Goal: Task Accomplishment & Management: Complete application form

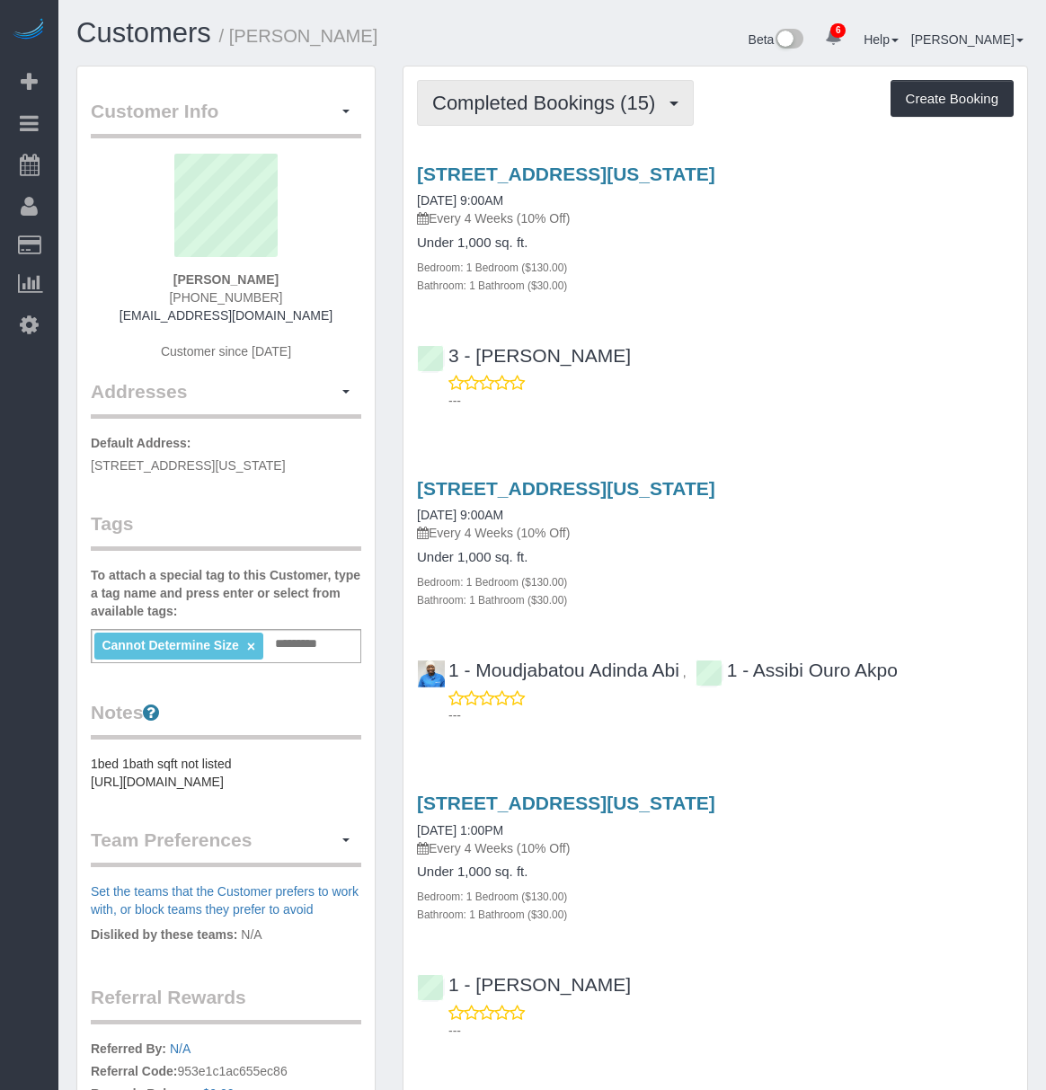
click at [559, 101] on span "Completed Bookings (15)" at bounding box center [548, 103] width 232 height 22
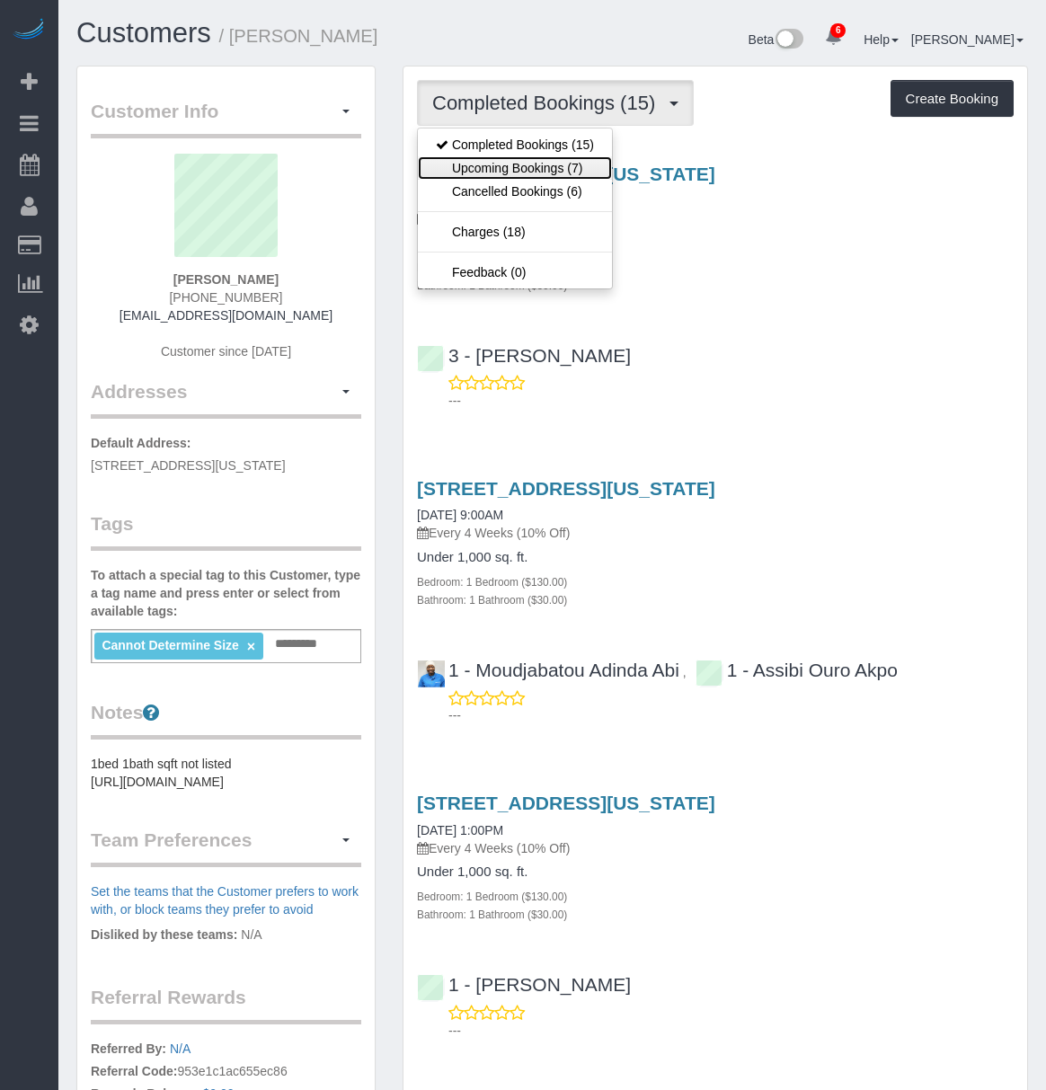
click at [557, 169] on link "Upcoming Bookings (7)" at bounding box center [515, 167] width 194 height 23
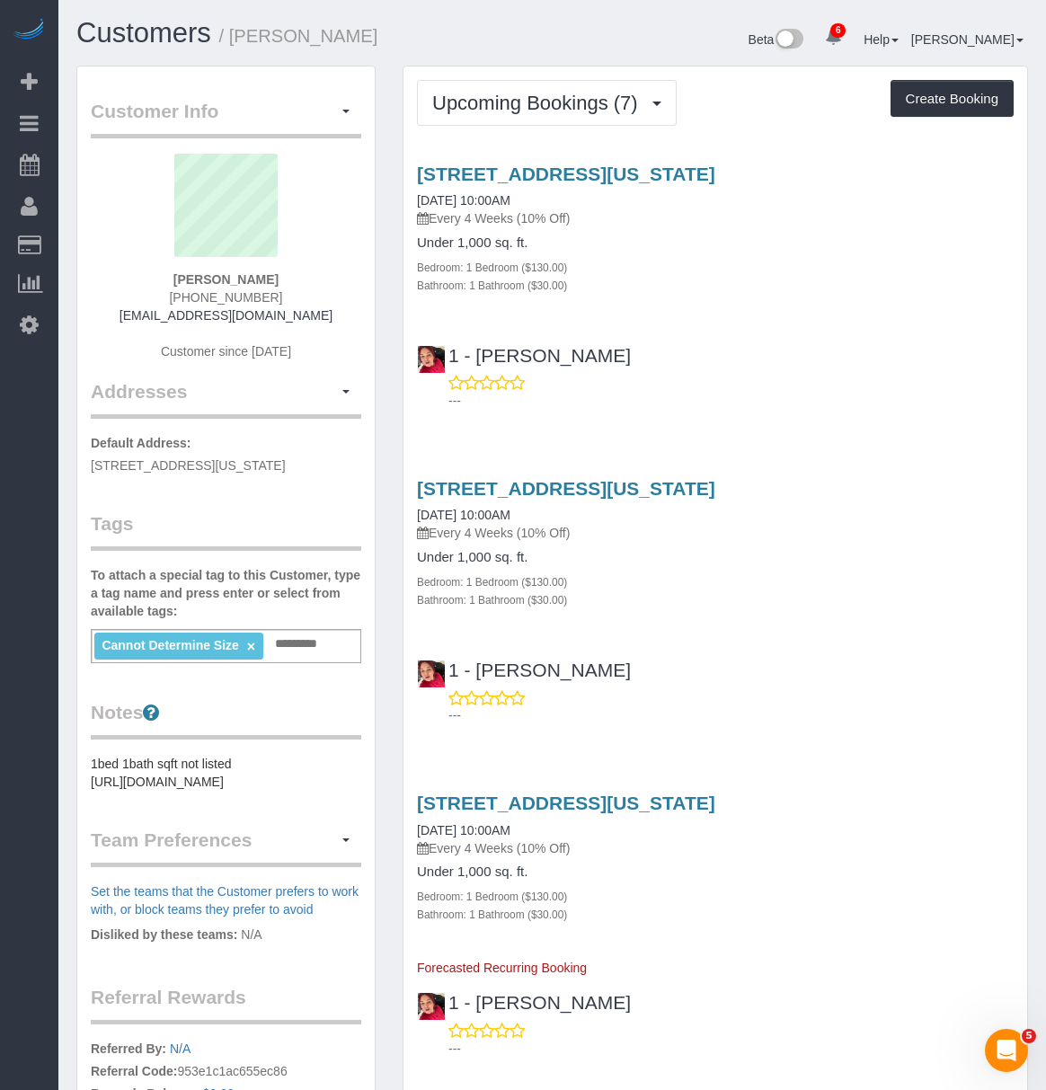
click at [490, 160] on div "222 East 44th Street, Unit 31a, New York, NY 10017 08/30/2025 10:00AM Every 4 W…" at bounding box center [716, 283] width 624 height 270
click at [494, 173] on link "222 East 44th Street, Unit 31a, New York, NY 10017" at bounding box center [566, 174] width 298 height 21
click at [557, 102] on span "Upcoming Bookings (7)" at bounding box center [539, 103] width 215 height 22
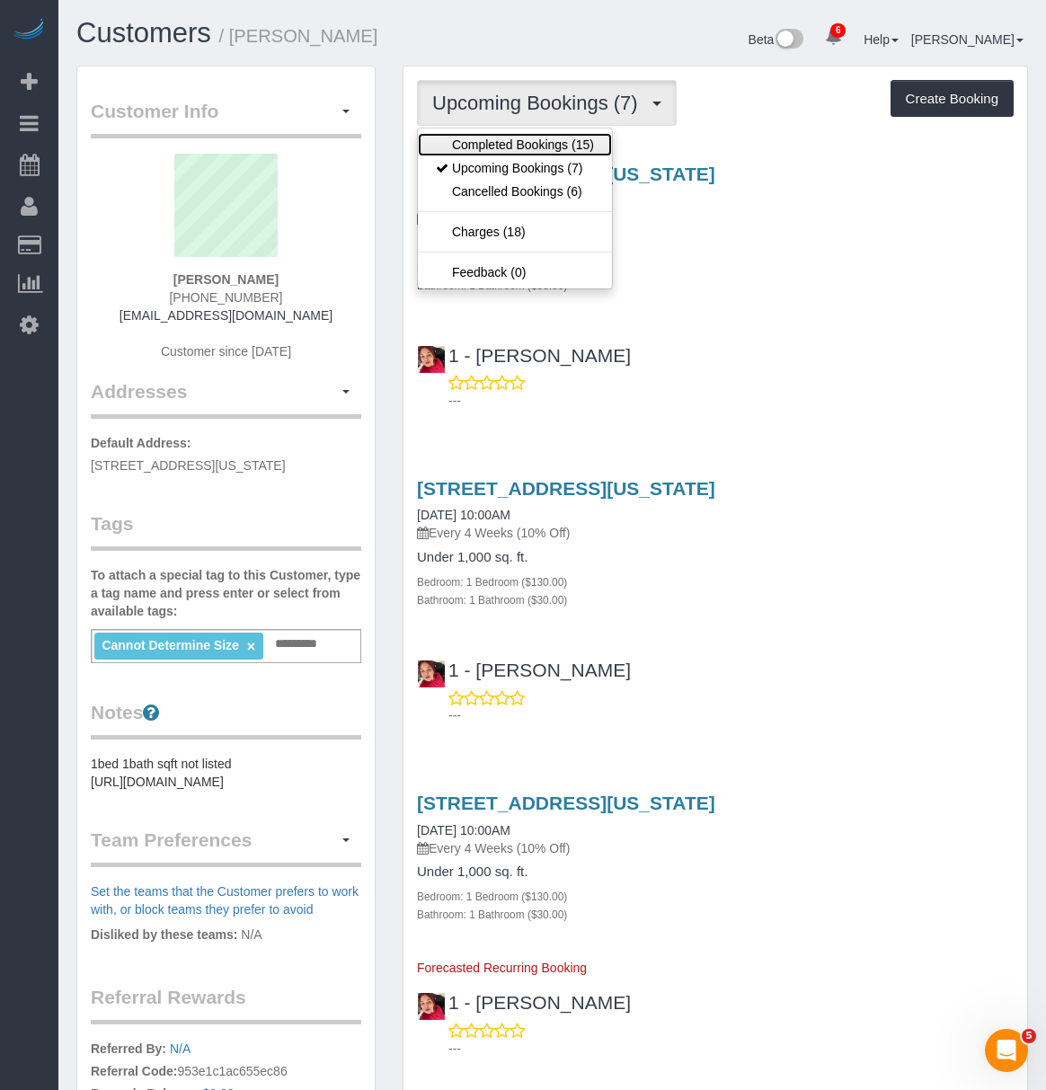
click at [534, 142] on link "Completed Bookings (15)" at bounding box center [515, 144] width 194 height 23
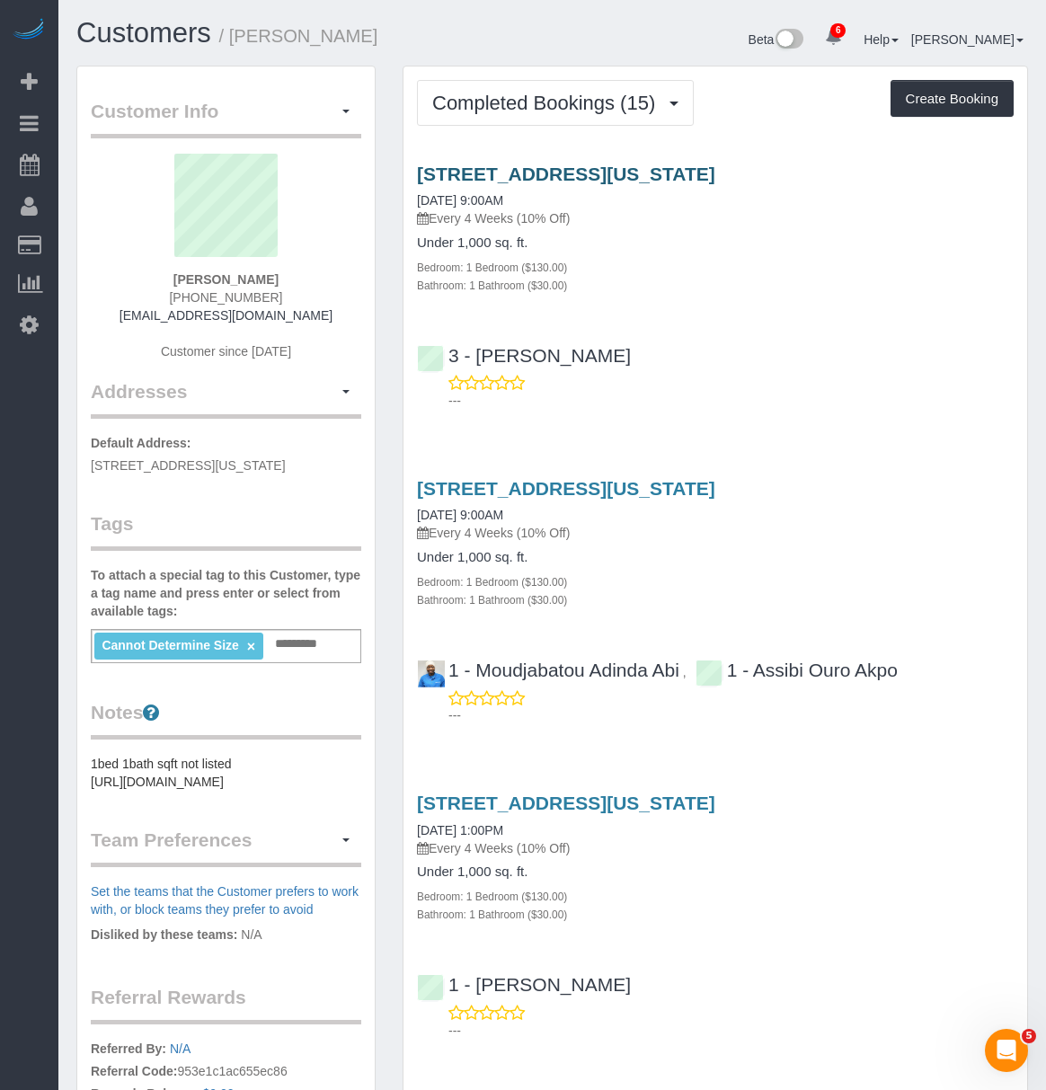
drag, startPoint x: 413, startPoint y: 173, endPoint x: 576, endPoint y: 178, distance: 162.8
click at [576, 178] on div "171 Suffolk Street, Apt 3f, New York, NY 10002 06/21/2025 9:00AM Every 4 Weeks …" at bounding box center [716, 229] width 624 height 130
copy link "171 Suffolk Street"
click at [412, 163] on div "171 Suffolk Street, Apt 3f, New York, NY 10002 06/21/2025 9:00AM Every 4 Weeks …" at bounding box center [716, 283] width 624 height 270
drag, startPoint x: 413, startPoint y: 167, endPoint x: 841, endPoint y: 149, distance: 428.2
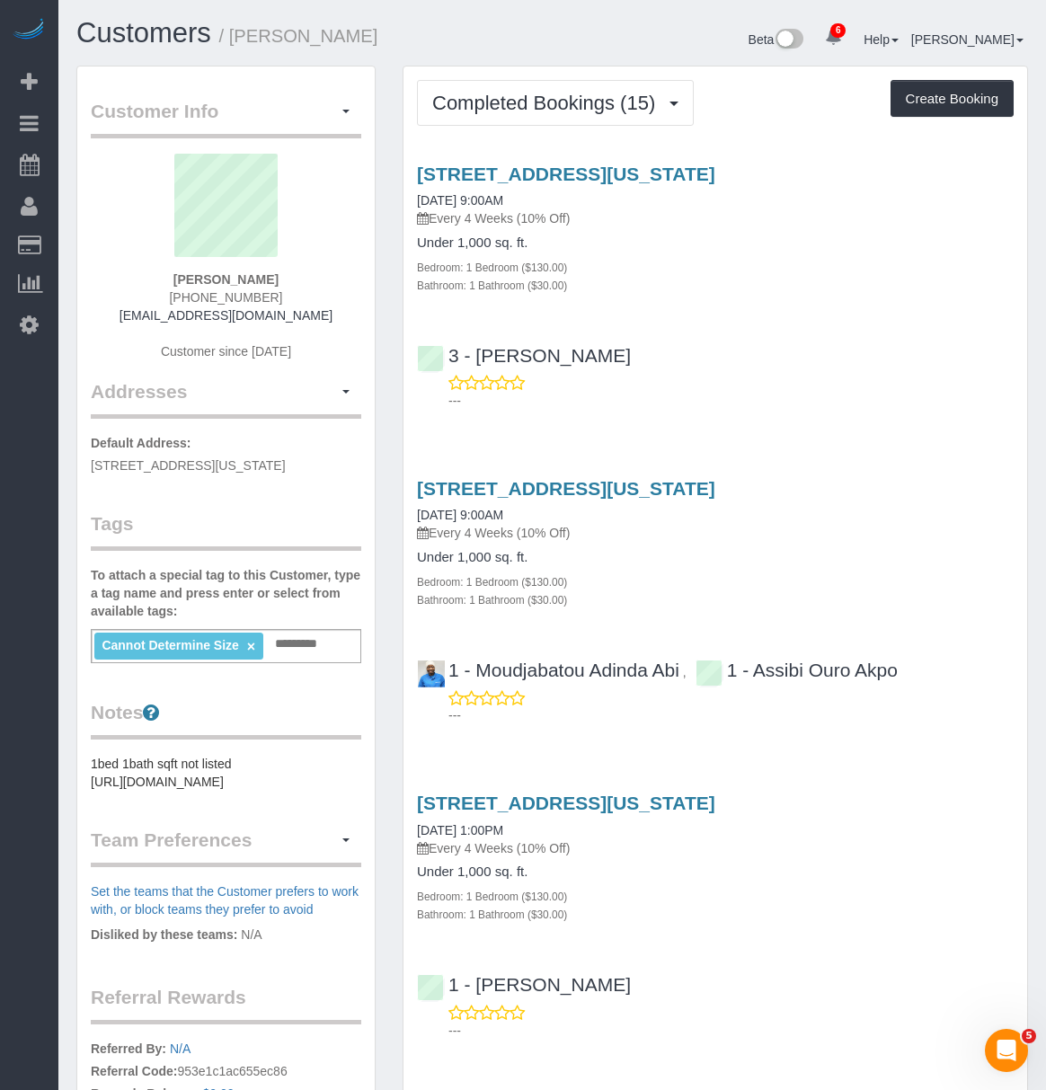
click at [841, 149] on div "171 Suffolk Street, Apt 3f, New York, NY 10002 06/21/2025 9:00AM Every 4 Weeks …" at bounding box center [716, 283] width 624 height 270
copy link "[STREET_ADDRESS][US_STATE]"
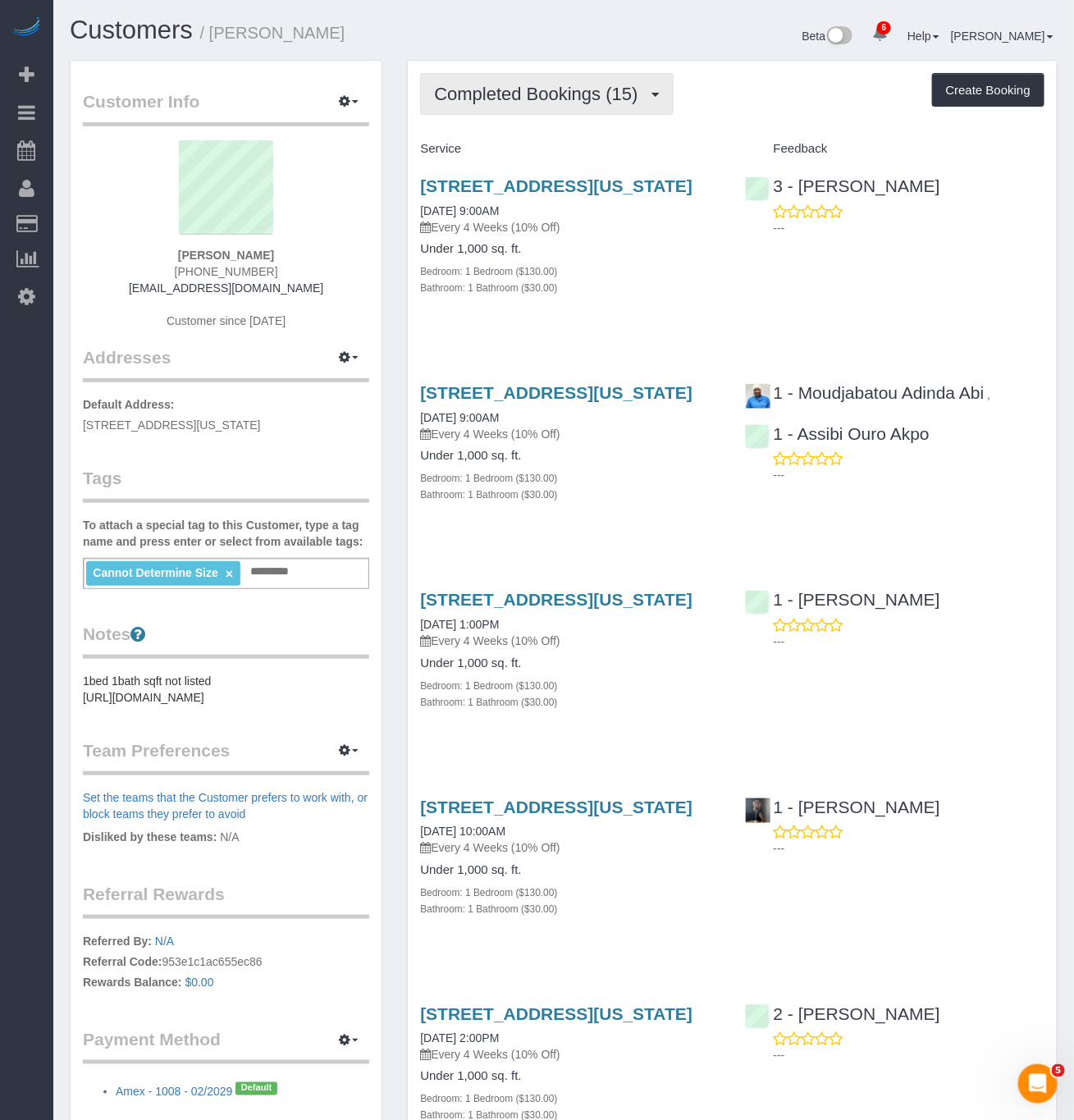
click at [552, 99] on span "Completed Bookings (15)" at bounding box center [539, 94] width 212 height 20
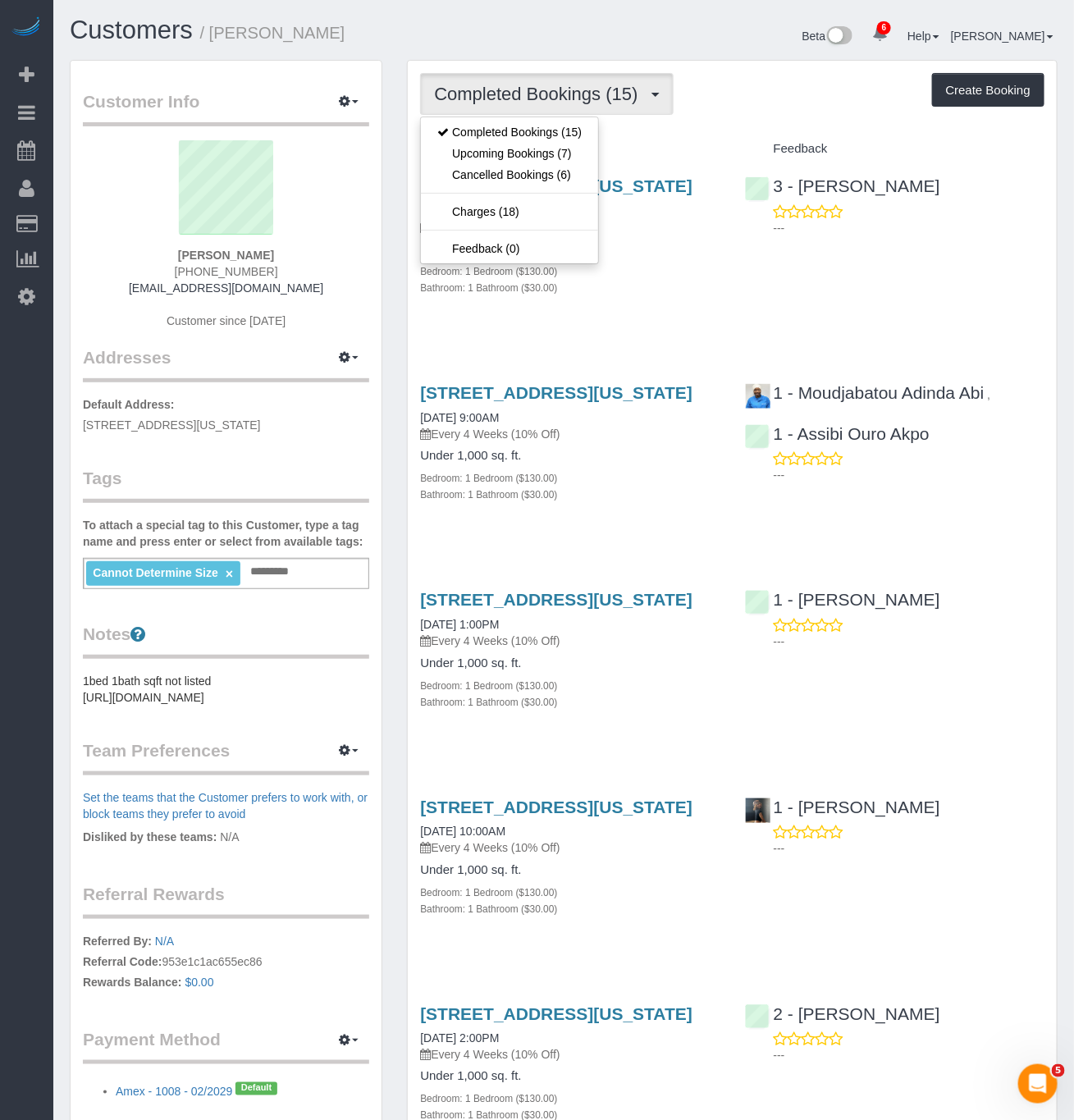
drag, startPoint x: 677, startPoint y: 288, endPoint x: 644, endPoint y: 225, distance: 71.1
click at [677, 279] on div "Bedroom: 1 Bedroom ($130.00)" at bounding box center [569, 271] width 299 height 16
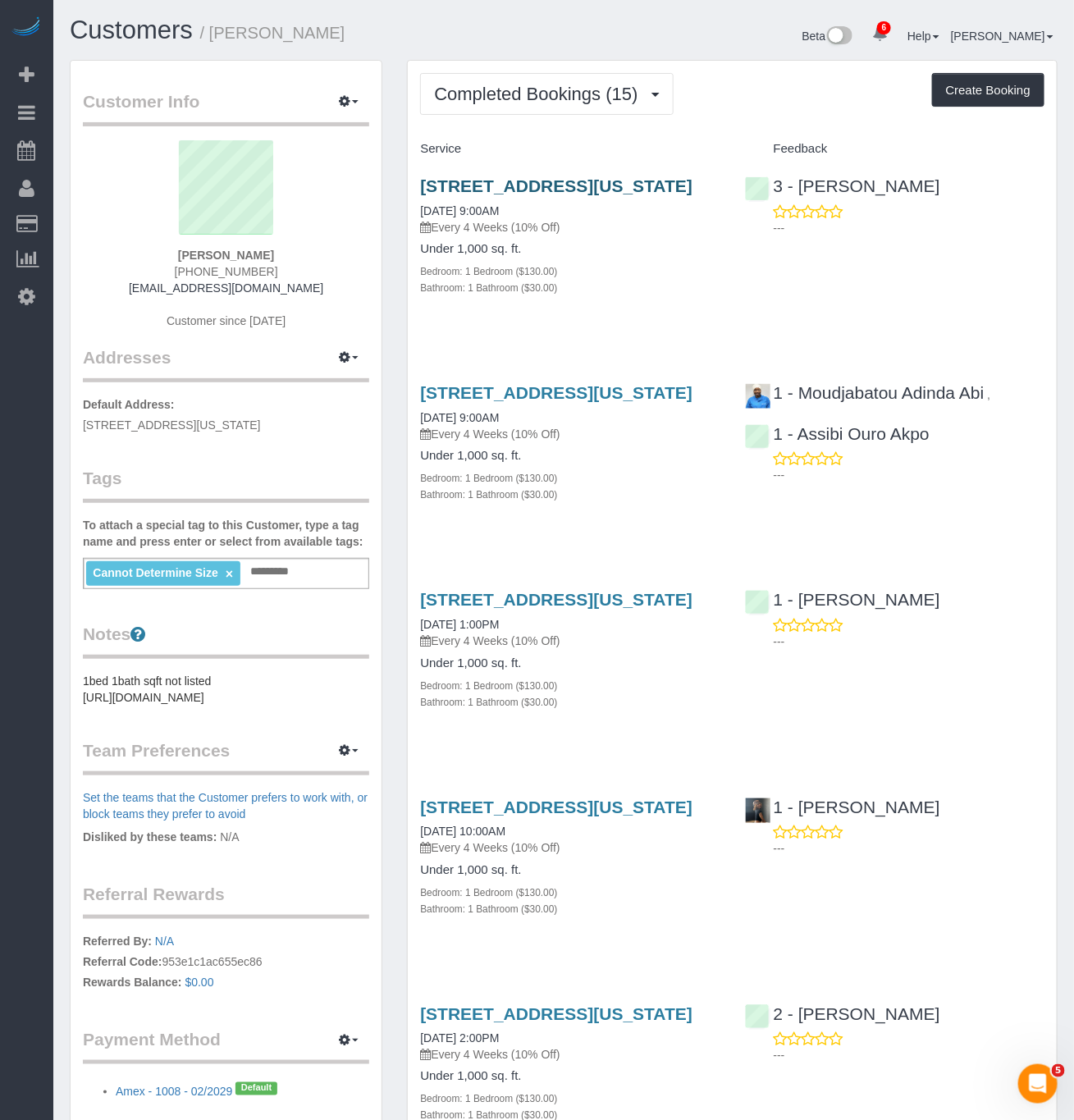
drag, startPoint x: 635, startPoint y: 204, endPoint x: 637, endPoint y: 184, distance: 20.1
click at [635, 195] on h3 "[STREET_ADDRESS][US_STATE]" at bounding box center [569, 185] width 299 height 19
click at [637, 183] on link "[STREET_ADDRESS][US_STATE]" at bounding box center [556, 185] width 272 height 19
click at [601, 110] on button "Completed Bookings (15)" at bounding box center [546, 94] width 253 height 42
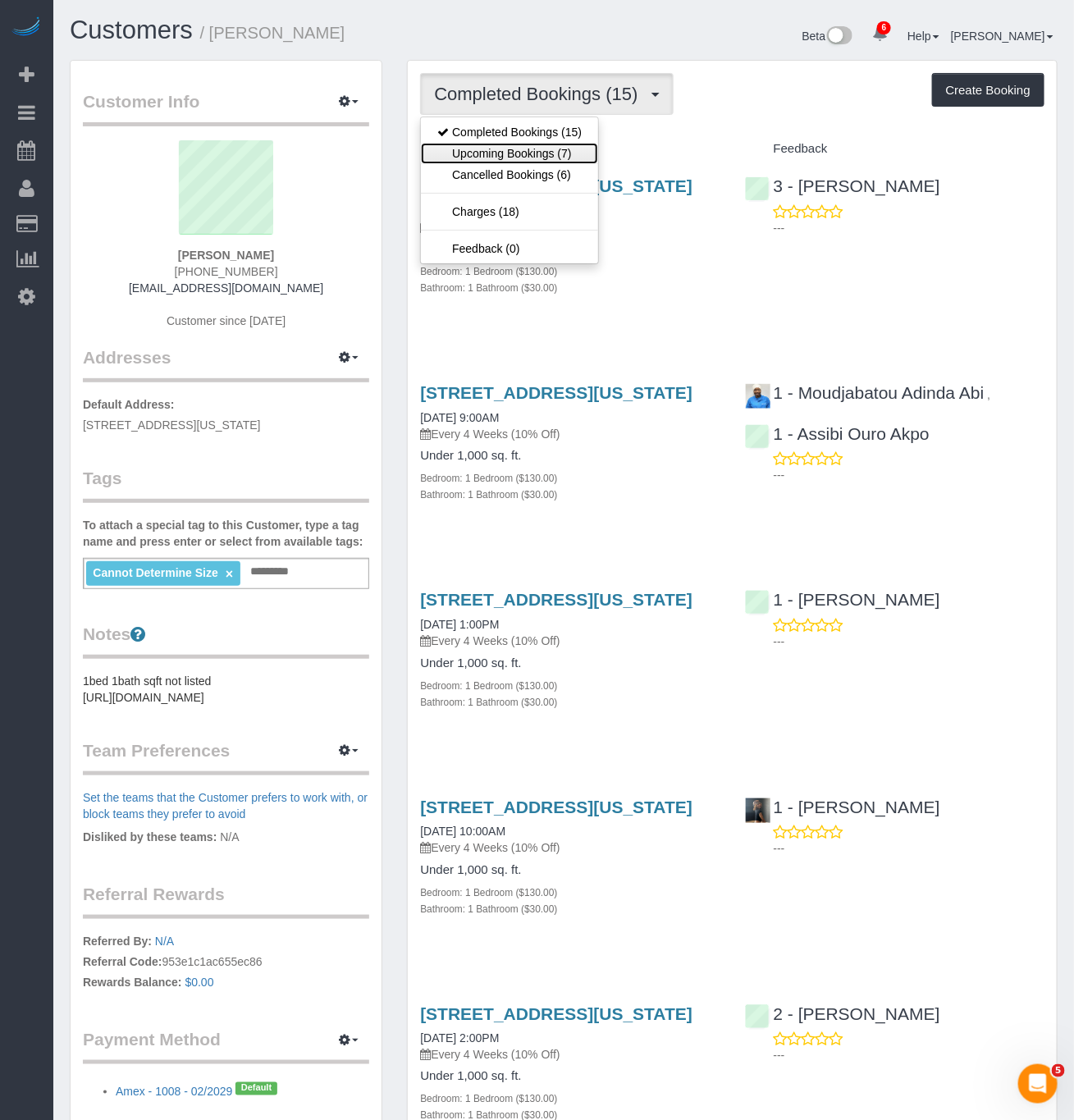
click at [557, 158] on link "Upcoming Bookings (7)" at bounding box center [509, 152] width 177 height 21
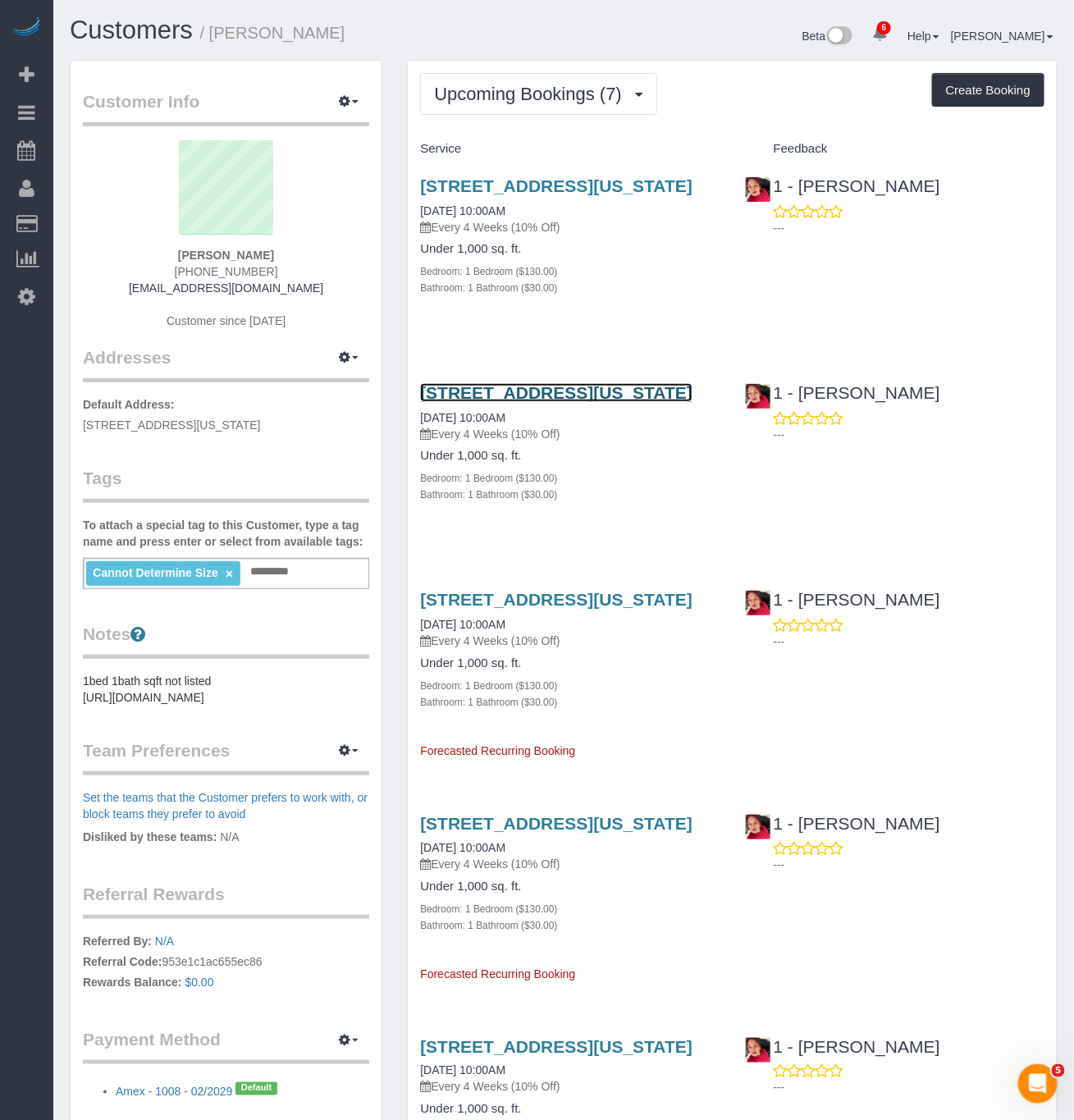
click at [519, 402] on link "[STREET_ADDRESS][US_STATE]" at bounding box center [556, 393] width 272 height 19
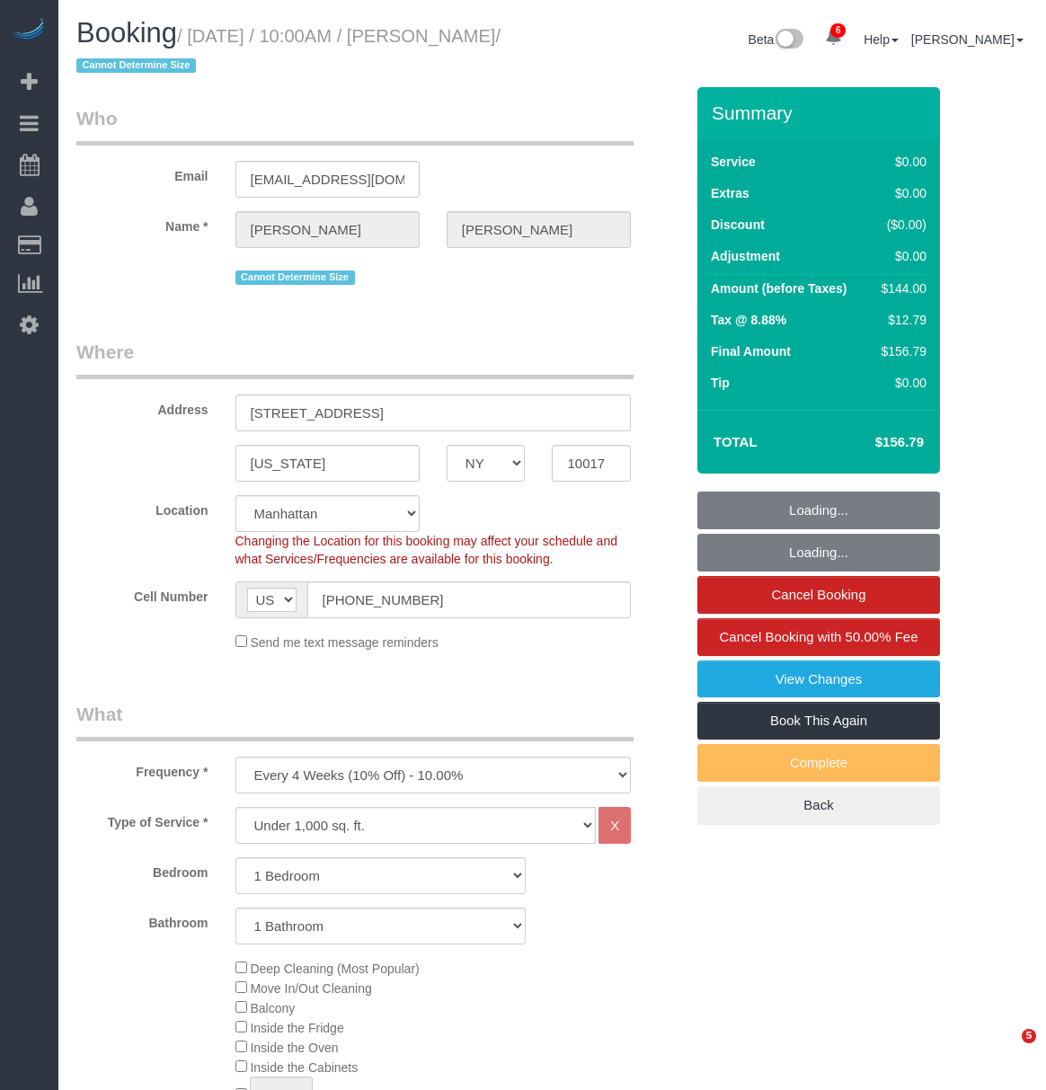
select select "NY"
select select "1"
select select "spot1"
select select "number:89"
select select "number:90"
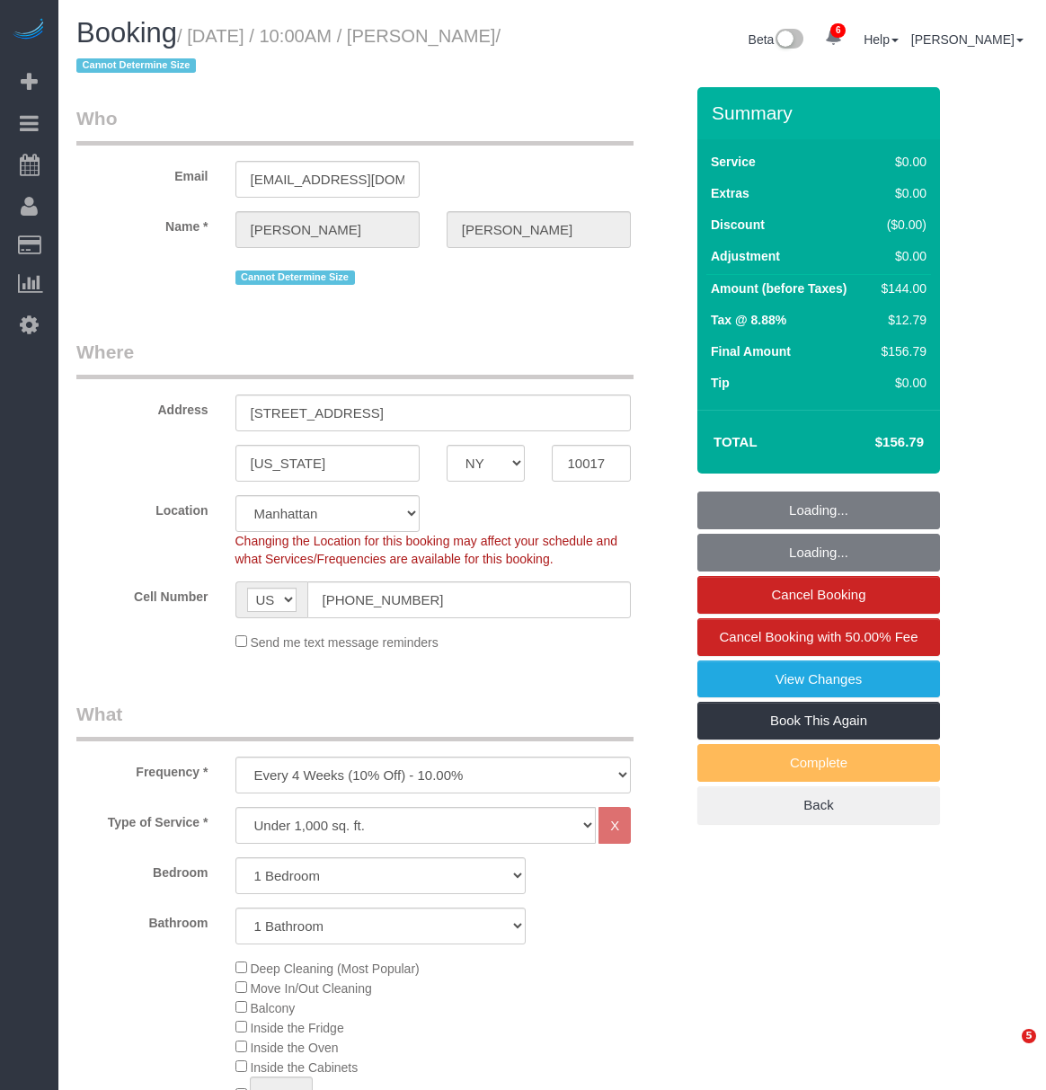
select select "number:15"
select select "number:5"
select select "object:1333"
select select "1"
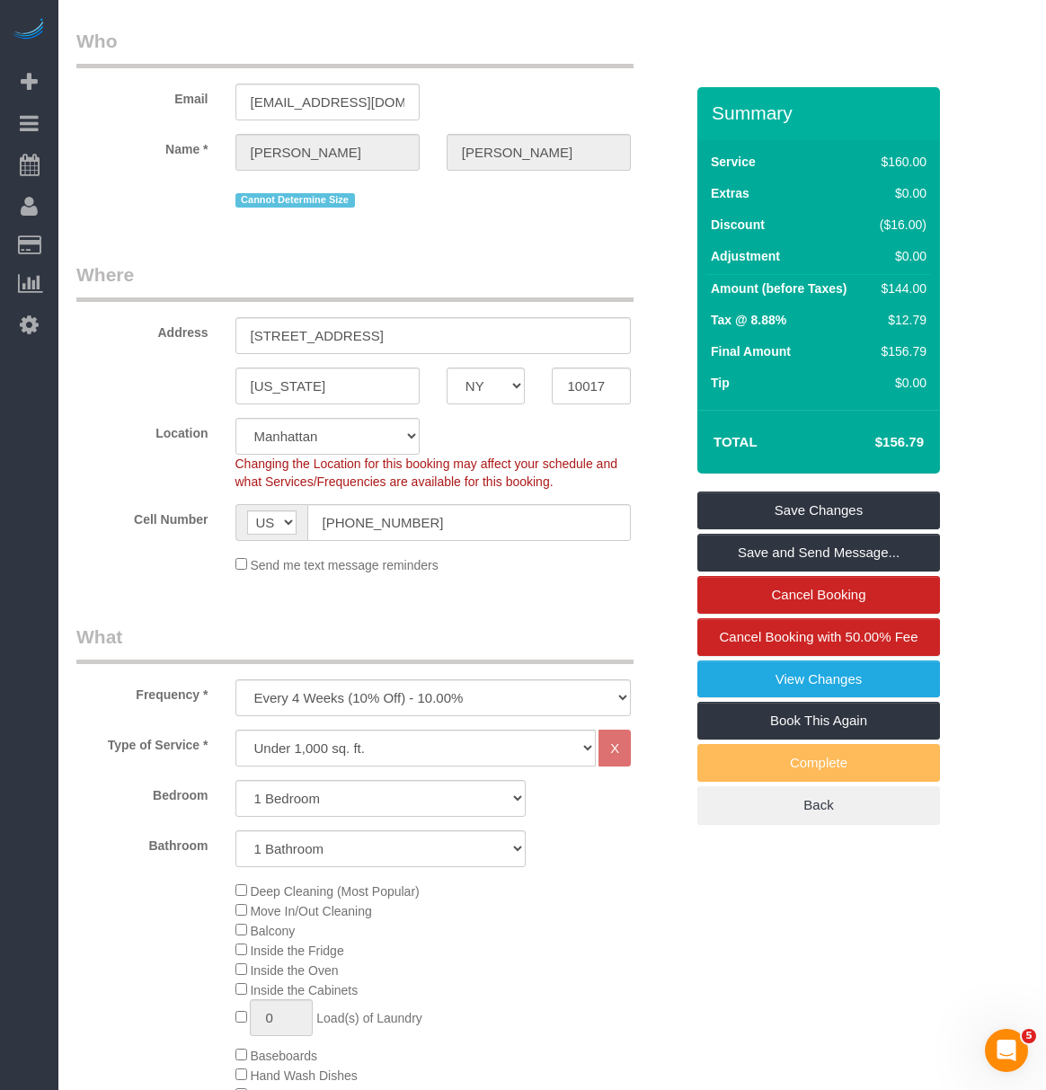
scroll to position [120, 0]
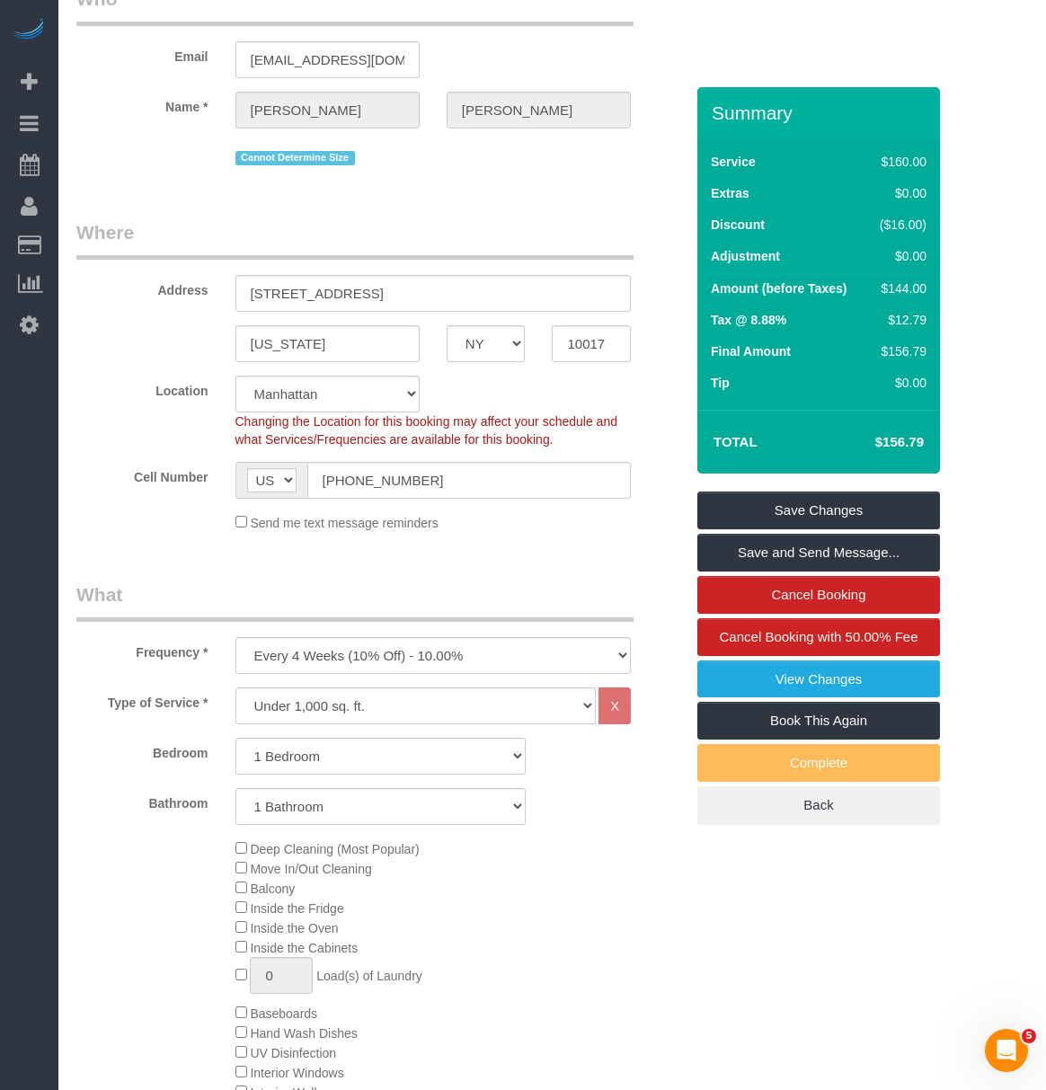
click at [564, 230] on legend "Where" at bounding box center [354, 239] width 557 height 40
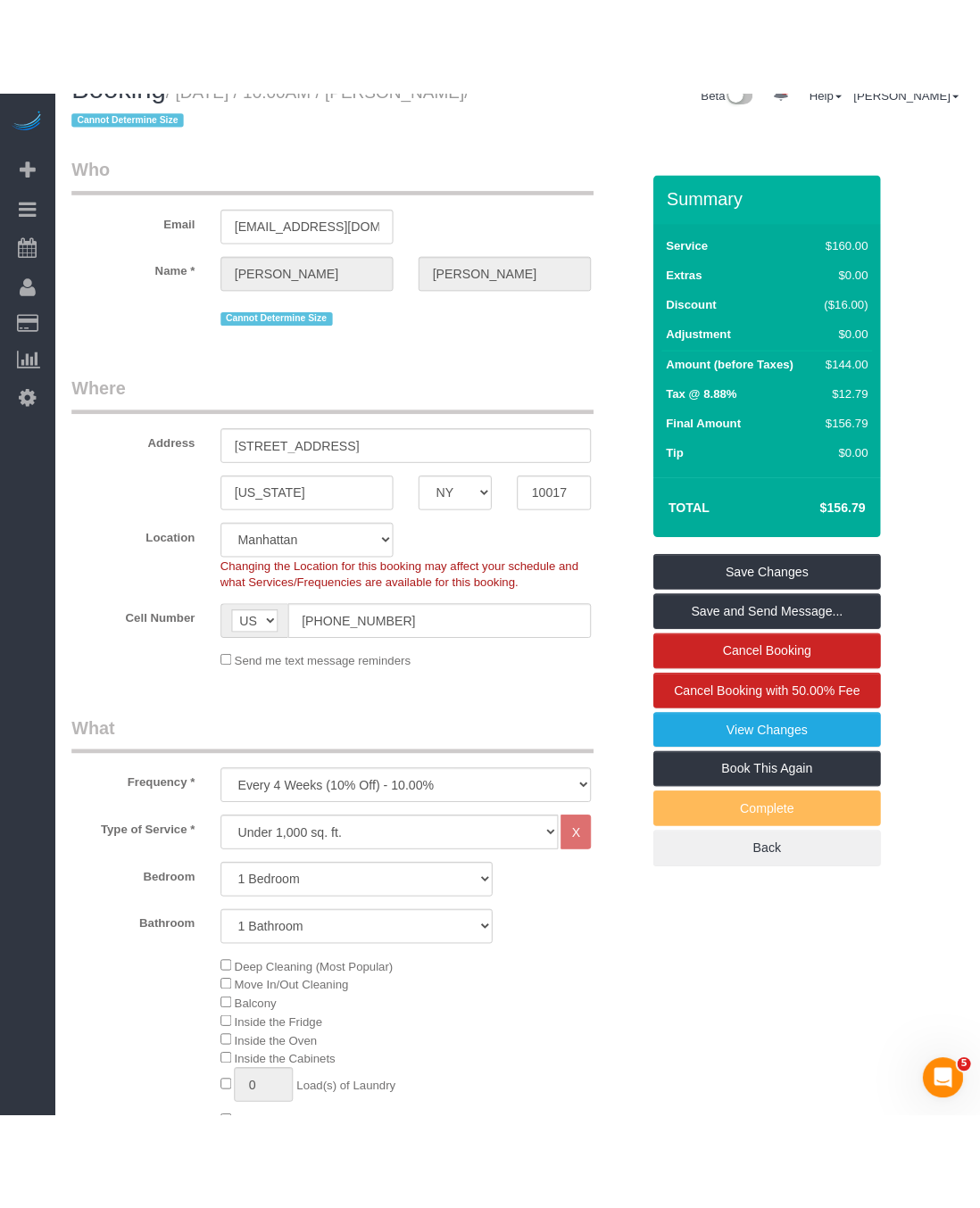
scroll to position [0, 0]
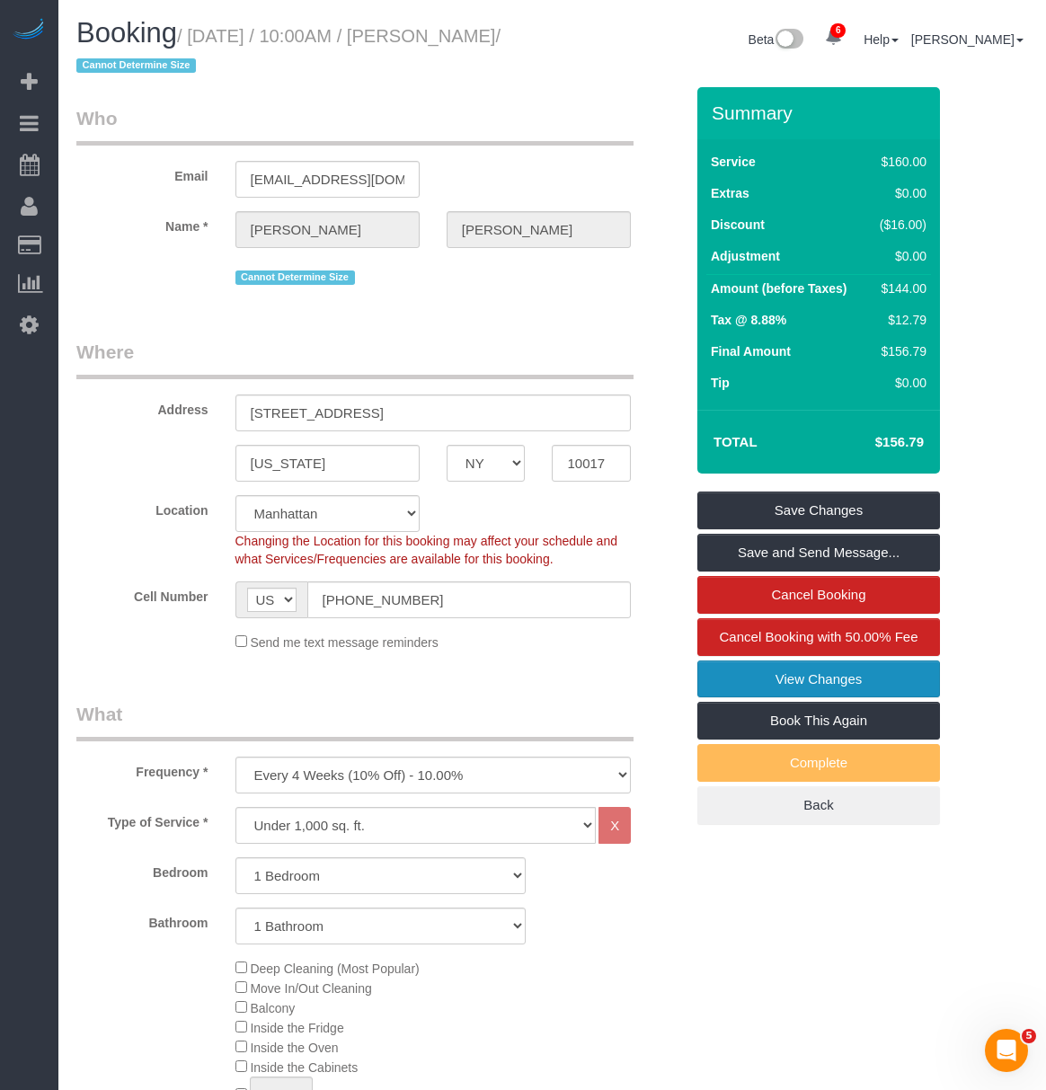
click at [882, 680] on link "View Changes" at bounding box center [818, 680] width 243 height 38
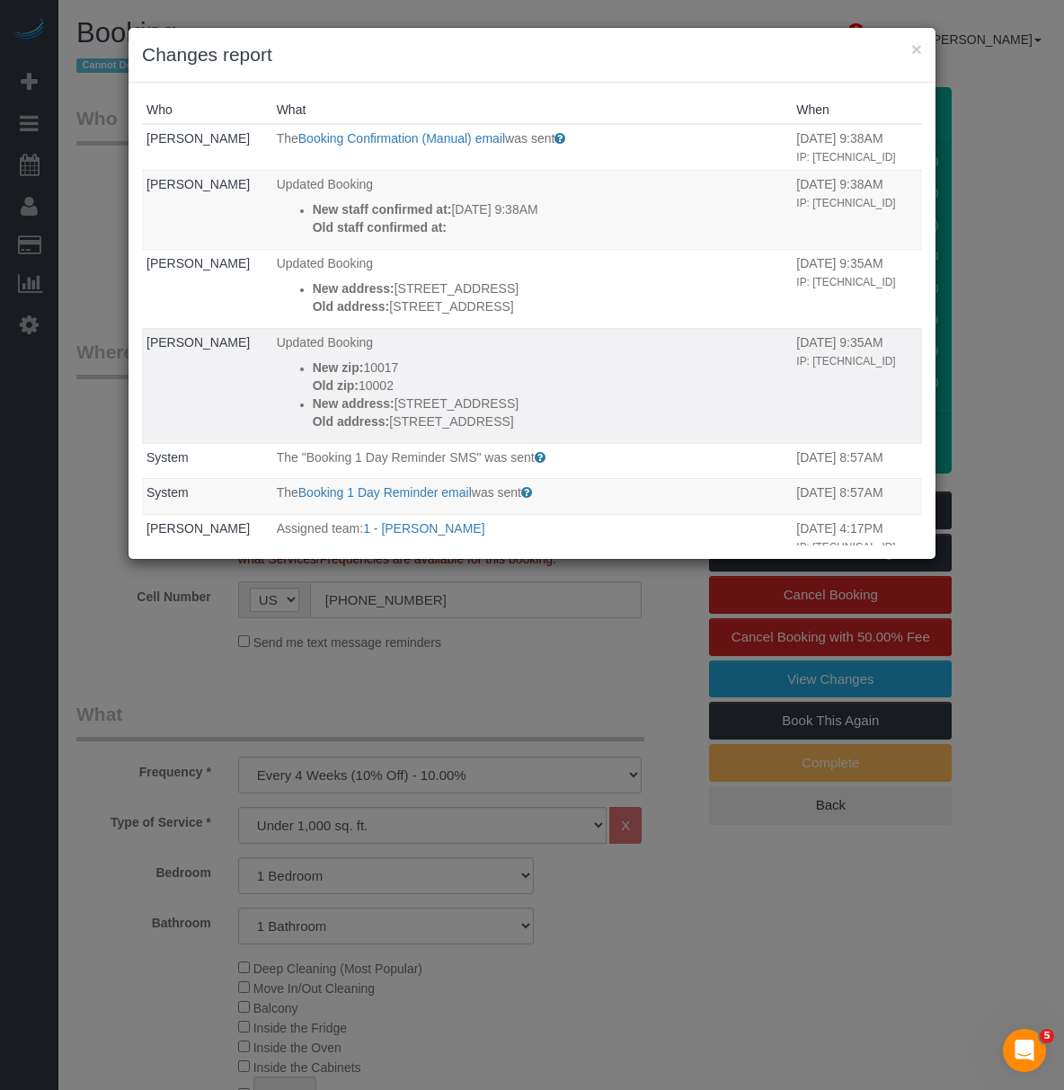
drag, startPoint x: 523, startPoint y: 422, endPoint x: 376, endPoint y: 425, distance: 147.5
click at [376, 425] on p "Old address: 171 Suffolk Street, Apt 3F" at bounding box center [550, 422] width 475 height 18
copy p "171 Suffolk Street, Apt 3F"
click at [914, 51] on button "×" at bounding box center [916, 49] width 11 height 19
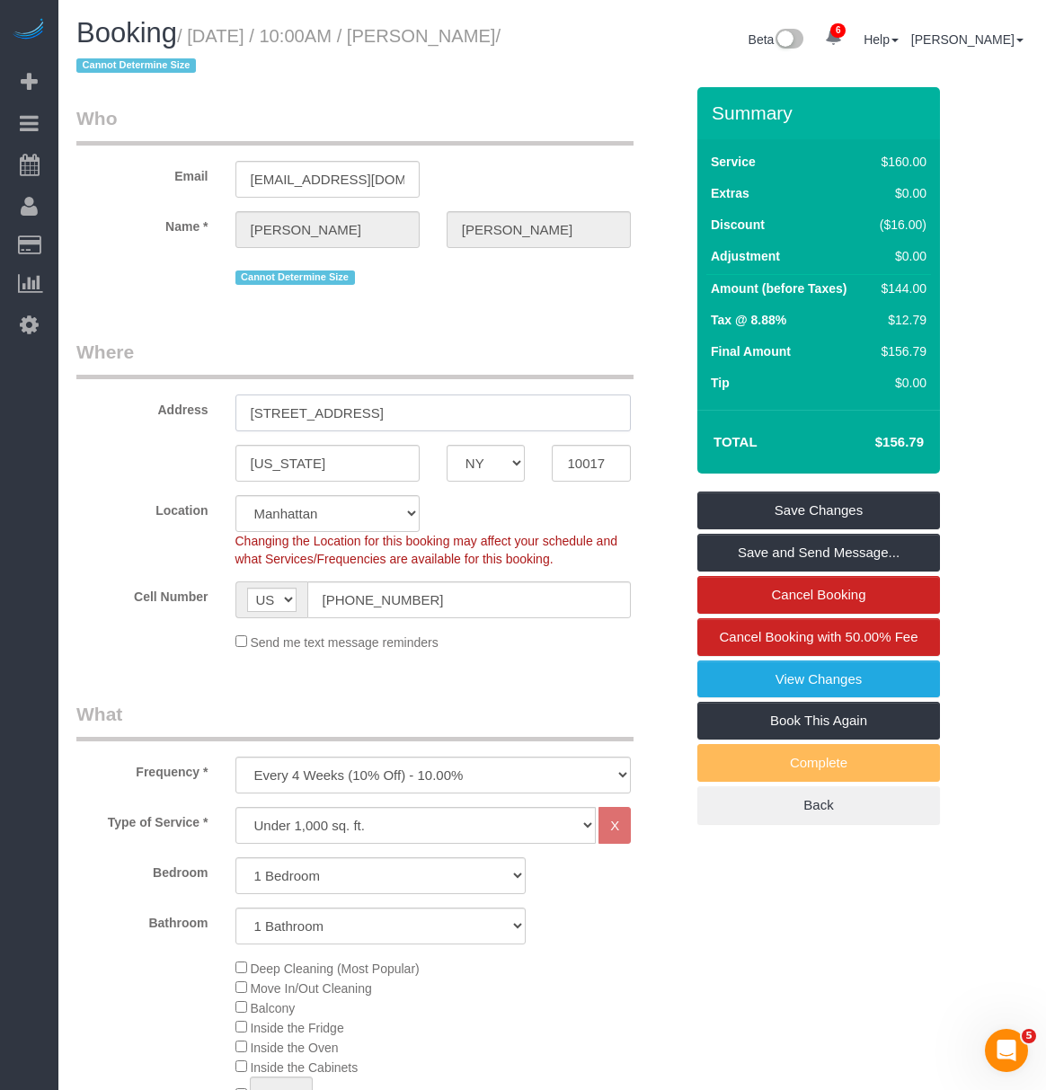
drag, startPoint x: 436, startPoint y: 408, endPoint x: 41, endPoint y: 406, distance: 394.6
click at [466, 401] on input "222 East 44th Street, Unit 31A" at bounding box center [433, 413] width 396 height 37
drag, startPoint x: 464, startPoint y: 408, endPoint x: 295, endPoint y: 412, distance: 169.0
click at [0, 410] on html "6 Beta Your Notifications You have 0 alerts × You have 3 to charge for 08/28/20…" at bounding box center [523, 545] width 1046 height 1090
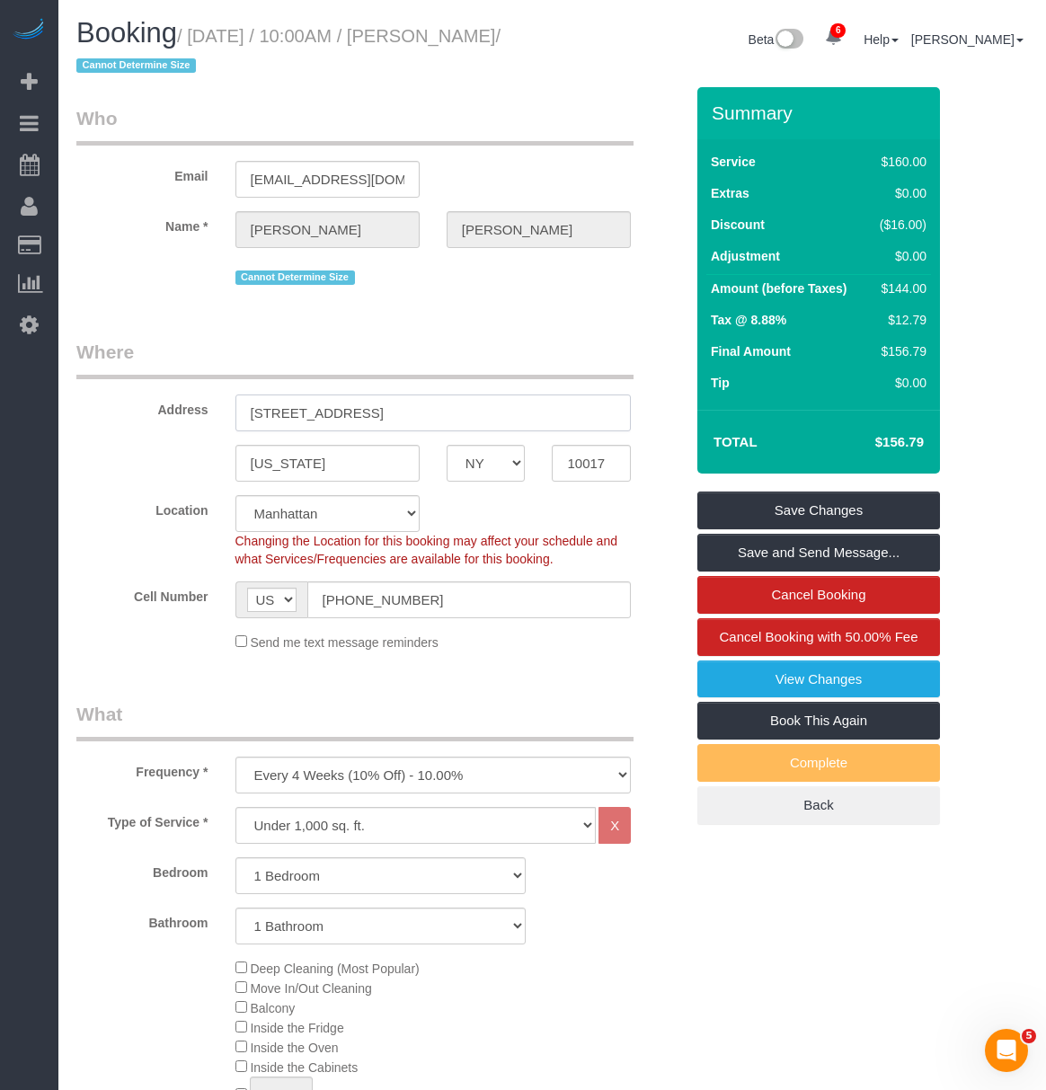
paste input "[STREET_ADDRESS][US_STATE]"
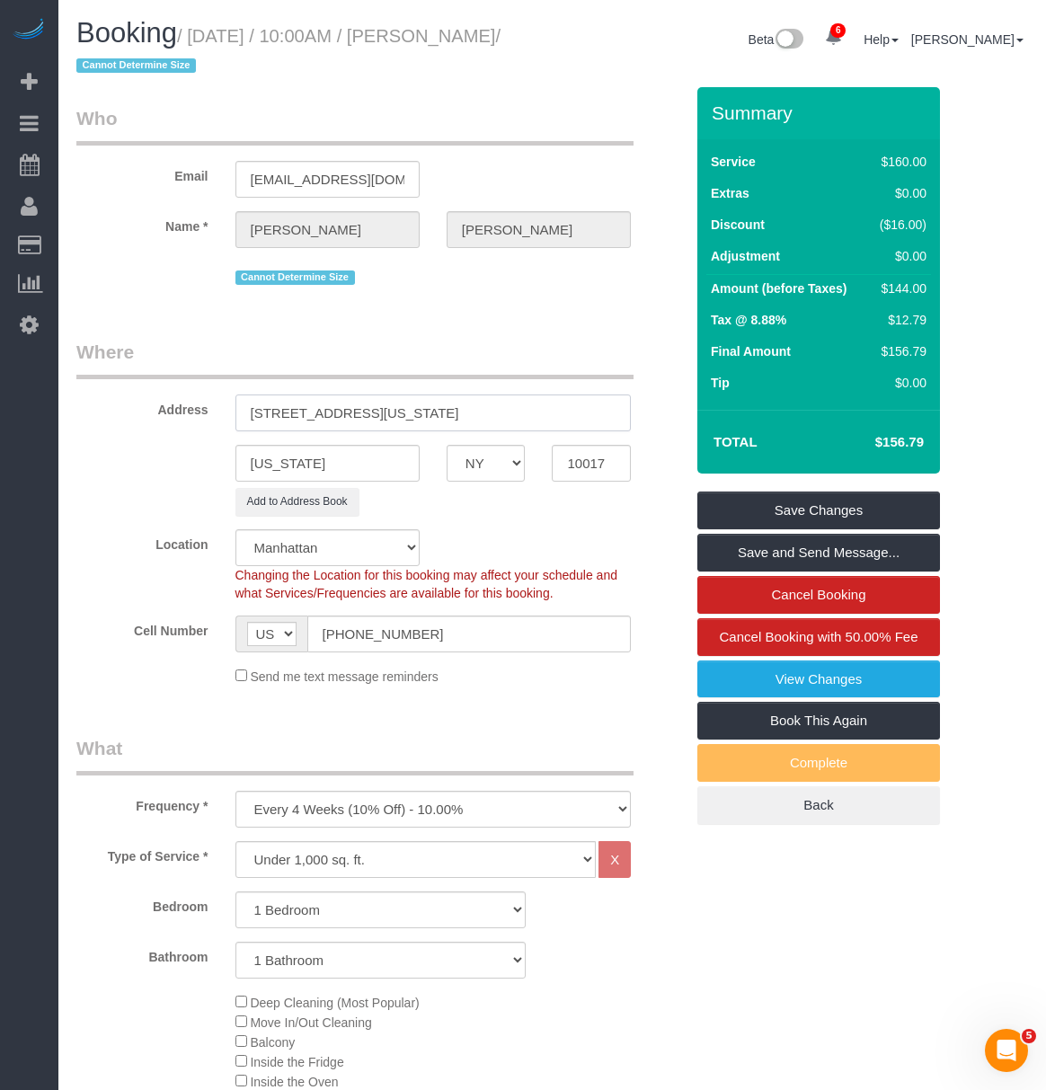
drag, startPoint x: 551, startPoint y: 412, endPoint x: 399, endPoint y: 415, distance: 151.9
click at [399, 415] on input "[STREET_ADDRESS][US_STATE]" at bounding box center [433, 413] width 396 height 37
click at [832, 674] on link "View Changes" at bounding box center [818, 680] width 243 height 38
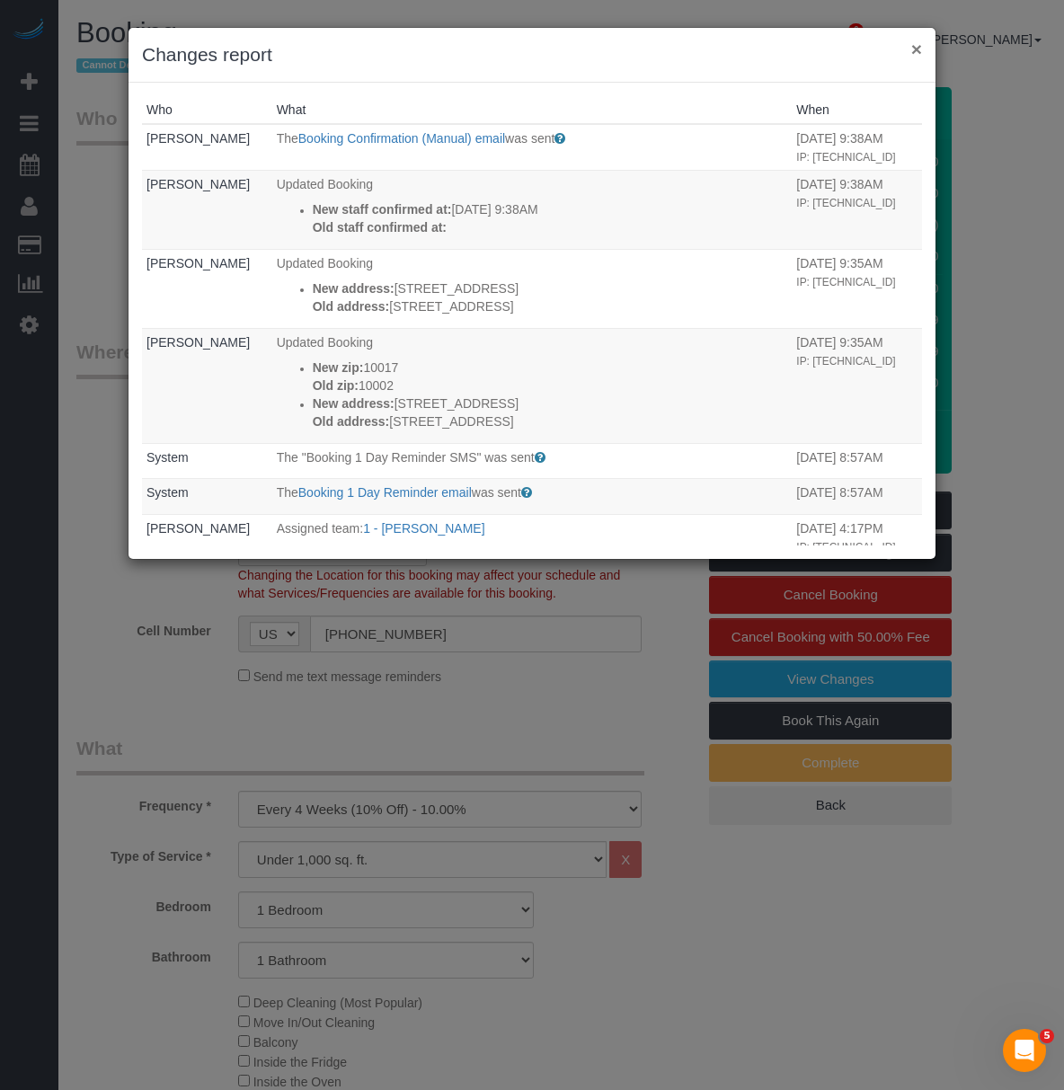
click at [918, 50] on button "×" at bounding box center [916, 49] width 11 height 19
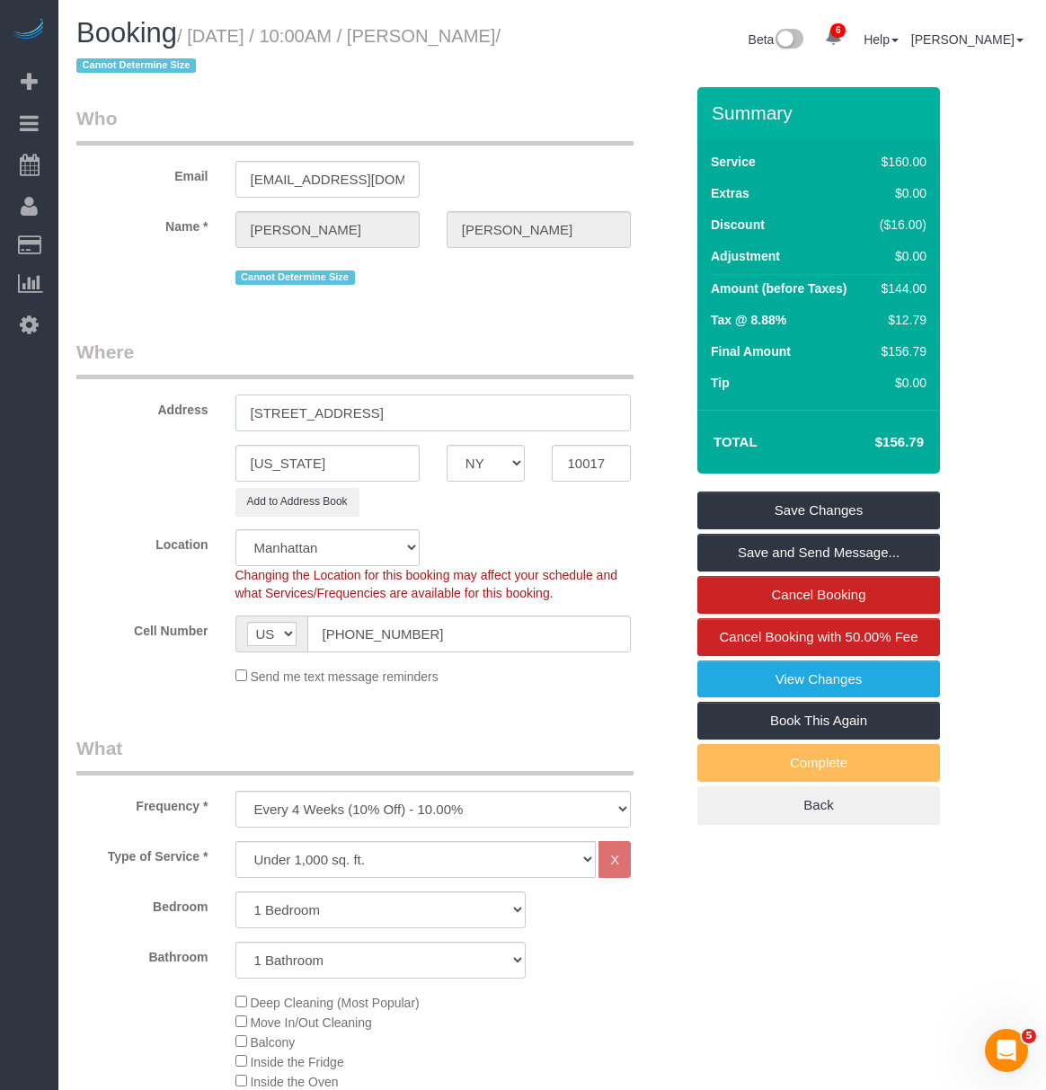
click at [381, 414] on input "171 Suffolk Street, Apt 3f" at bounding box center [433, 413] width 396 height 37
click at [411, 408] on input "171 Suffolk Street, Apt 3f" at bounding box center [433, 413] width 396 height 37
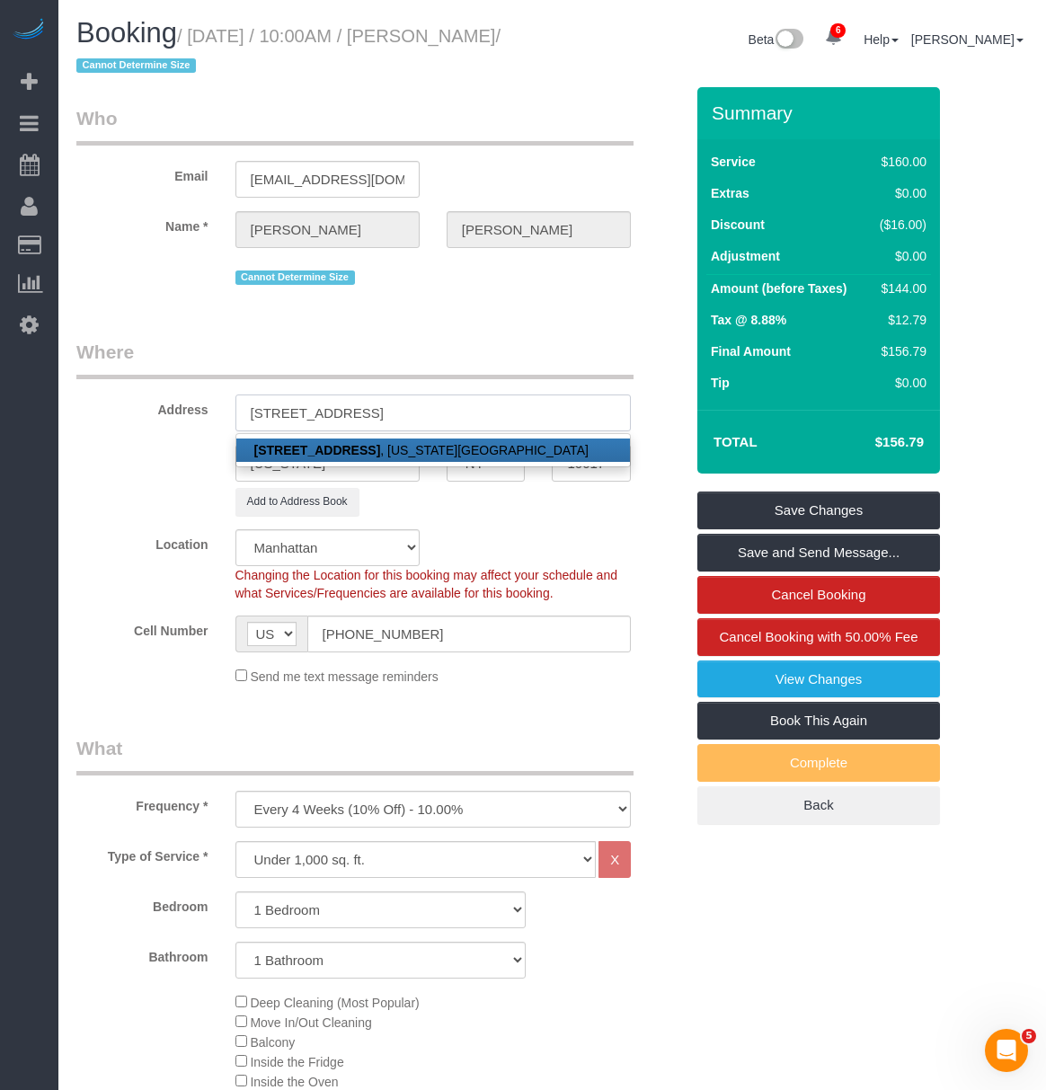
type input "171 Suffolk Street, Apt 3F"
click at [444, 450] on link "171 Suffolk Street, Apt 3F , New York, NY 10002" at bounding box center [433, 450] width 395 height 23
type input "10002"
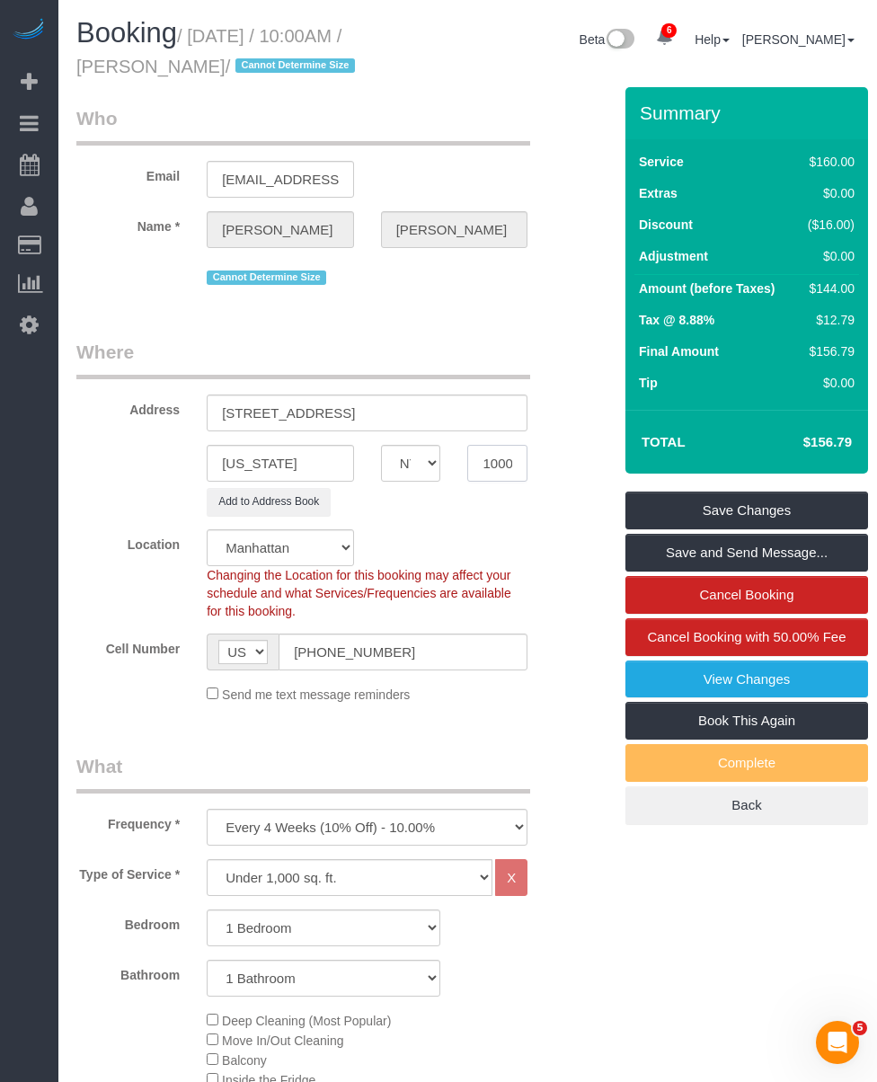
click at [490, 464] on input "10002" at bounding box center [497, 463] width 60 height 37
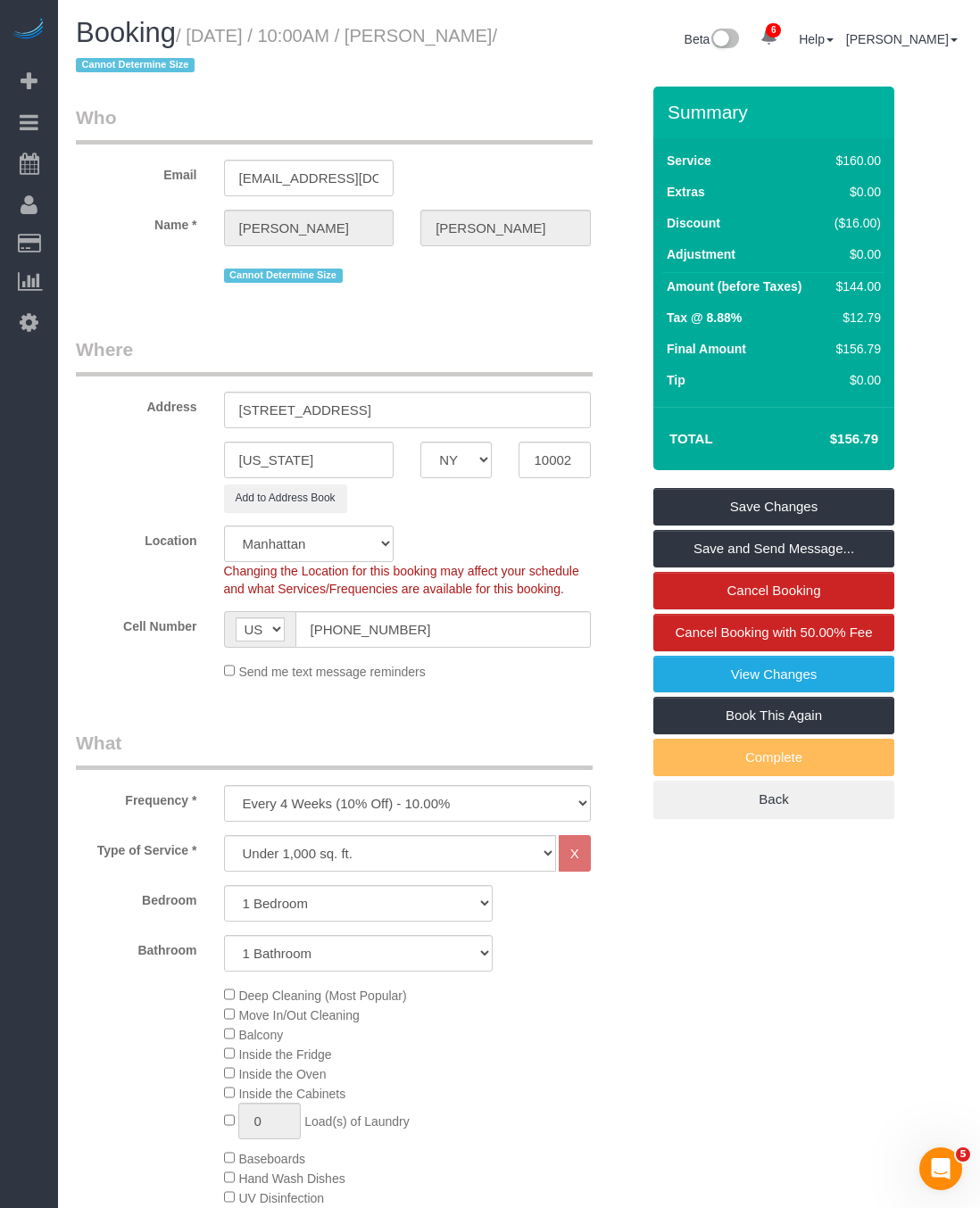
click at [451, 512] on div "Add to Address Book" at bounding box center [407, 498] width 393 height 28
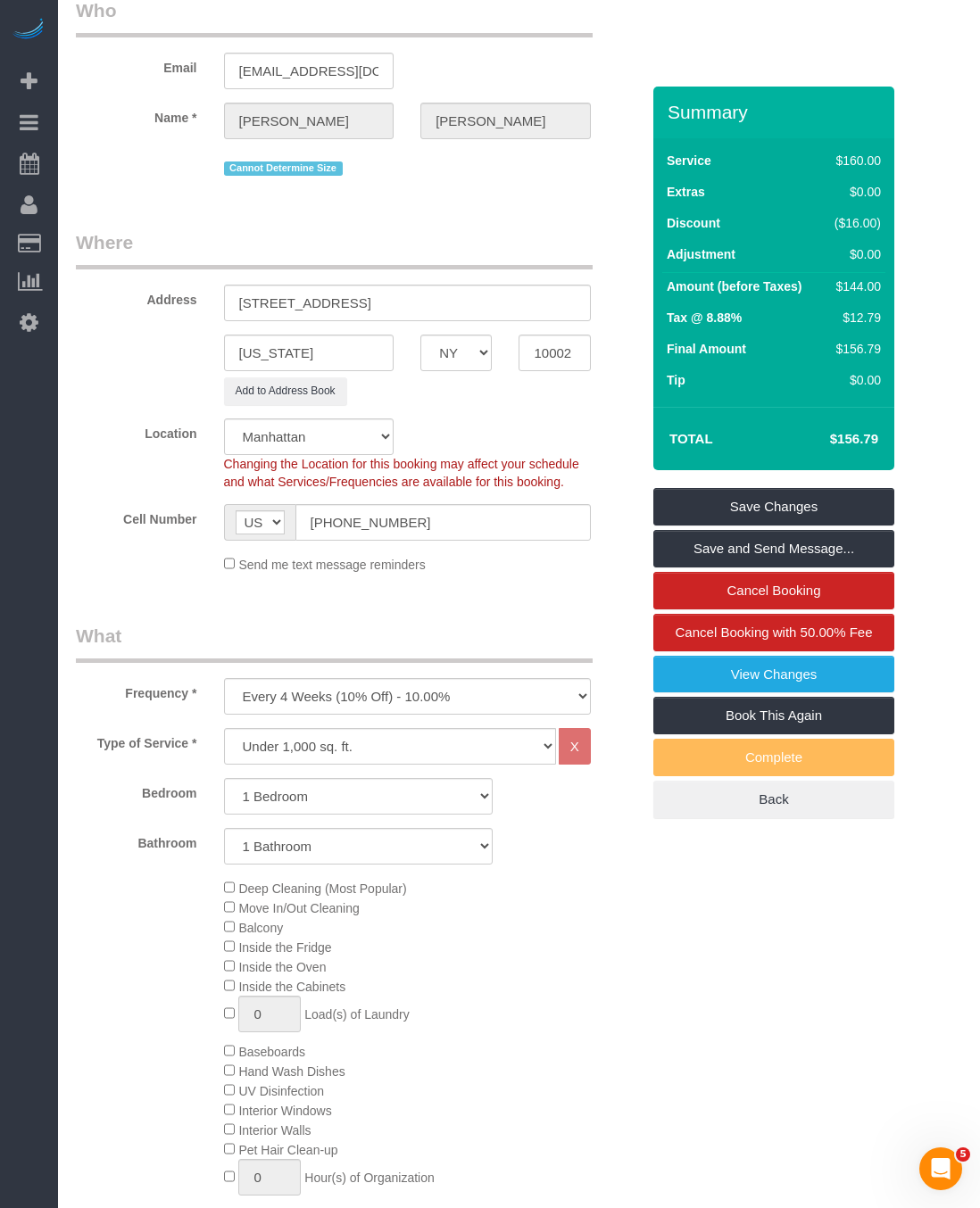
scroll to position [268, 0]
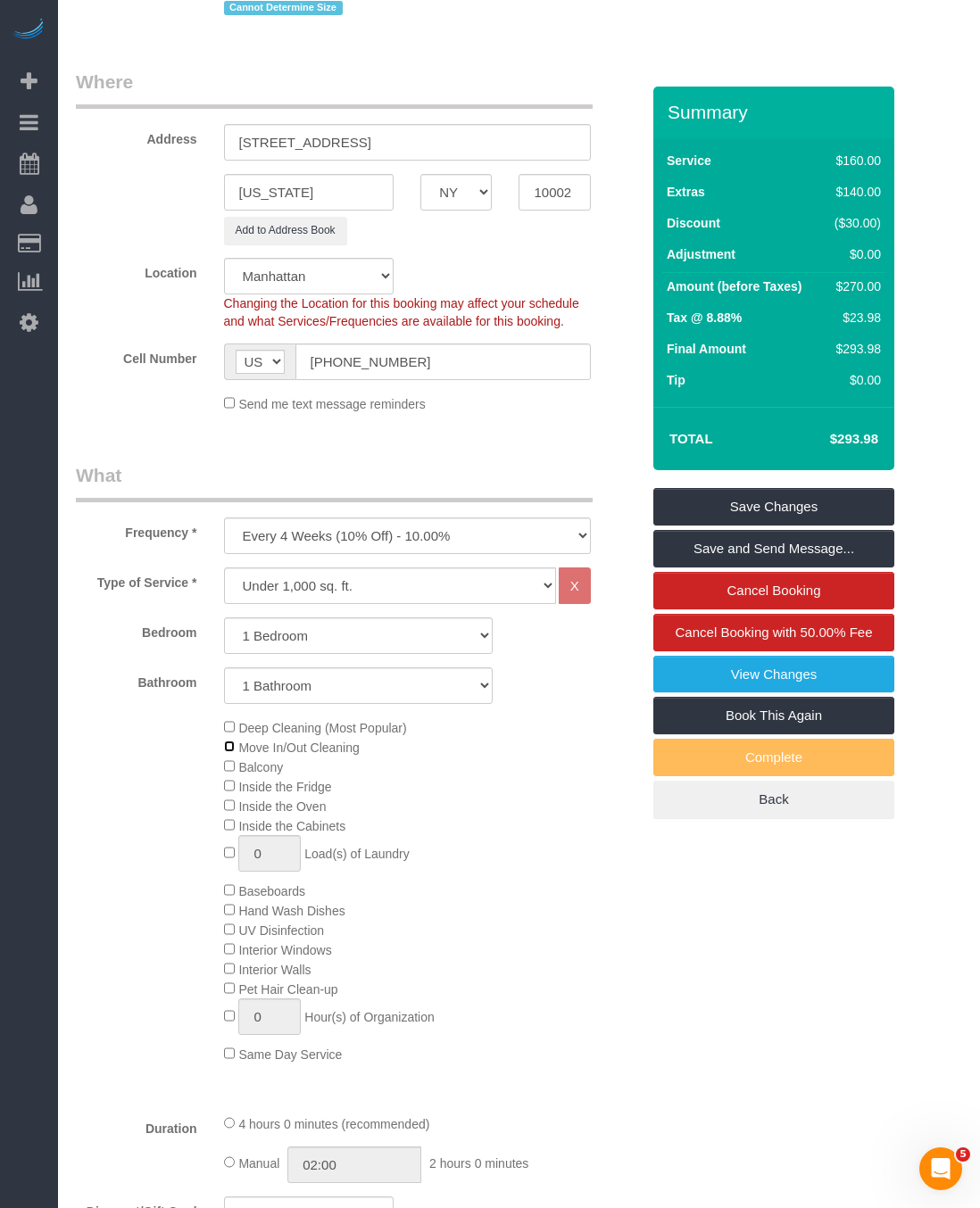
select select "spot58"
select select "spot115"
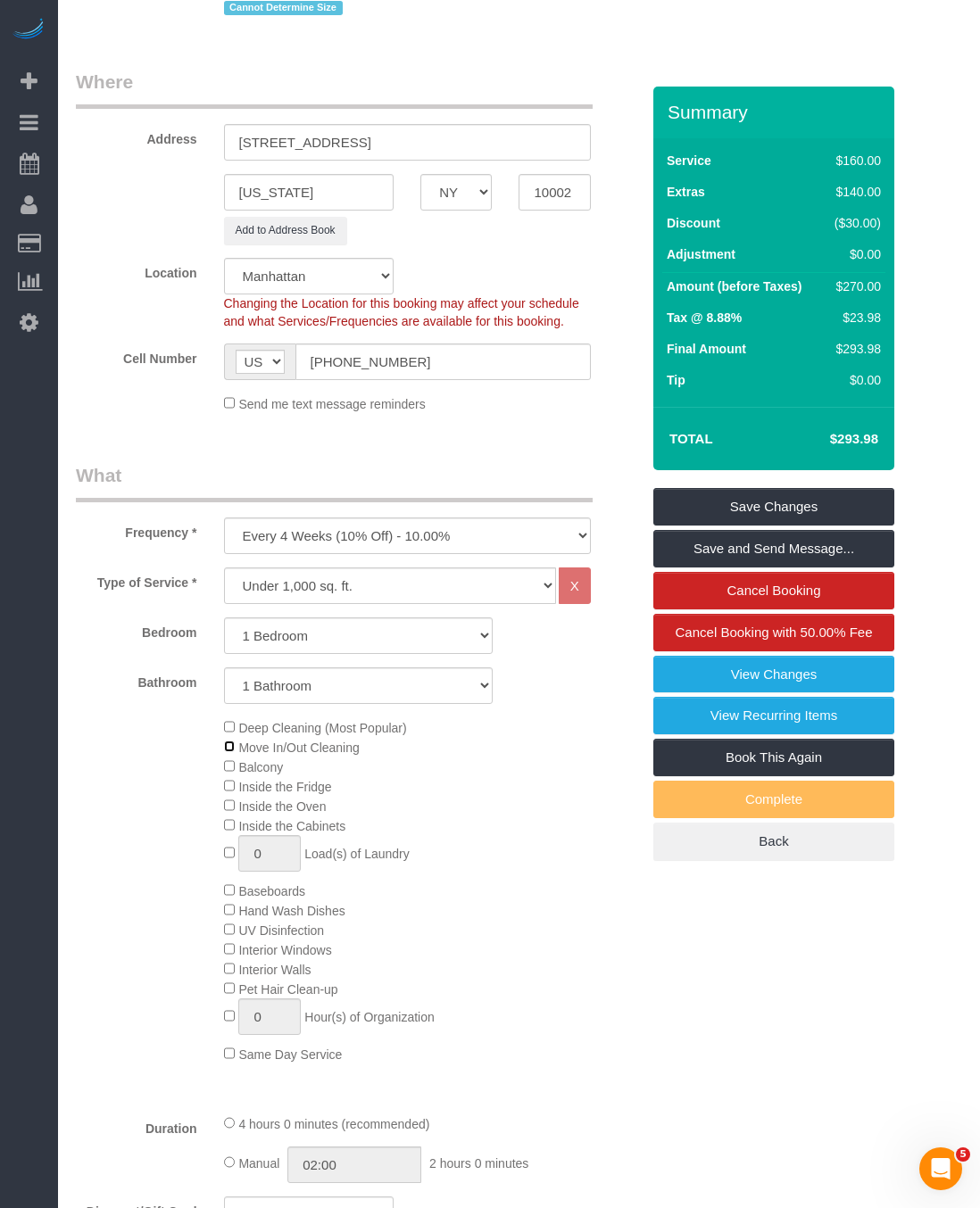
select select "spot172"
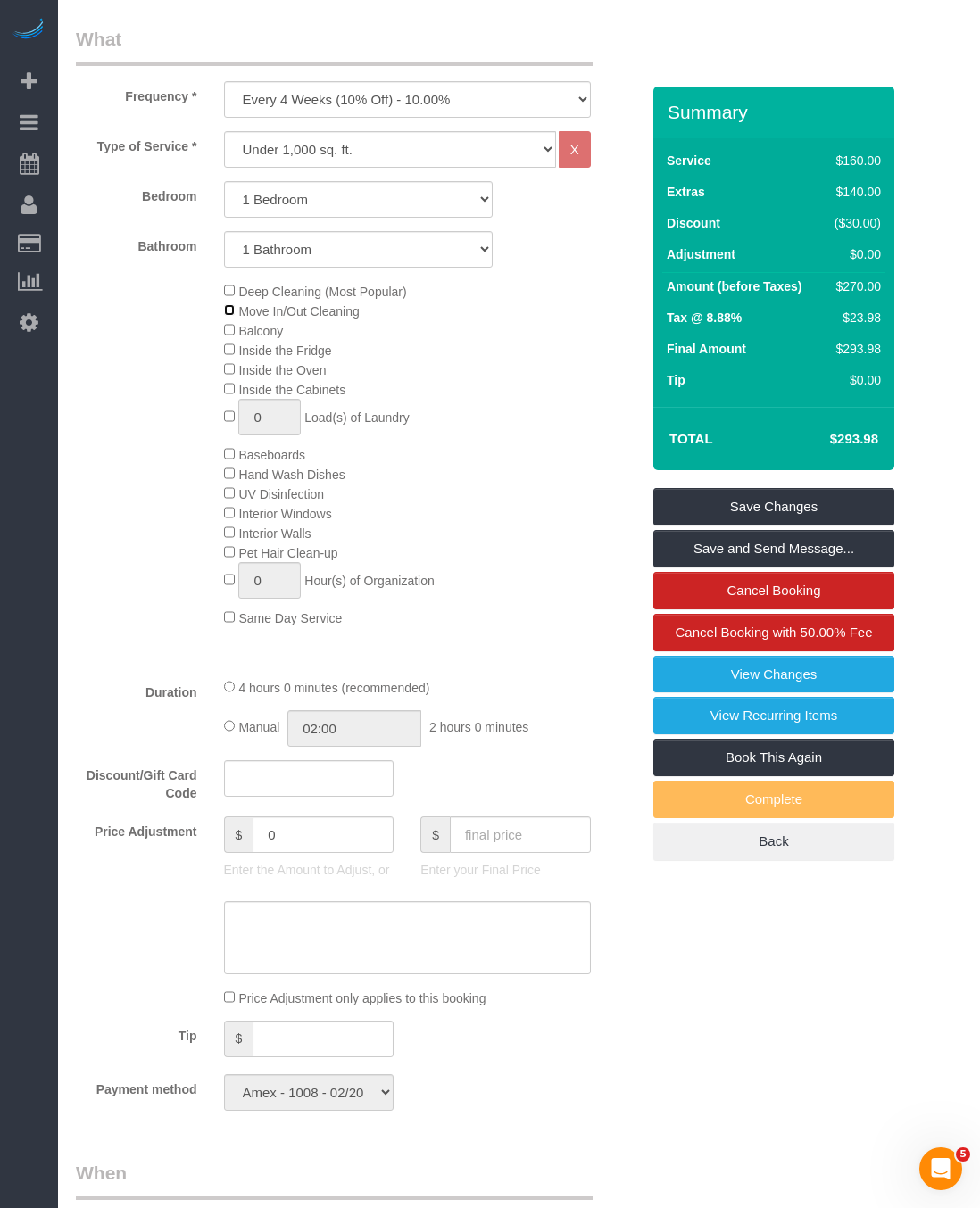
scroll to position [664, 0]
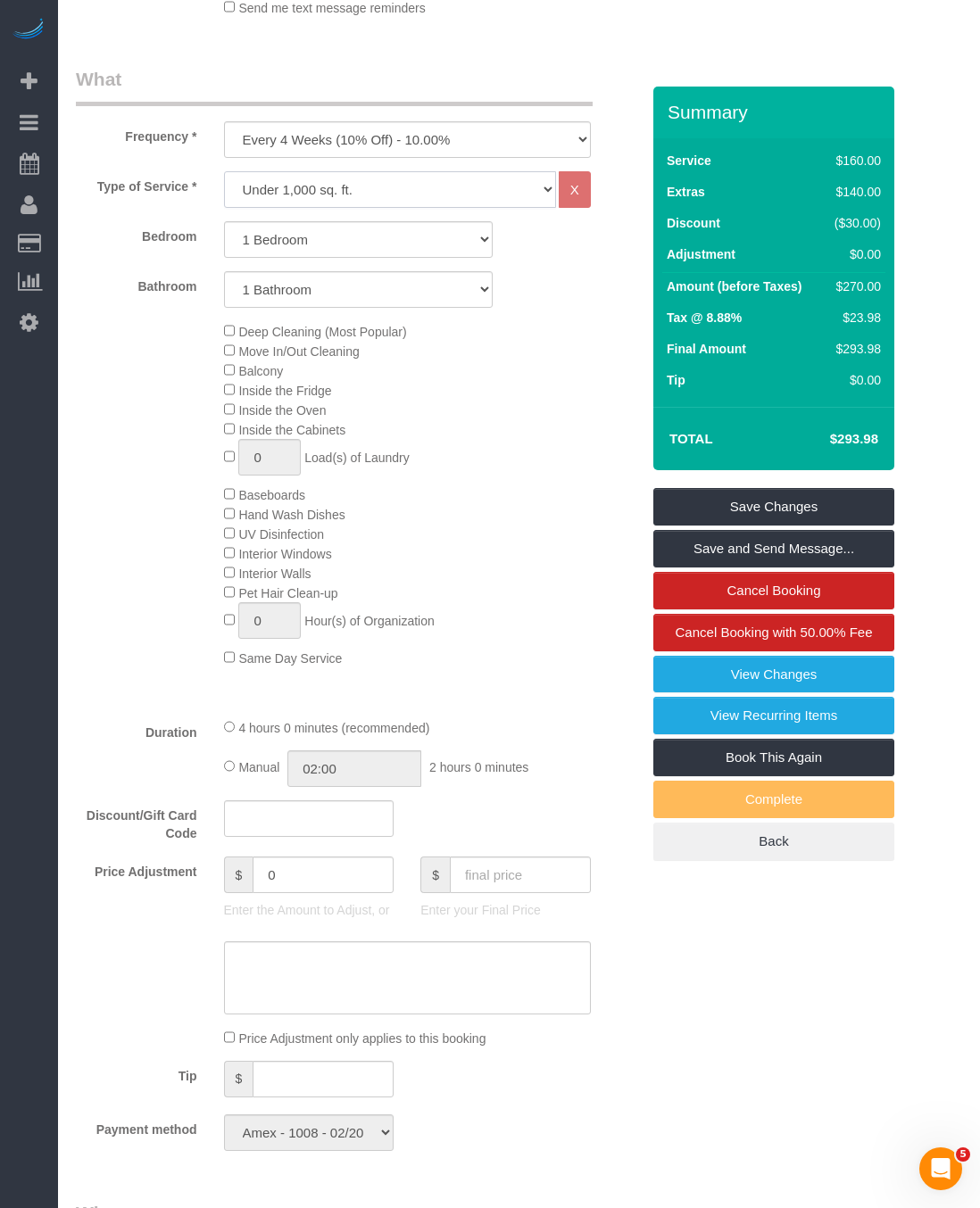
click at [351, 199] on select "Under 1,000 sq. ft. 1,001 - 1,500 sq. ft. 1,500+ sq. ft. Custom Cleaning Office…" at bounding box center [390, 190] width 332 height 37
select select "213"
click at [224, 174] on select "Under 1,000 sq. ft. 1,001 - 1,500 sq. ft. 1,500+ sq. ft. Custom Cleaning Office…" at bounding box center [390, 190] width 332 height 37
select select "1"
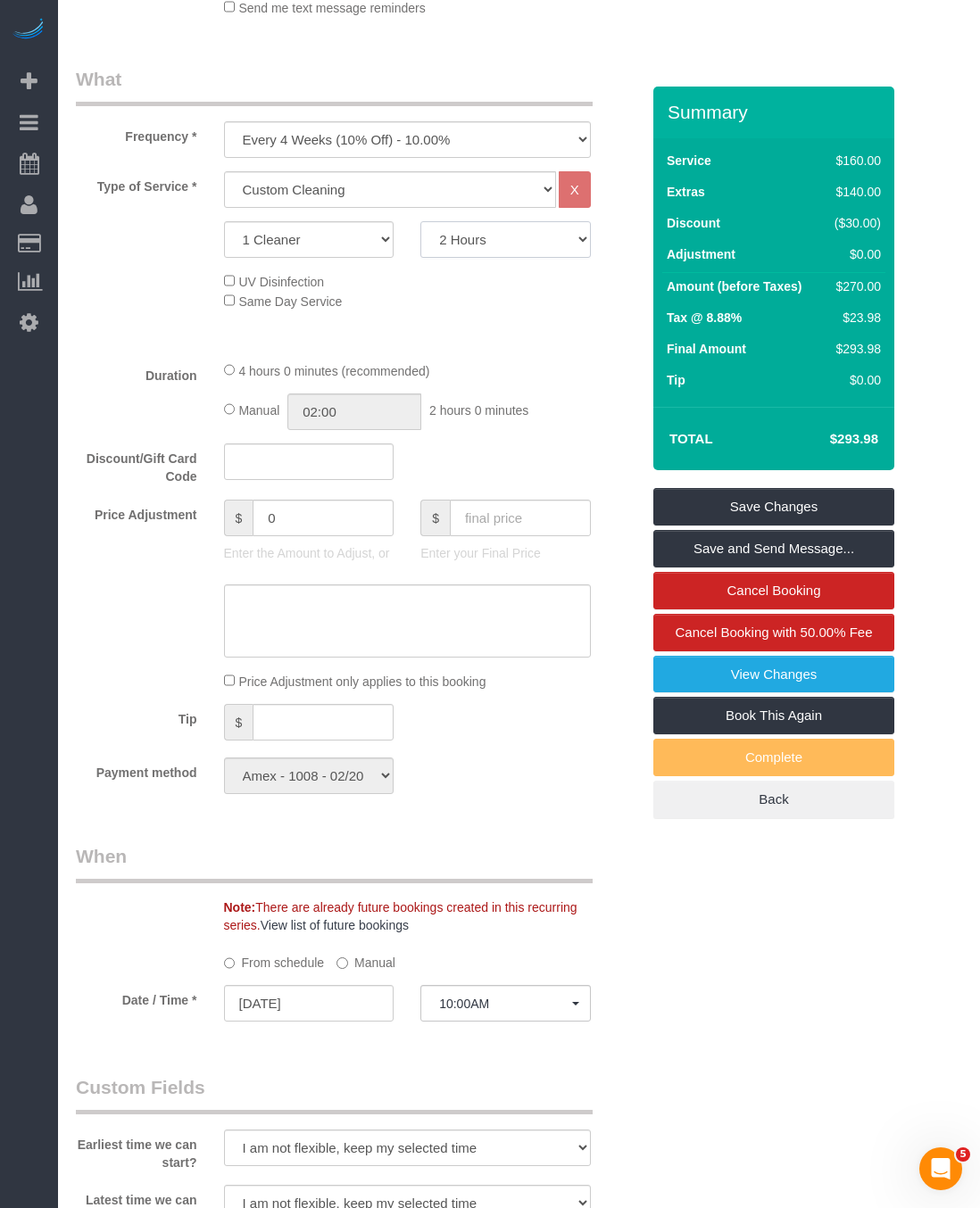
drag, startPoint x: 493, startPoint y: 246, endPoint x: 490, endPoint y: 258, distance: 12.4
click at [493, 246] on select "2 Hours 2.5 Hours 3 Hours 3.5 Hours 4 Hours 4.5 Hours 5 Hours 5.5 Hours 6 Hours…" at bounding box center [505, 239] width 171 height 37
select select "240"
click at [420, 225] on select "2 Hours 2.5 Hours 3 Hours 3.5 Hours 4 Hours 4.5 Hours 5 Hours 5.5 Hours 6 Hours…" at bounding box center [505, 239] width 171 height 37
select select "spot229"
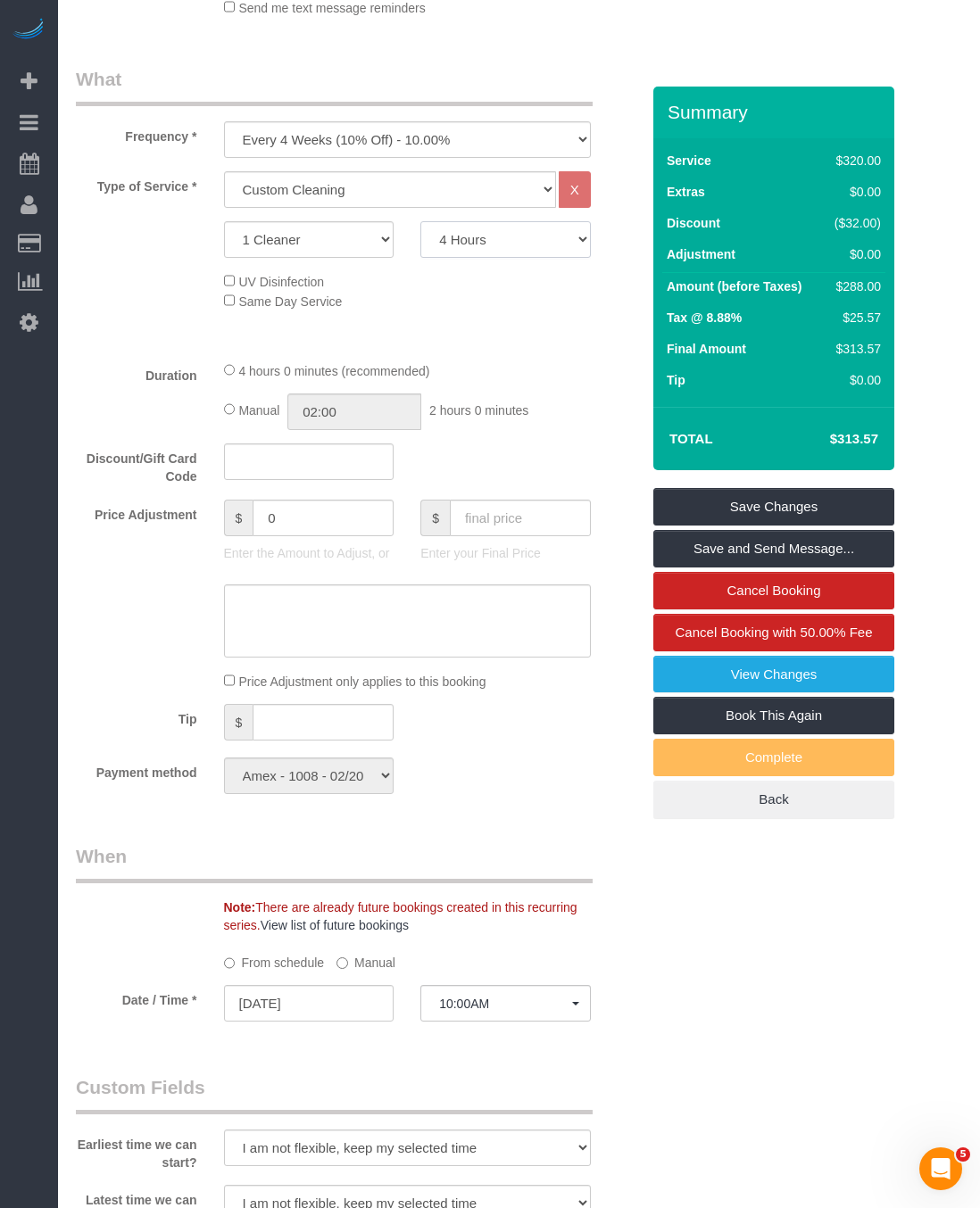
select select "spot285"
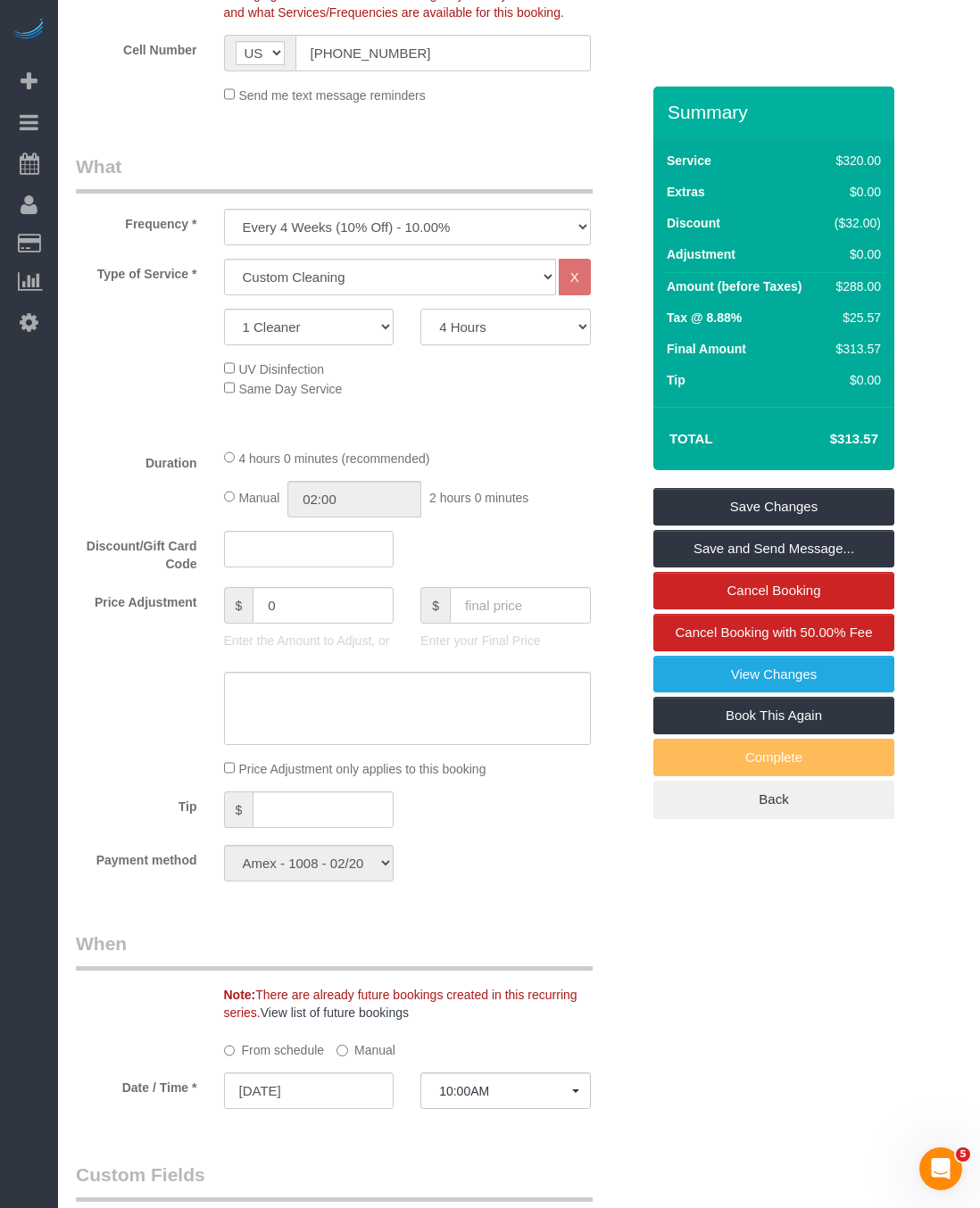
scroll to position [530, 0]
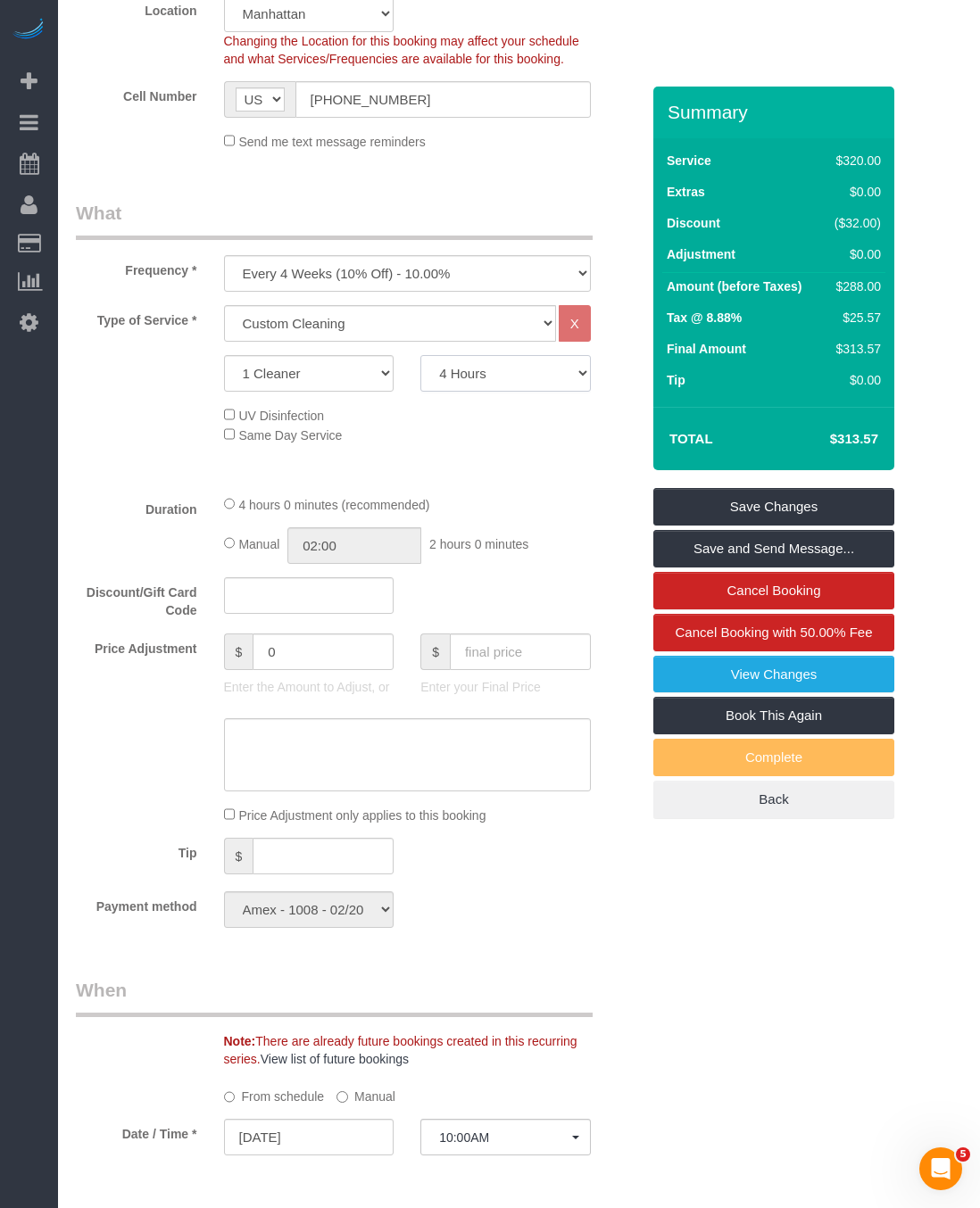
click at [472, 391] on select "2 Hours 2.5 Hours 3 Hours 3.5 Hours 4 Hours 4.5 Hours 5 Hours 5.5 Hours 6 Hours…" at bounding box center [505, 373] width 171 height 37
select select "210"
click at [420, 358] on select "2 Hours 2.5 Hours 3 Hours 3.5 Hours 4 Hours 4.5 Hours 5 Hours 5.5 Hours 6 Hours…" at bounding box center [505, 373] width 171 height 37
select select "spot341"
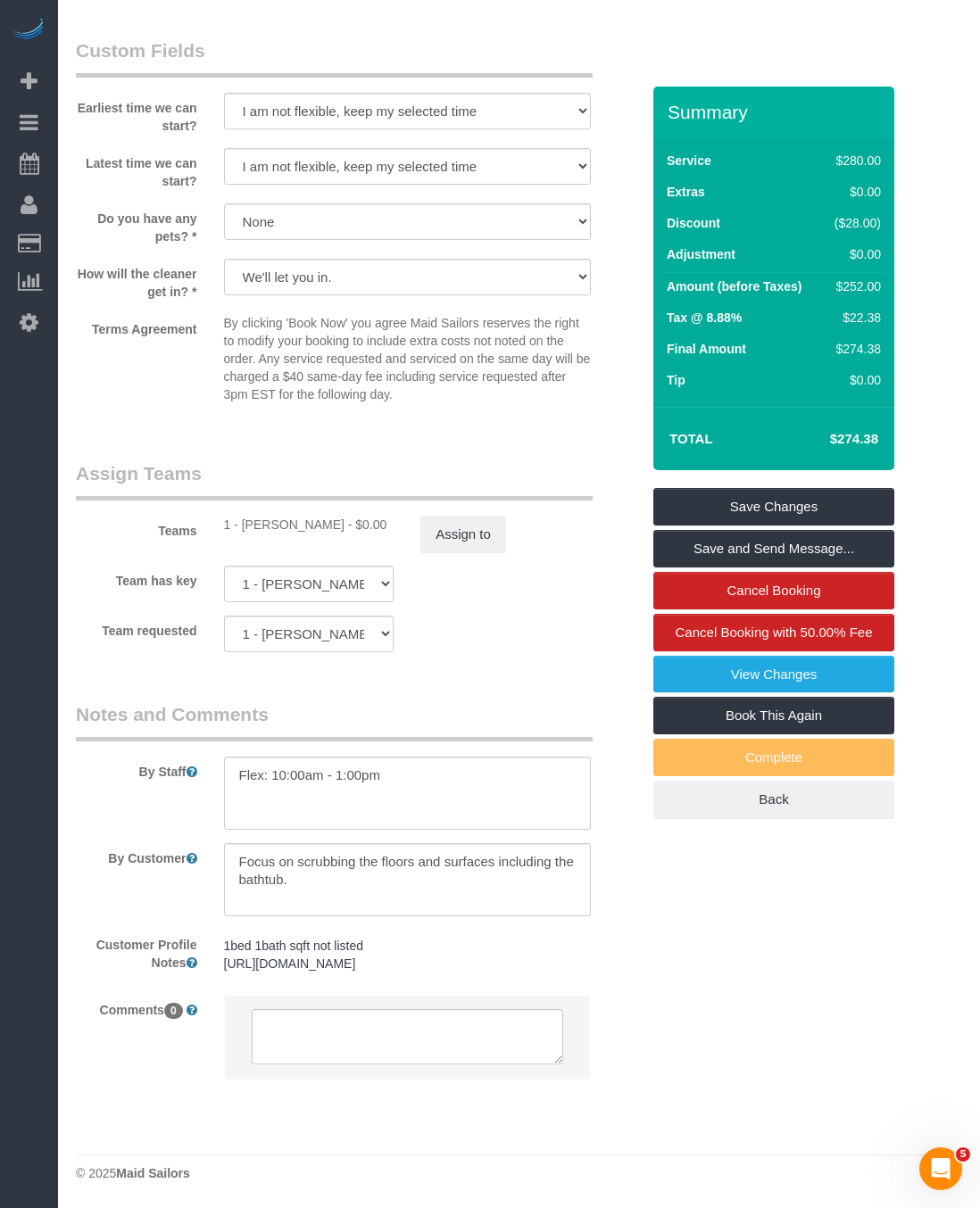
scroll to position [1765, 0]
drag, startPoint x: 305, startPoint y: 825, endPoint x: 225, endPoint y: 803, distance: 83.0
click at [225, 843] on textarea at bounding box center [407, 879] width 366 height 73
click at [392, 843] on textarea at bounding box center [407, 879] width 366 height 73
click at [401, 843] on textarea at bounding box center [407, 879] width 366 height 73
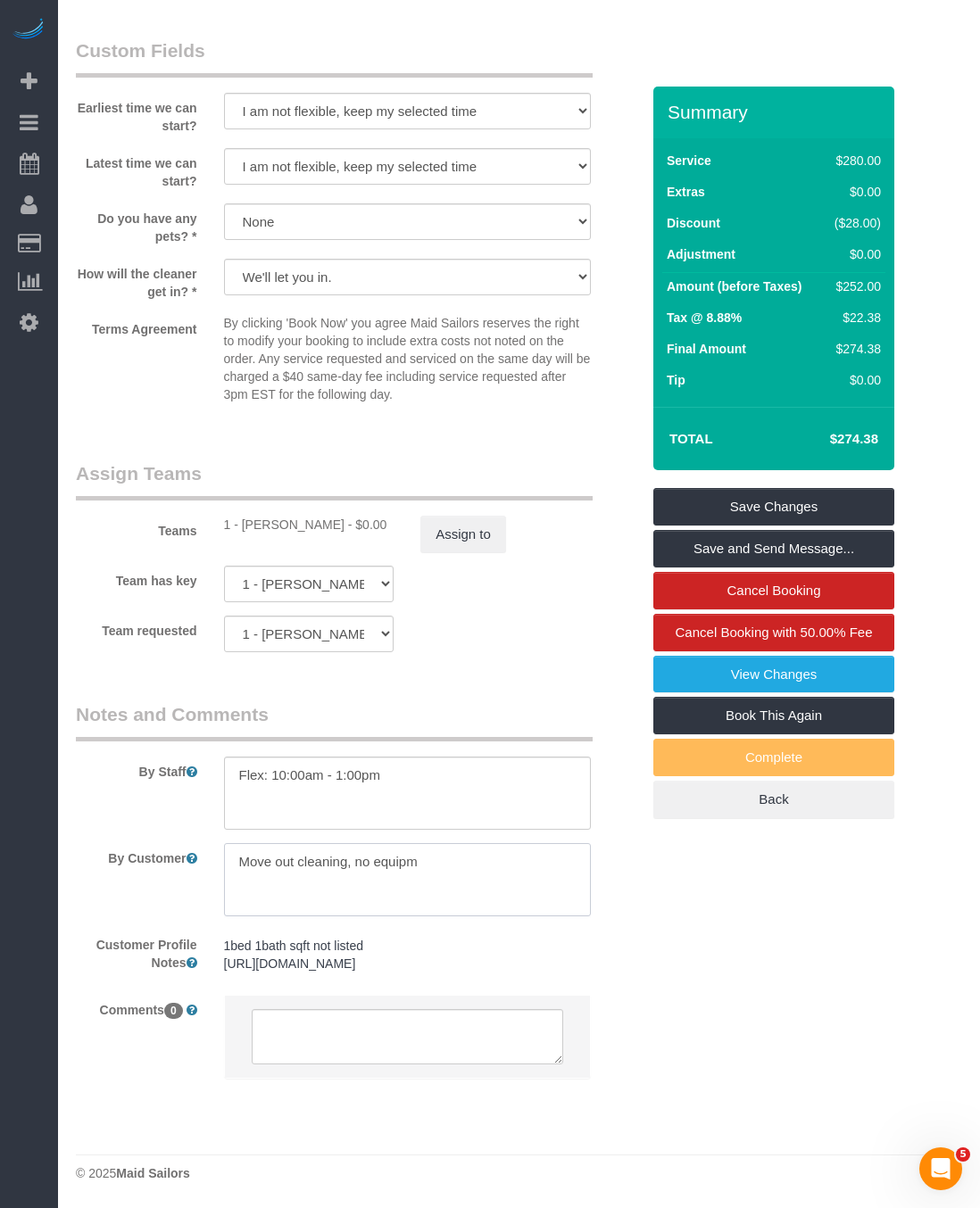
click at [439, 843] on textarea at bounding box center [407, 879] width 366 height 73
drag, startPoint x: 386, startPoint y: 814, endPoint x: 353, endPoint y: 811, distance: 33.1
click at [353, 843] on textarea at bounding box center [407, 879] width 366 height 73
paste textarea "I also won't have any equipment at home"
click at [386, 843] on textarea at bounding box center [407, 879] width 366 height 73
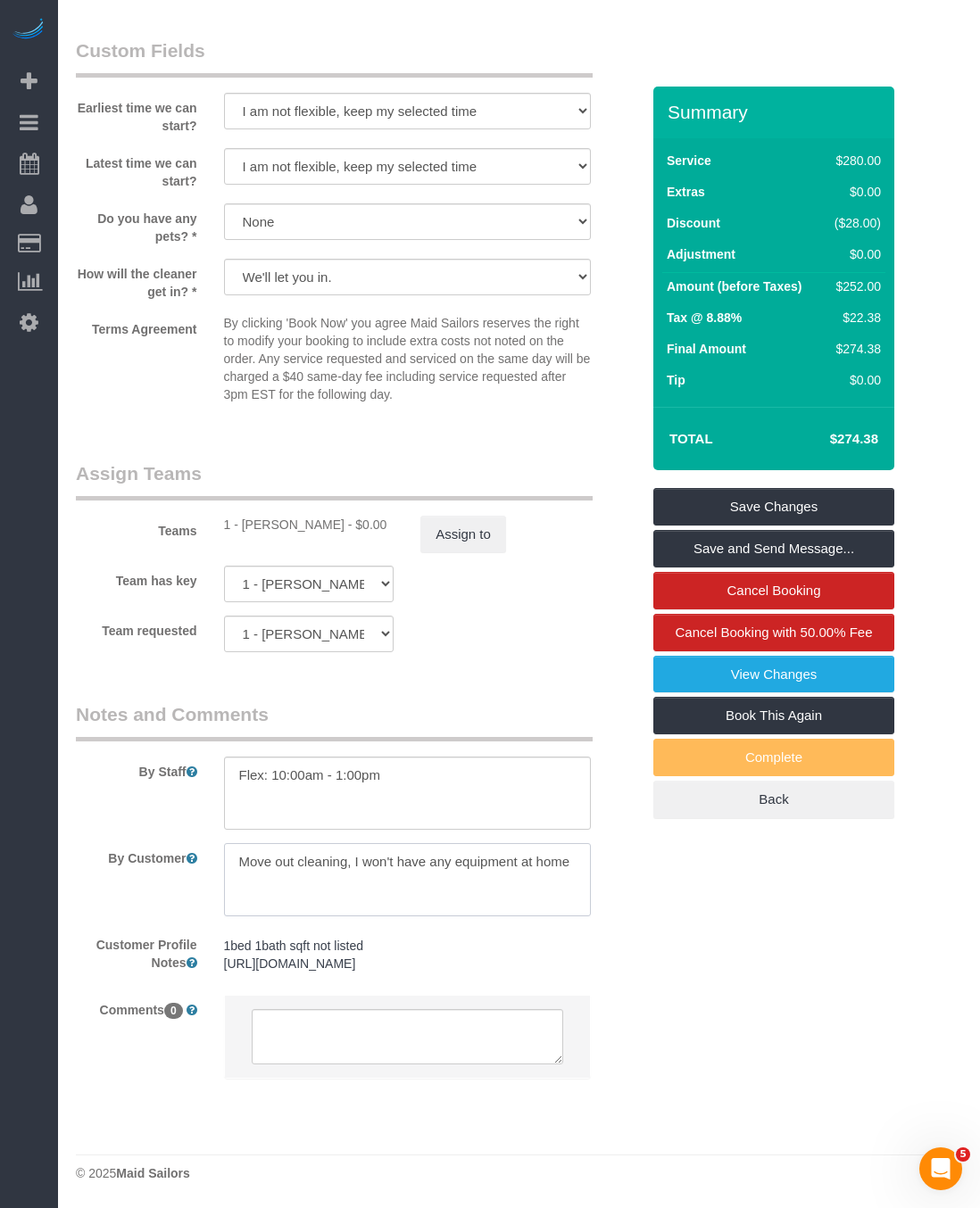
click at [581, 843] on textarea at bounding box center [407, 879] width 366 height 73
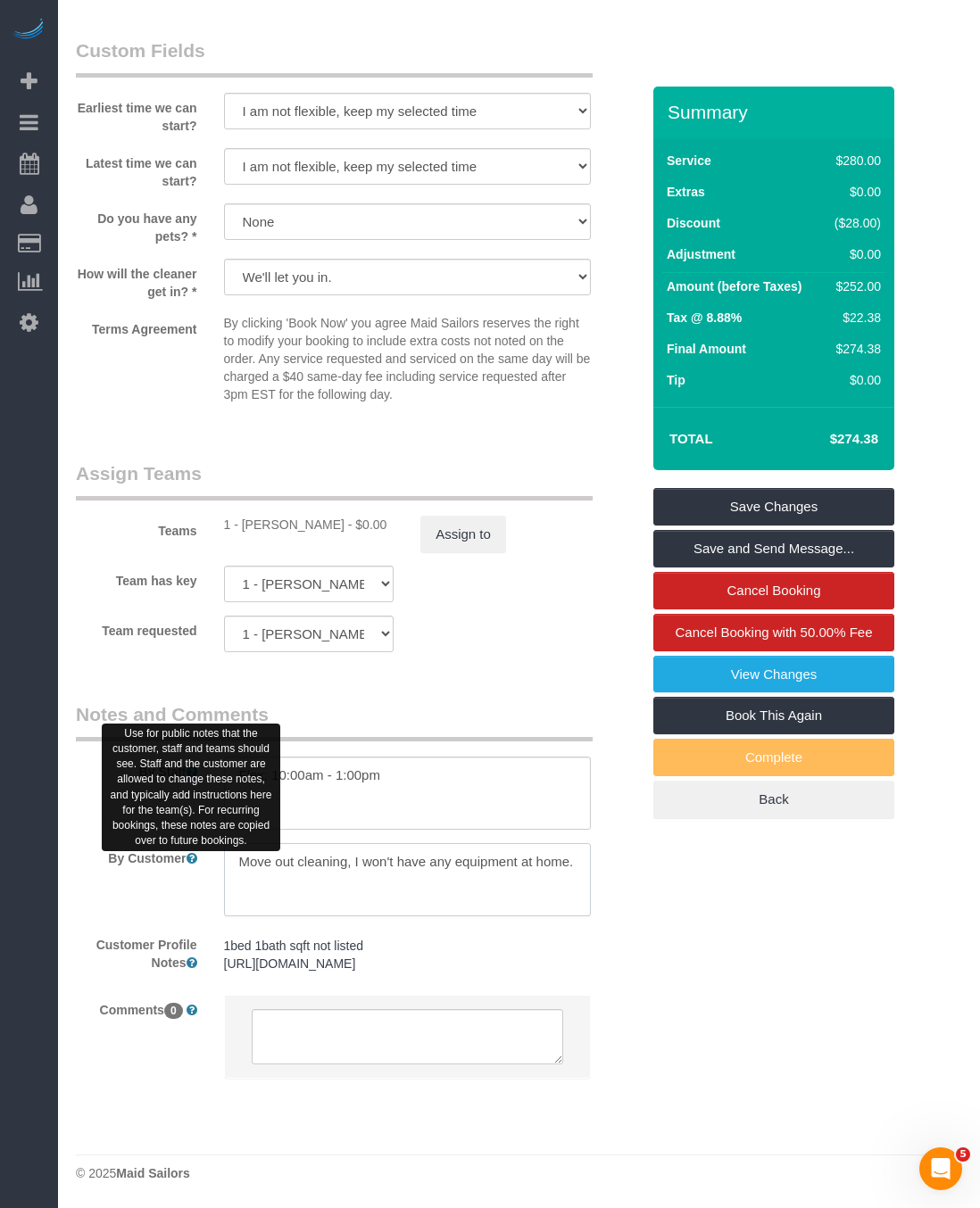
drag, startPoint x: 573, startPoint y: 809, endPoint x: 339, endPoint y: 807, distance: 234.0
click at [242, 843] on textarea at bounding box center [407, 879] width 366 height 73
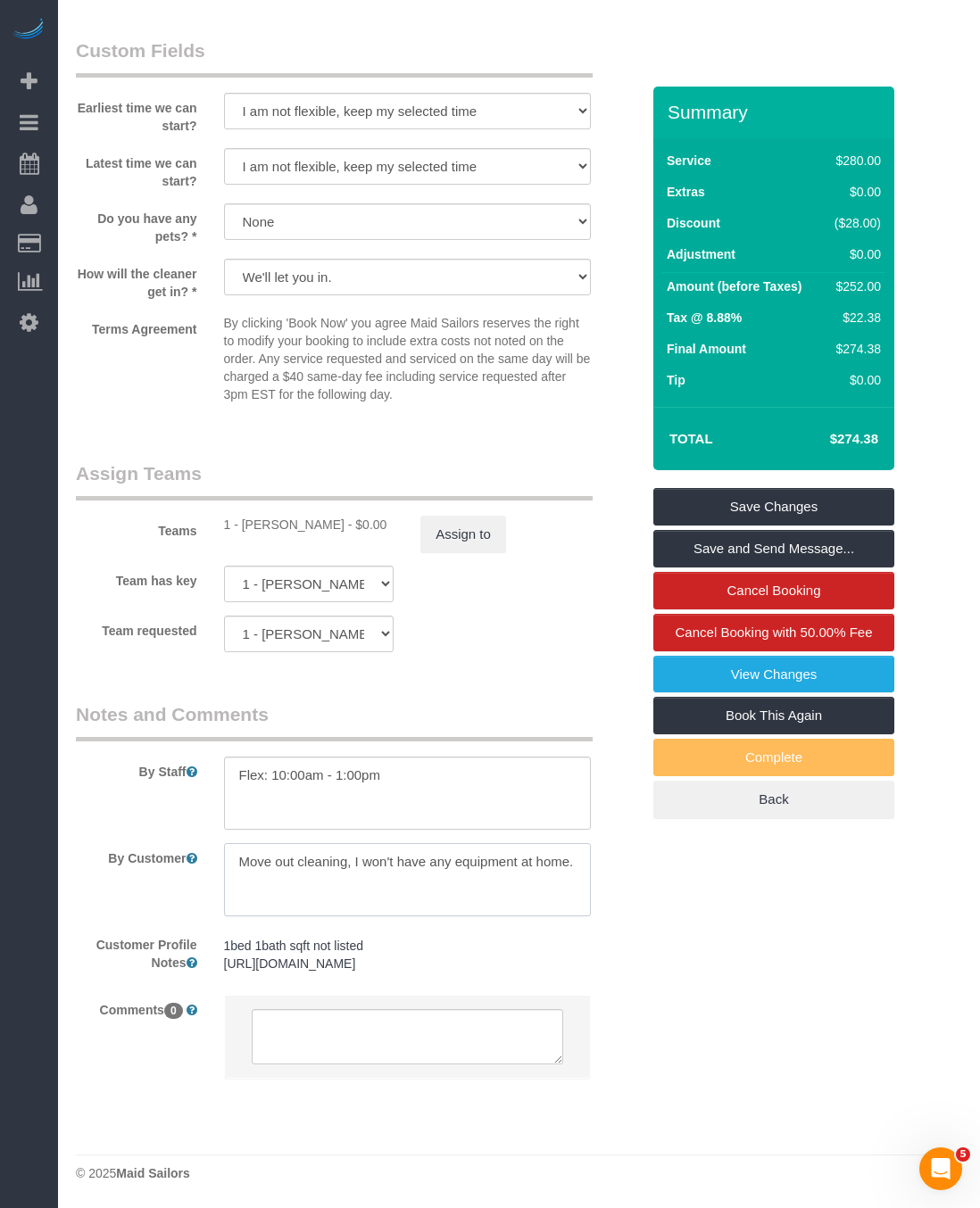
click at [364, 843] on textarea at bounding box center [407, 879] width 366 height 73
drag, startPoint x: 351, startPoint y: 808, endPoint x: 75, endPoint y: 801, distance: 276.1
click at [75, 843] on div "By Customer" at bounding box center [357, 879] width 591 height 73
click at [242, 843] on textarea at bounding box center [407, 879] width 366 height 73
drag, startPoint x: 461, startPoint y: 814, endPoint x: 488, endPoint y: 803, distance: 29.2
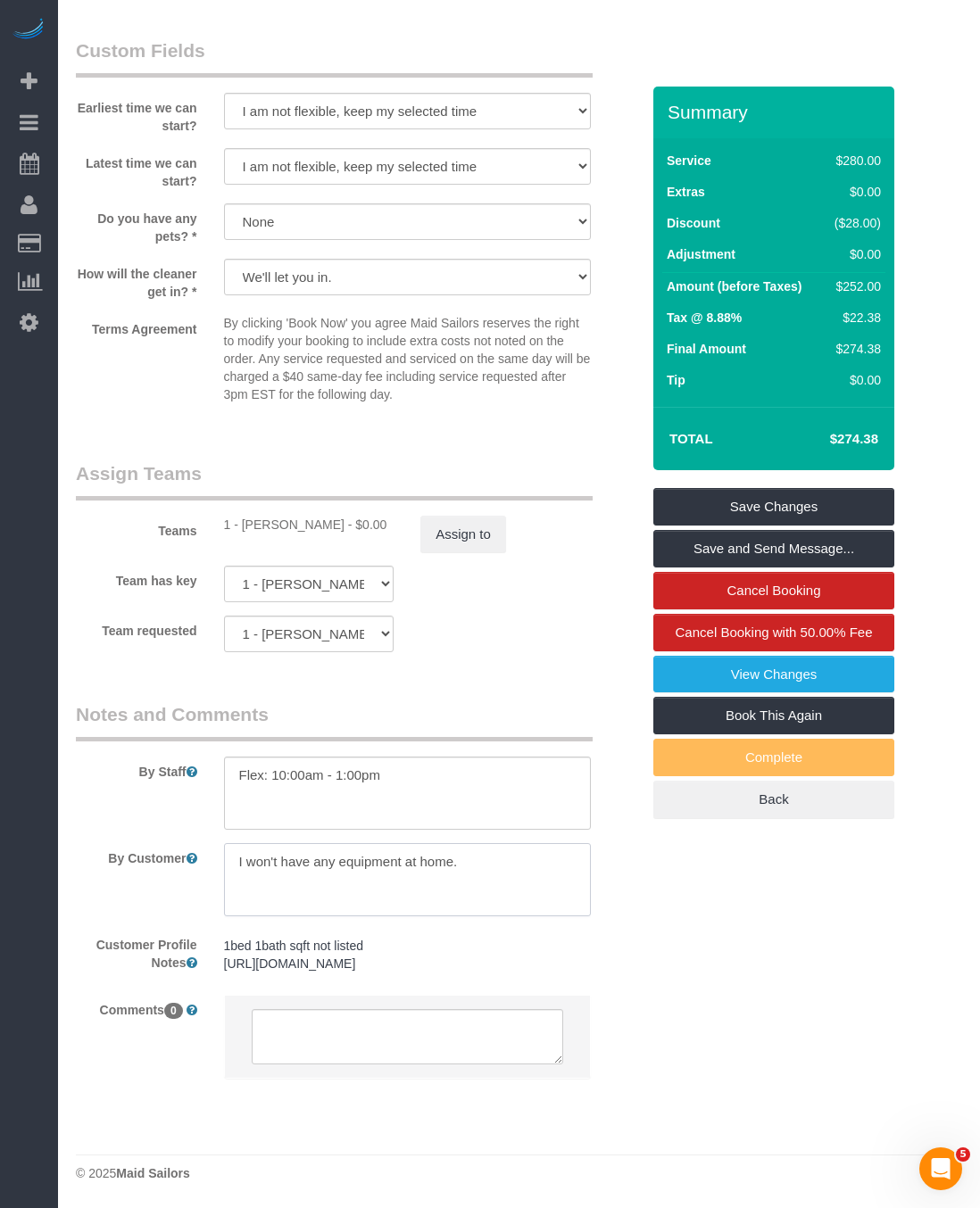
click at [463, 843] on textarea at bounding box center [407, 879] width 366 height 73
paste textarea "move-out cleaning (not super deep), inside cleaning, and baseboards."
type textarea "I won't have any equipment at home. move-out cleaning (not super deep), inside …"
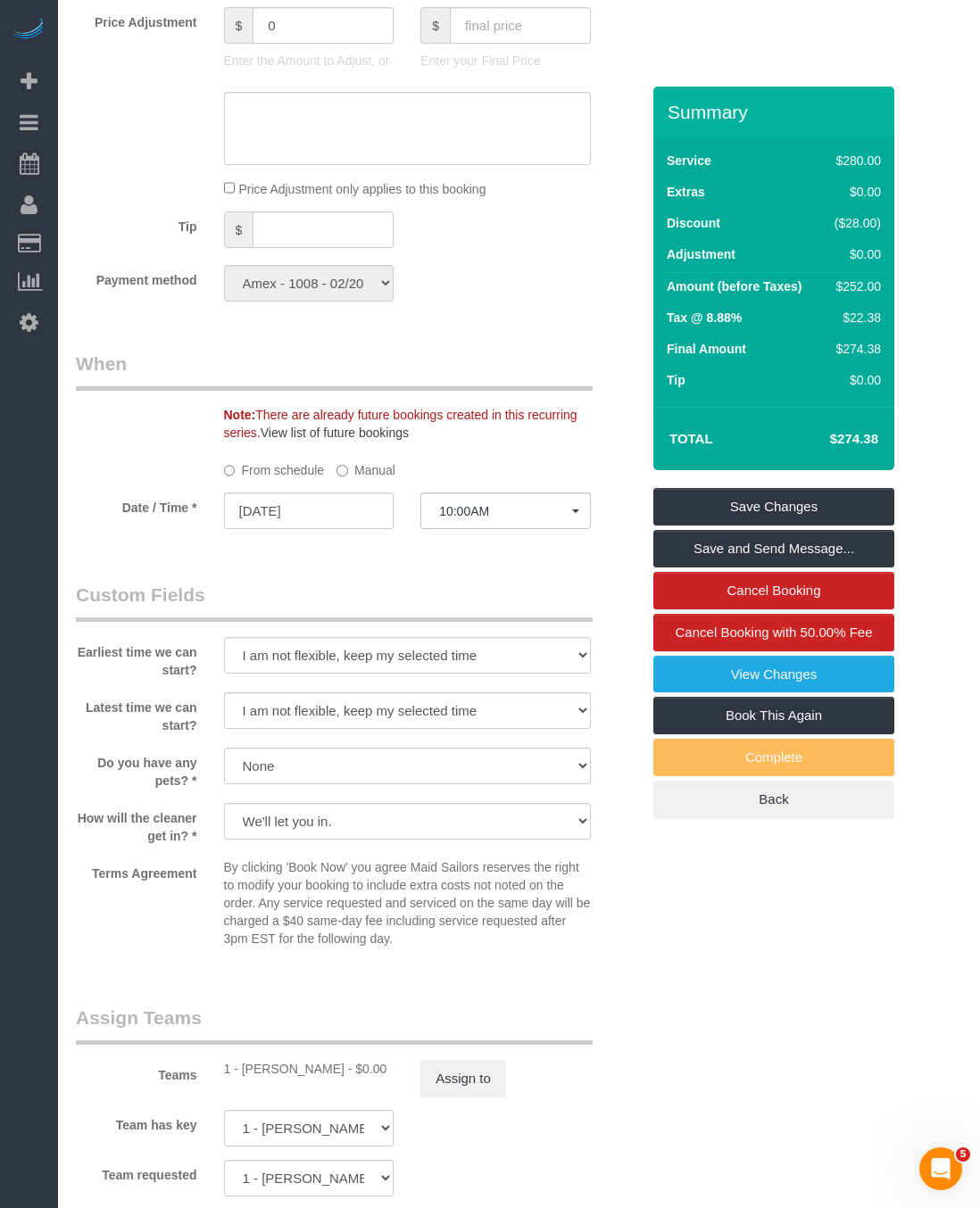
scroll to position [1204, 0]
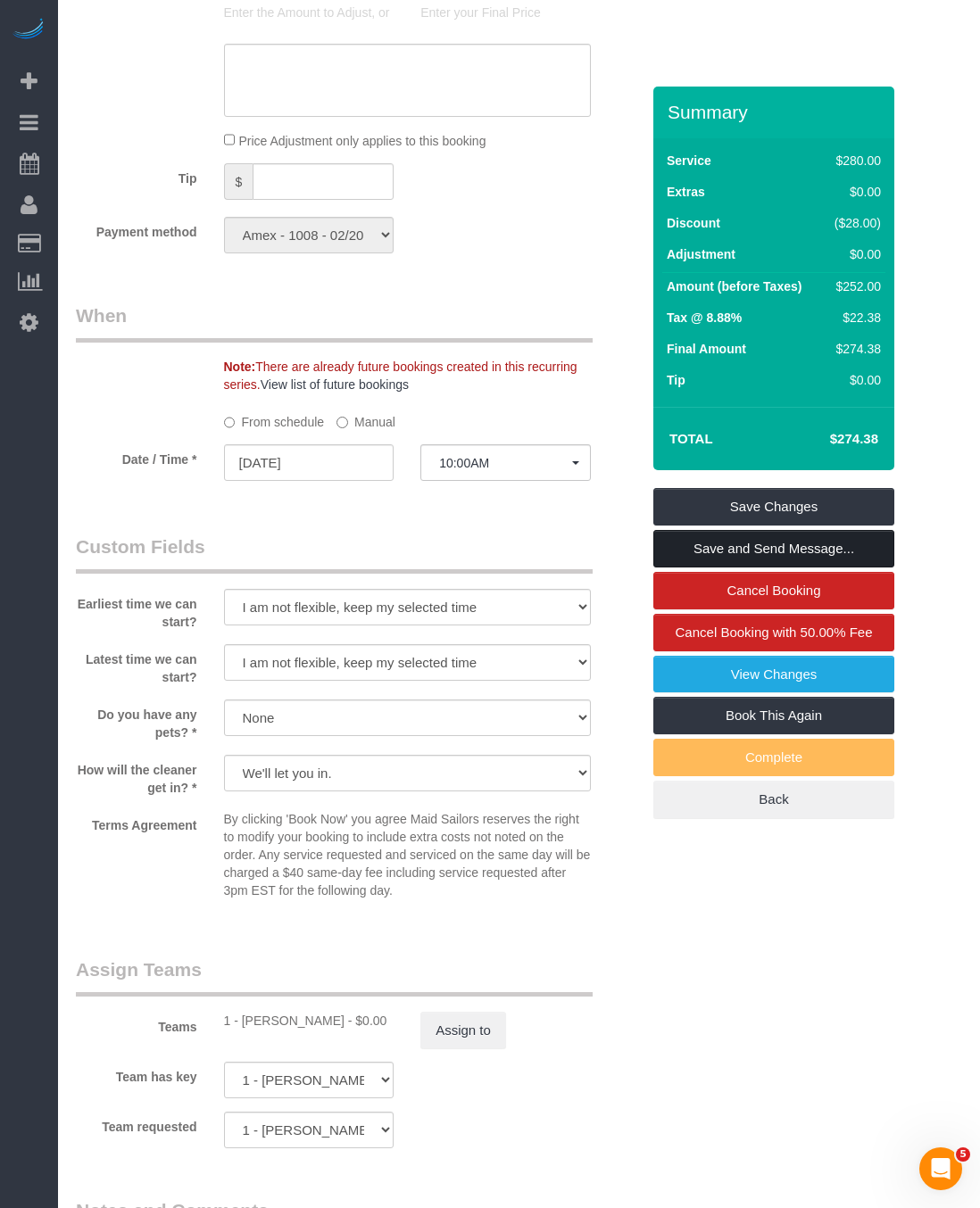
click at [771, 551] on link "Save and Send Message..." at bounding box center [773, 549] width 241 height 38
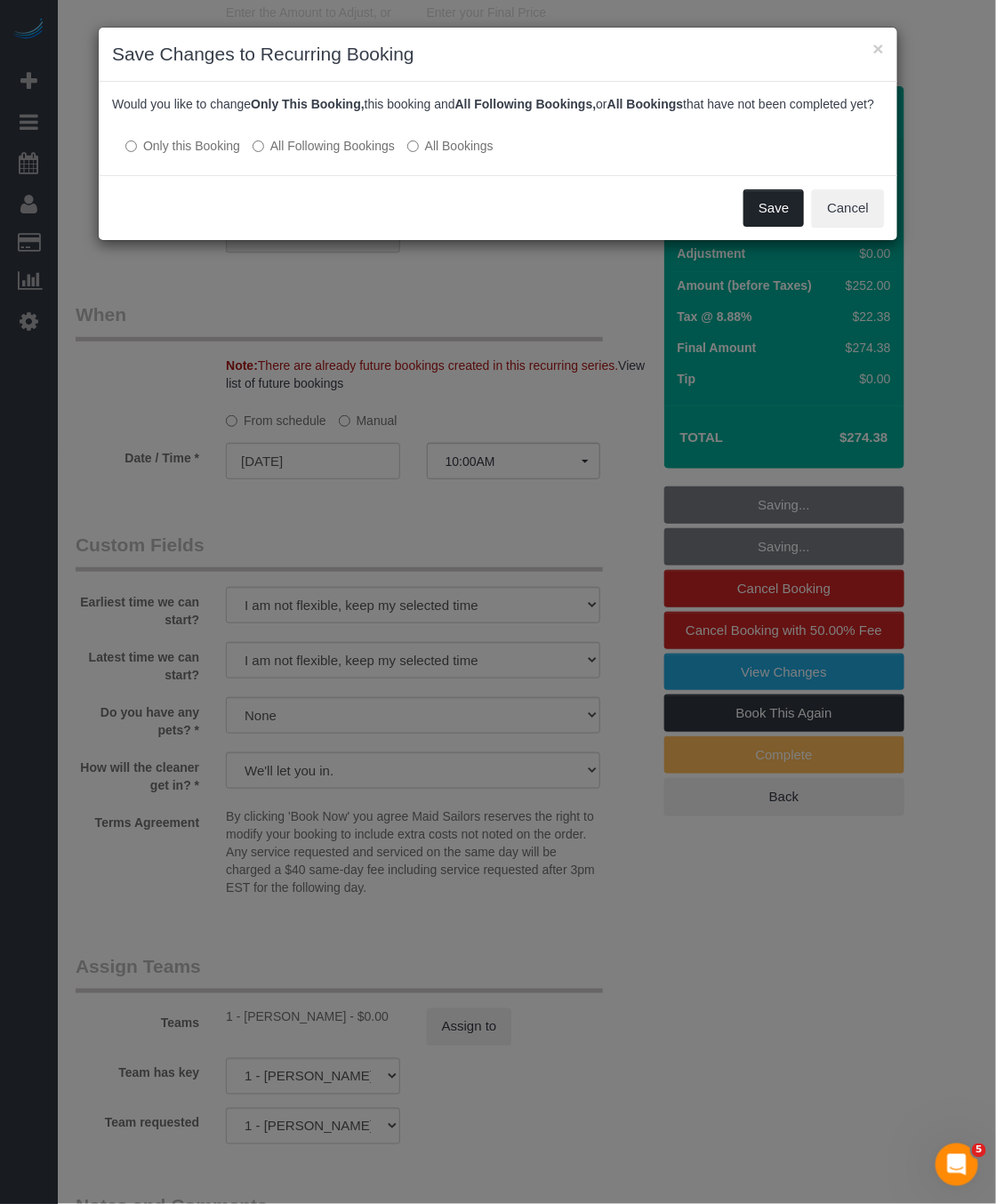
click at [763, 225] on button "Save" at bounding box center [772, 208] width 60 height 38
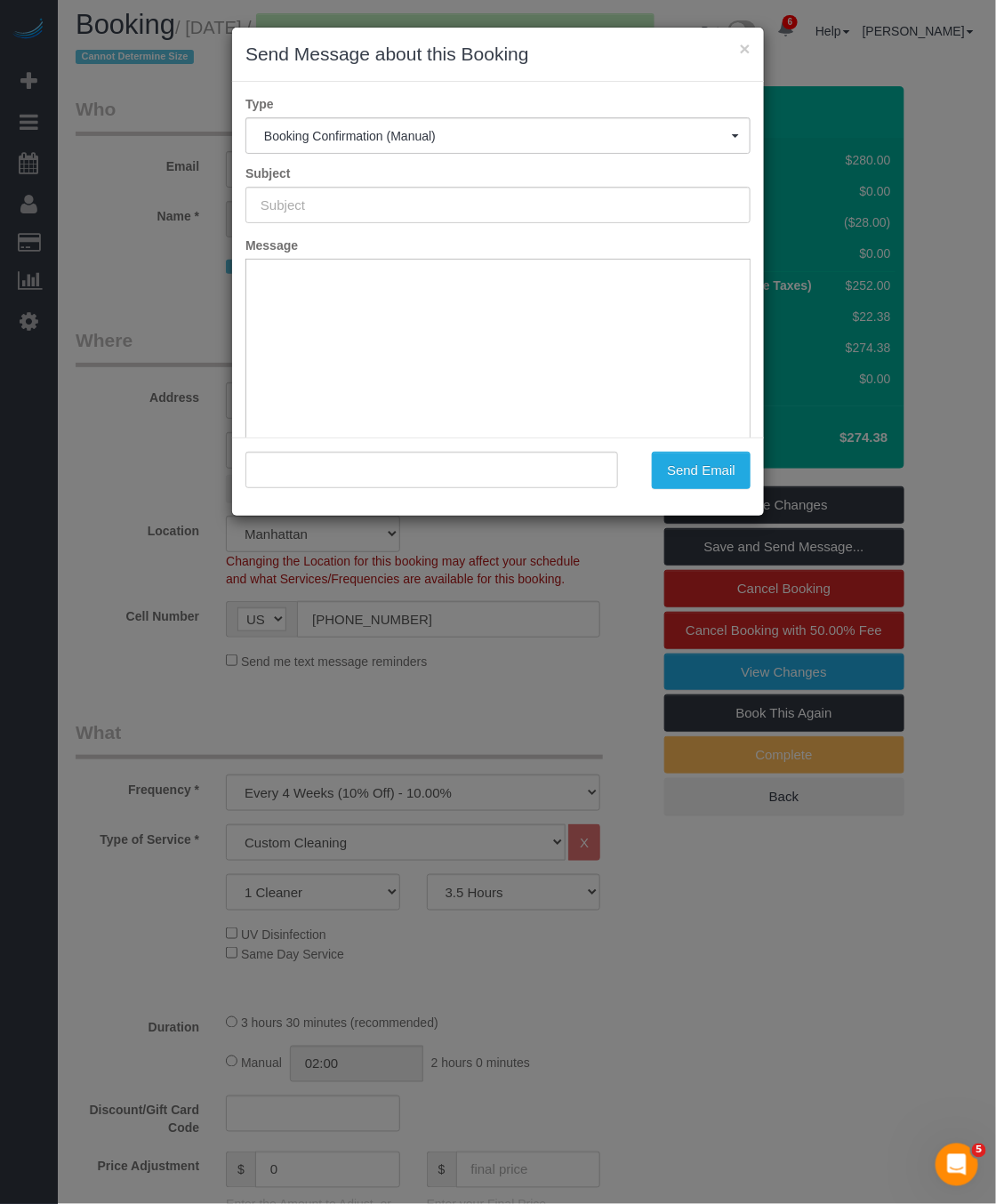
scroll to position [0, 0]
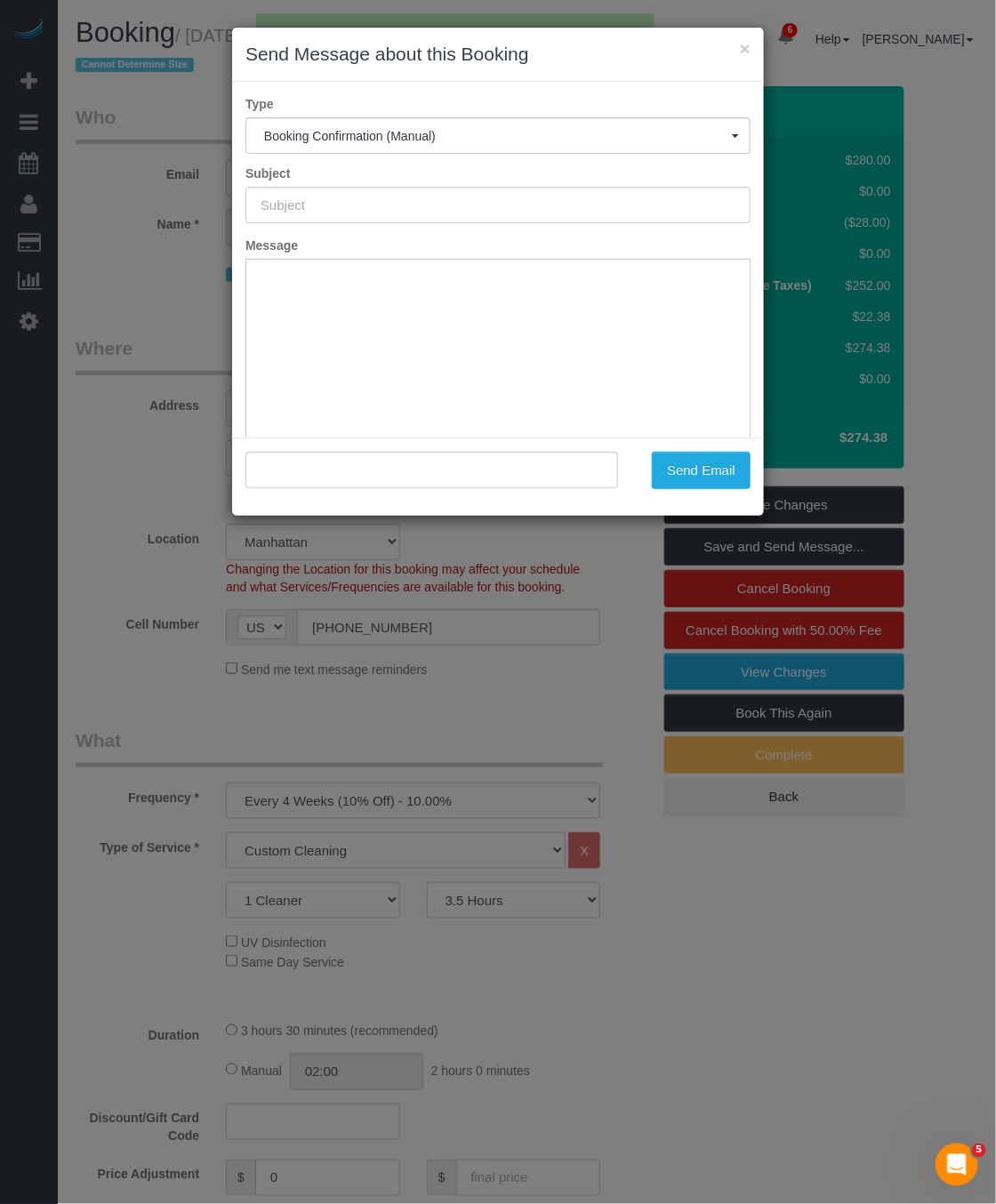
type input "Cleaning Confirmed for 08/30/2025 at 10:00am"
type input ""Jason Yoo" <jwtyoo@gmail.com>"
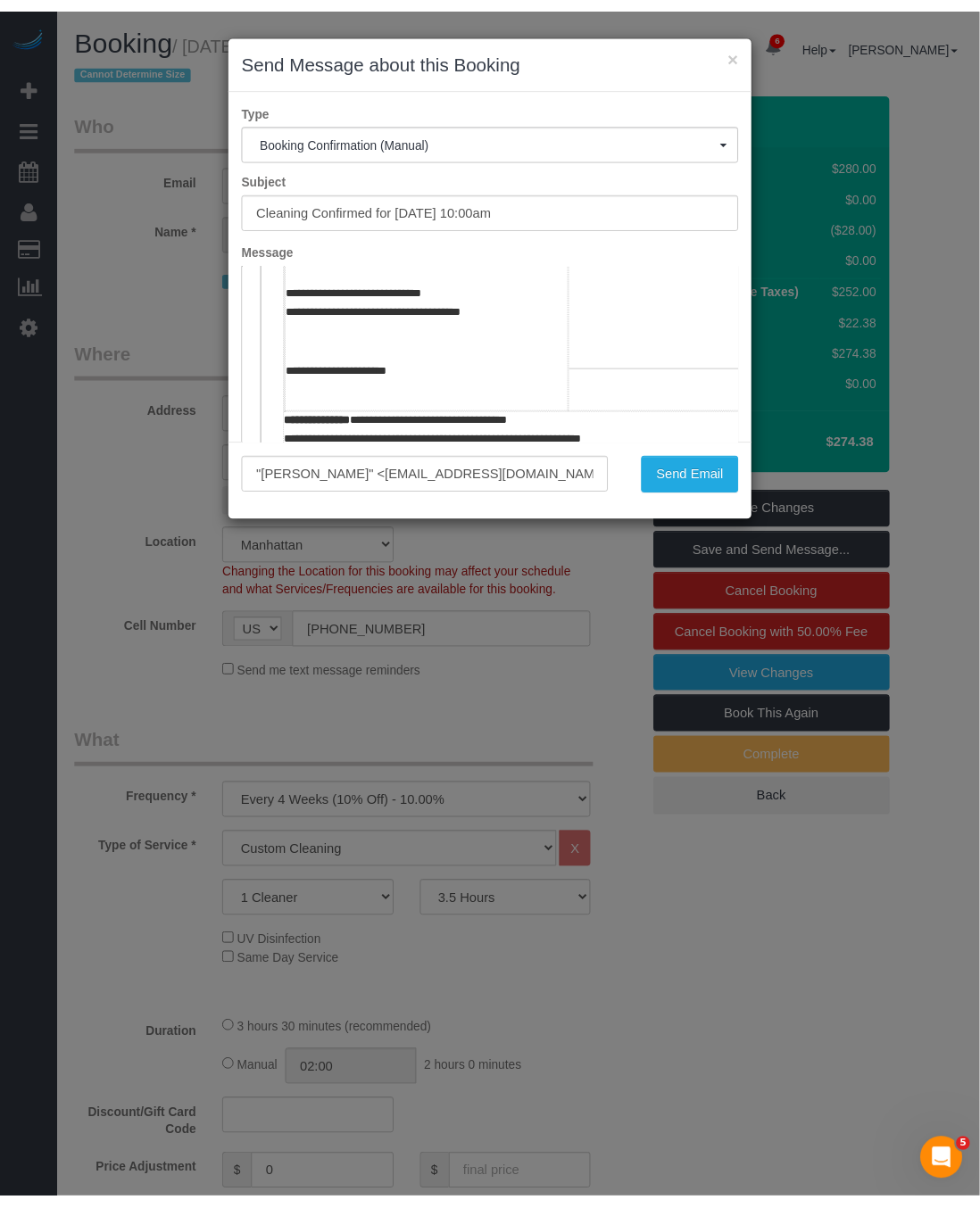
scroll to position [535, 0]
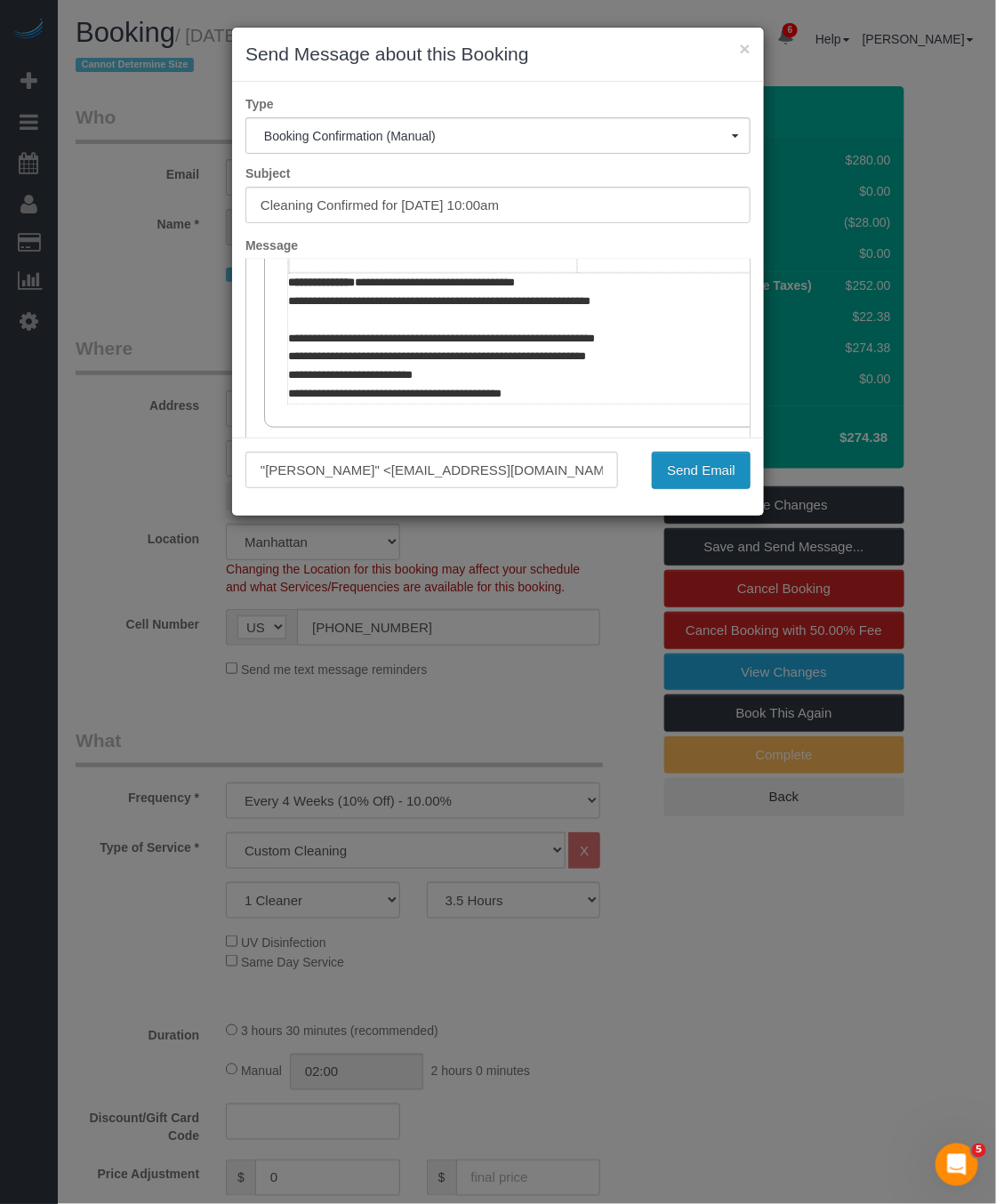
click at [702, 476] on button "Send Email" at bounding box center [701, 471] width 99 height 38
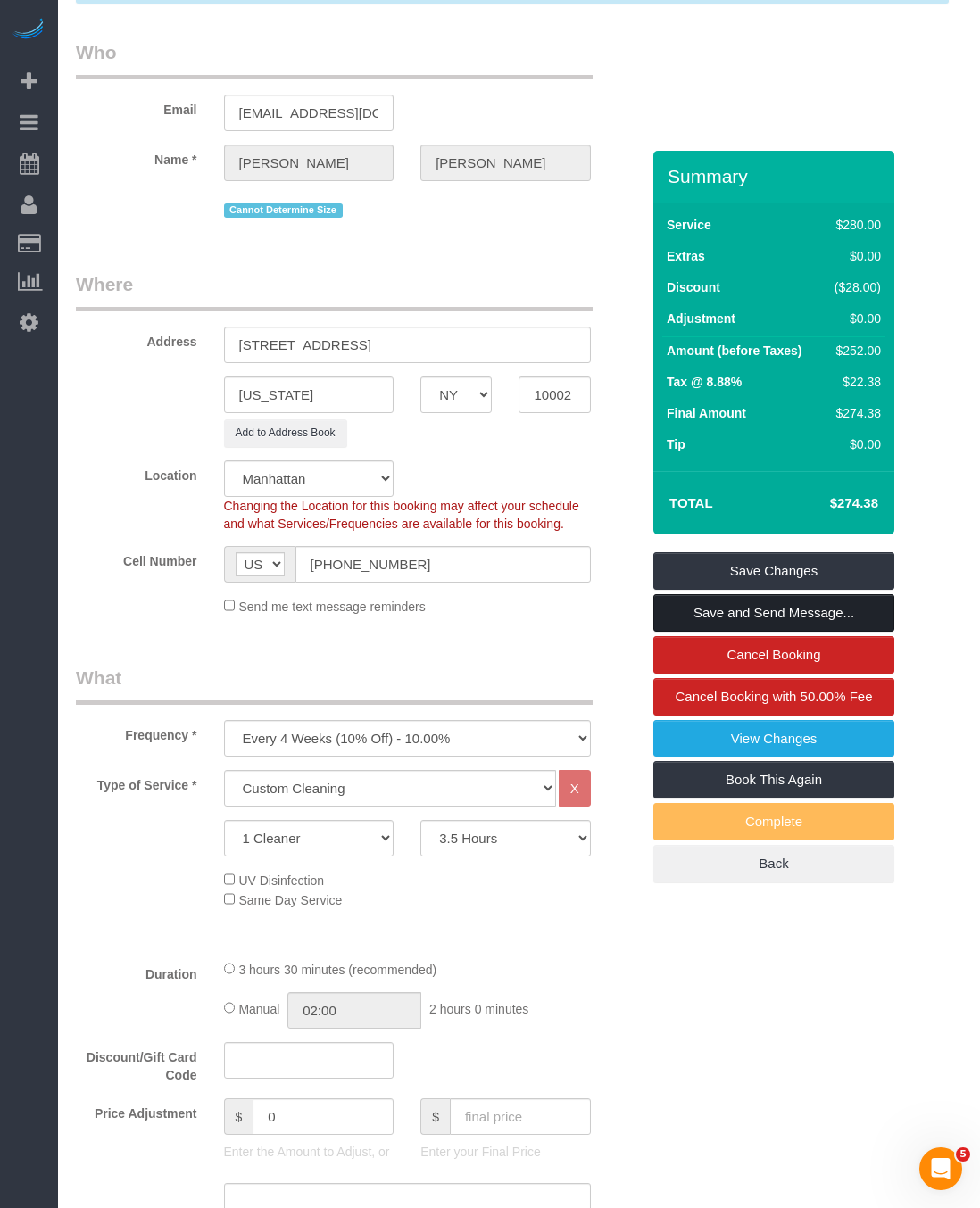
scroll to position [0, 0]
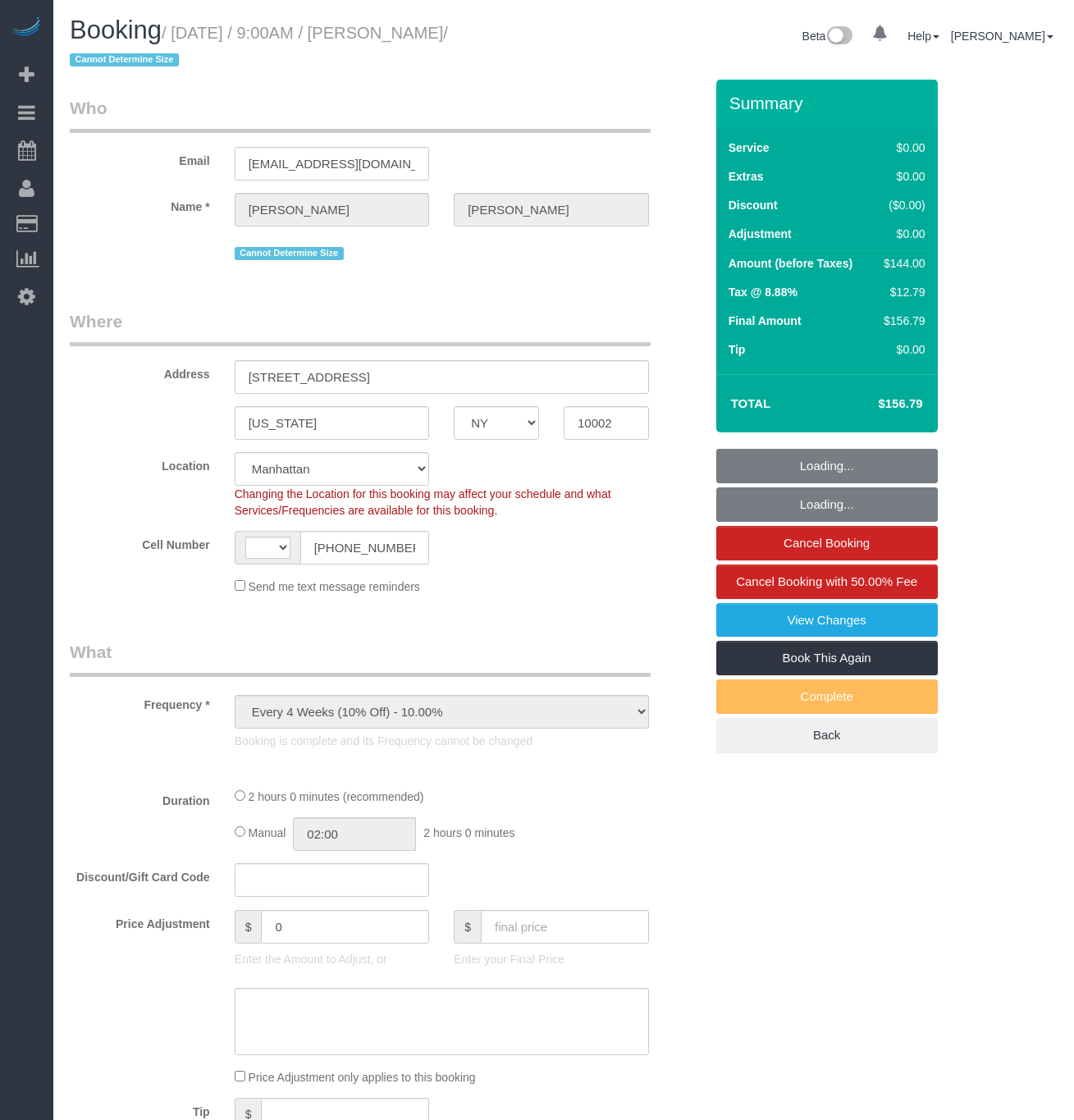
select select "NY"
select select "string:stripe-pm_1QO42J4VGloSiKo7BwRwKNAi"
select select "number:89"
select select "number:90"
select select "number:15"
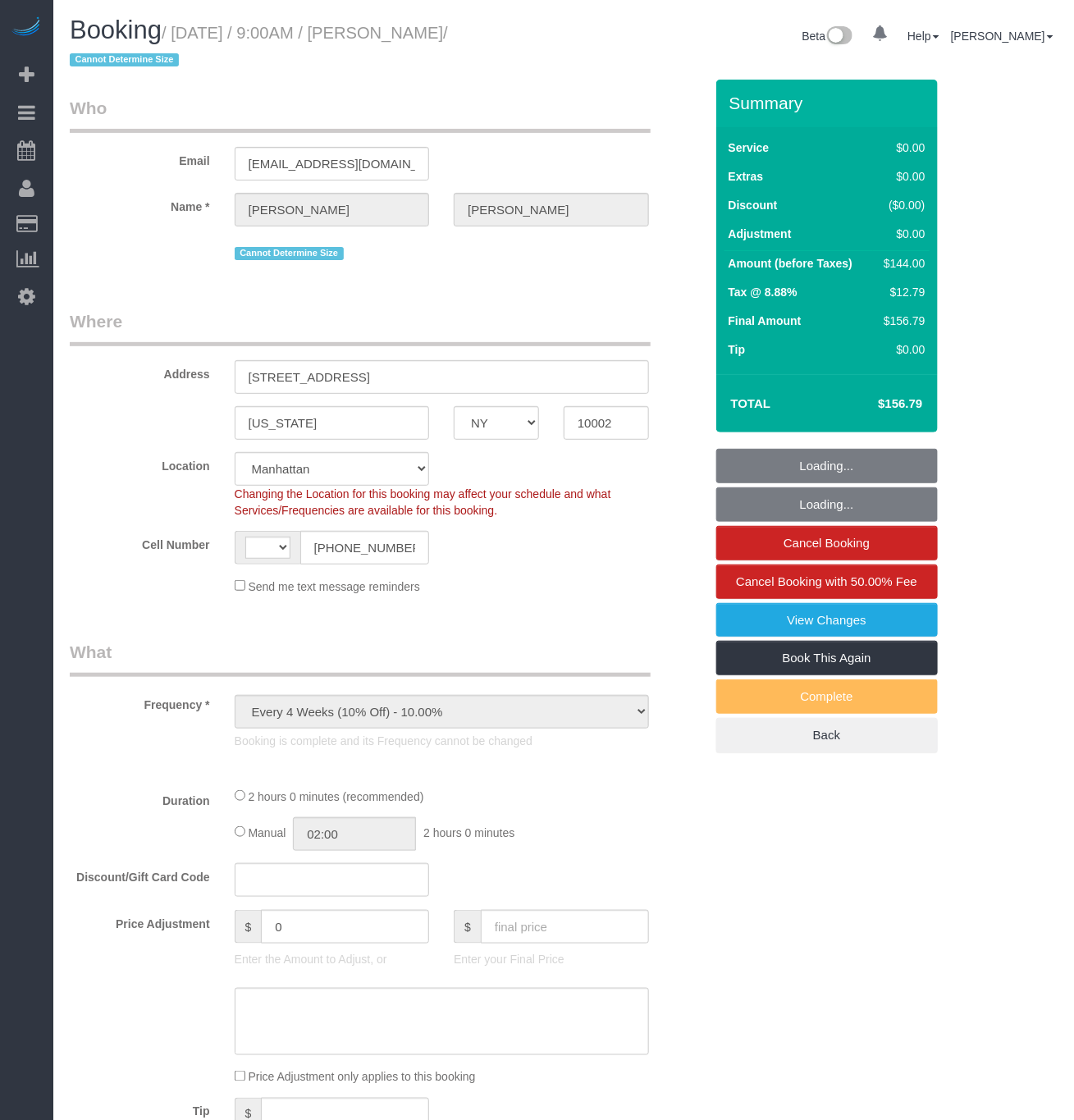
select select "number:5"
select select "object:834"
select select "string:US"
select select "spot1"
select select "1"
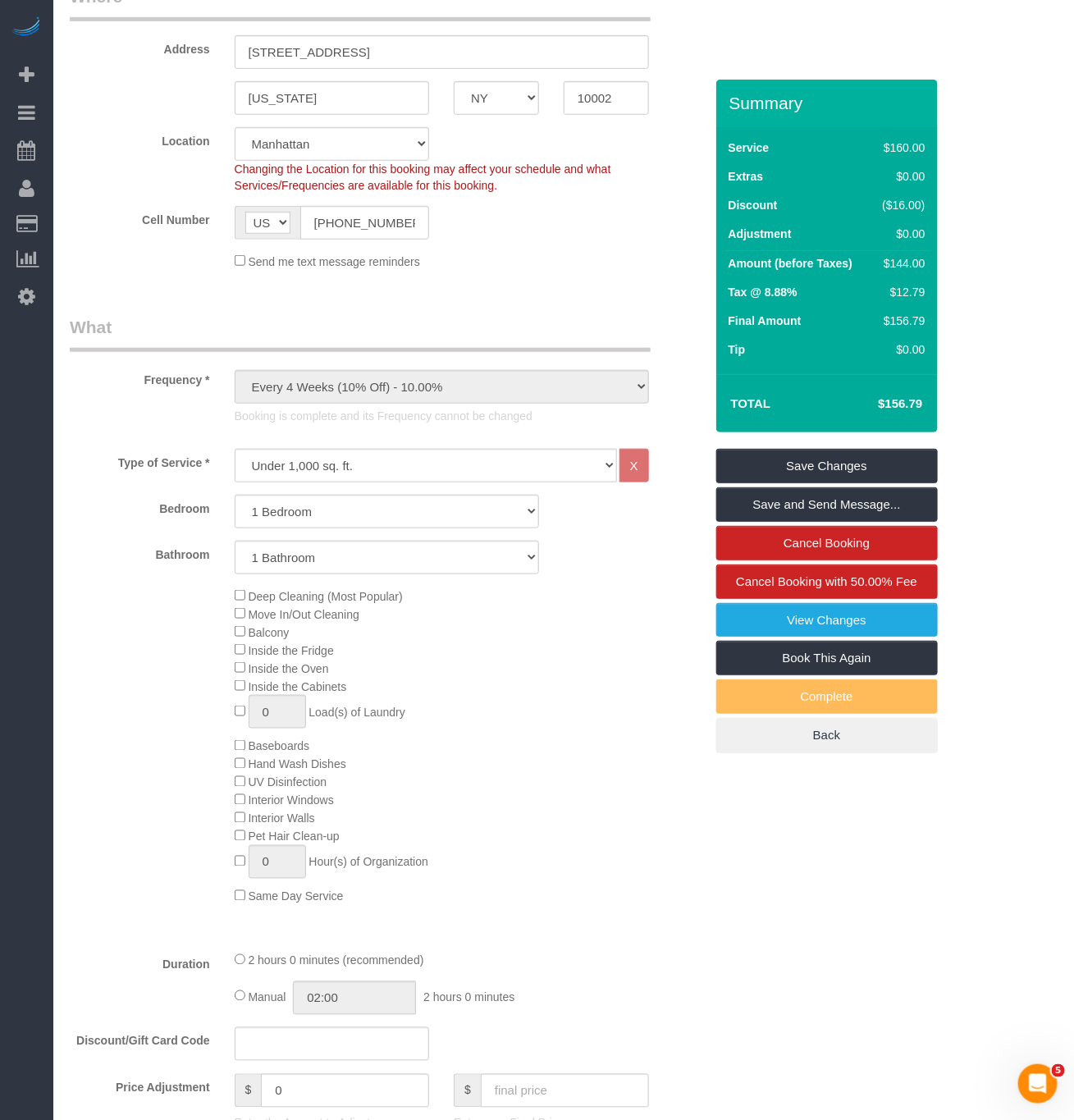
scroll to position [369, 0]
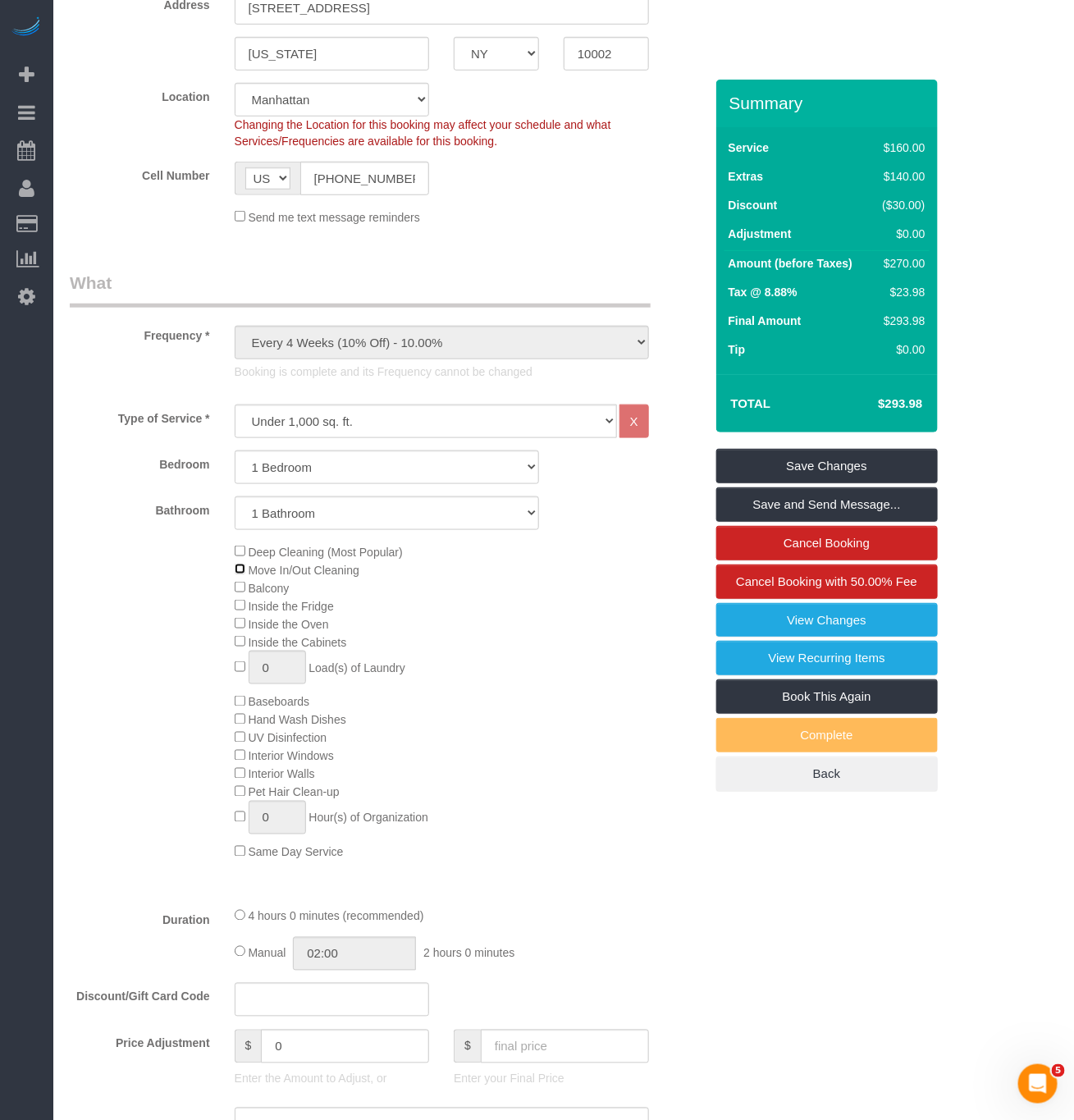
select select "spot6"
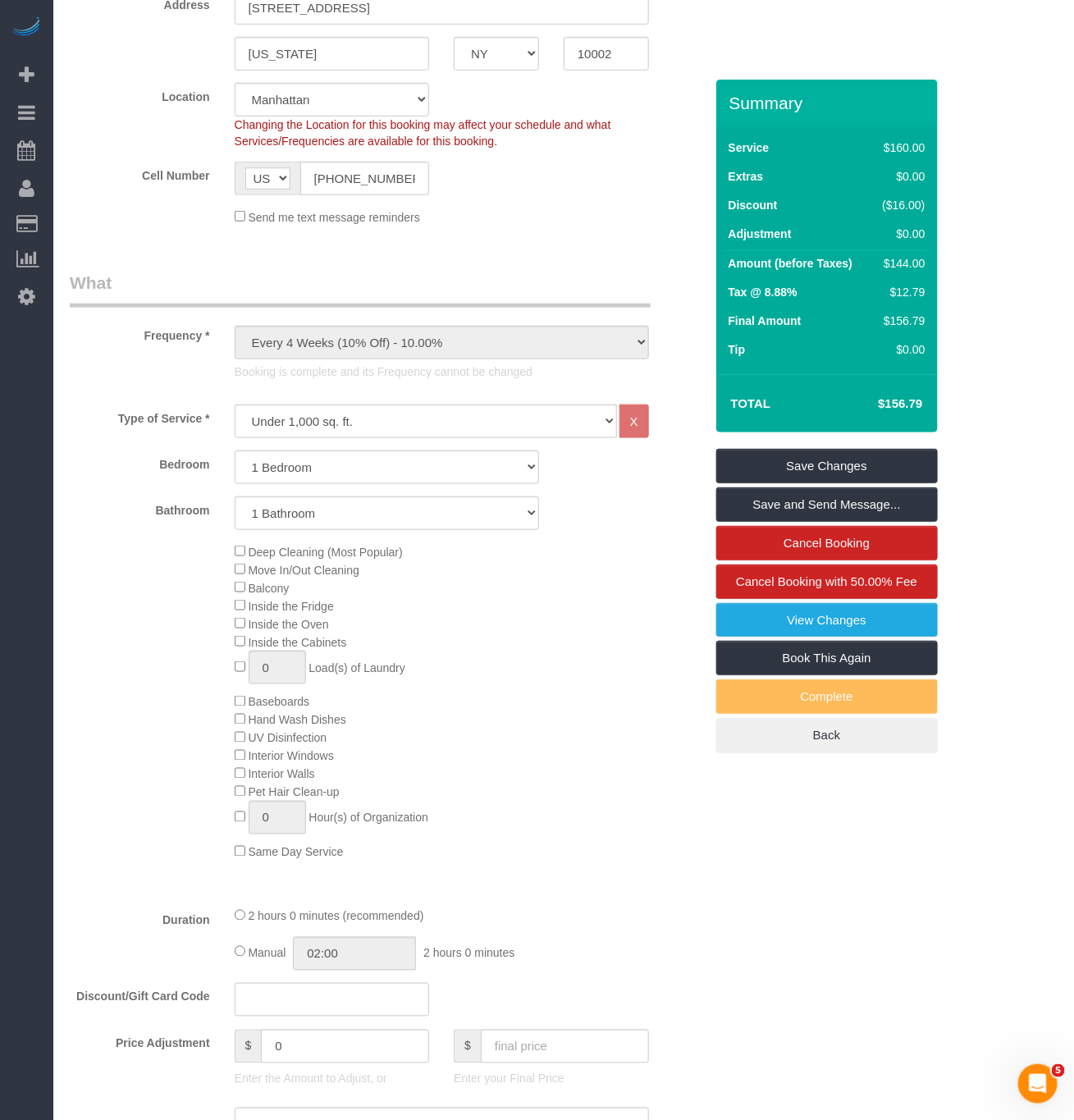
select select "spot11"
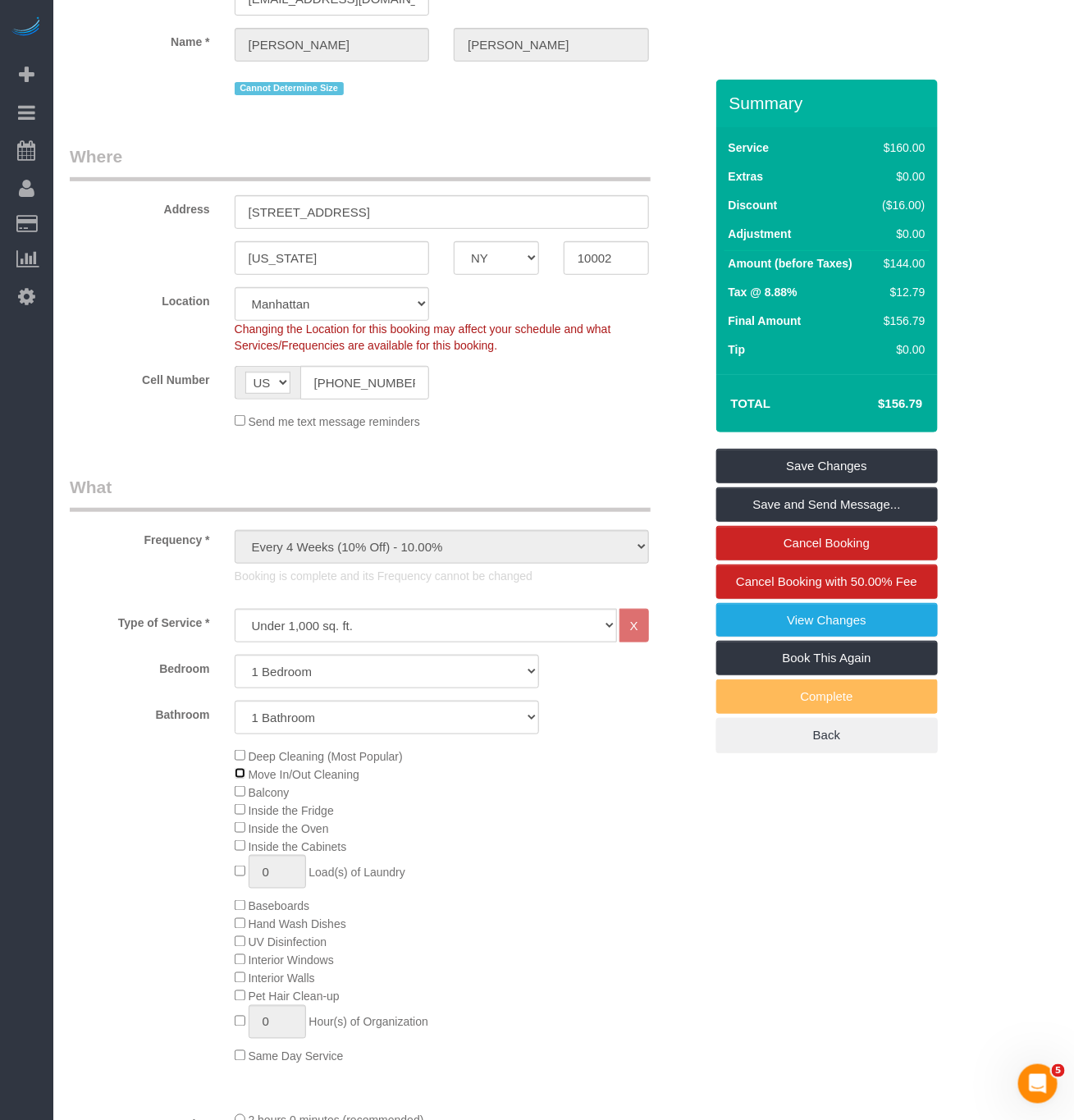
scroll to position [0, 0]
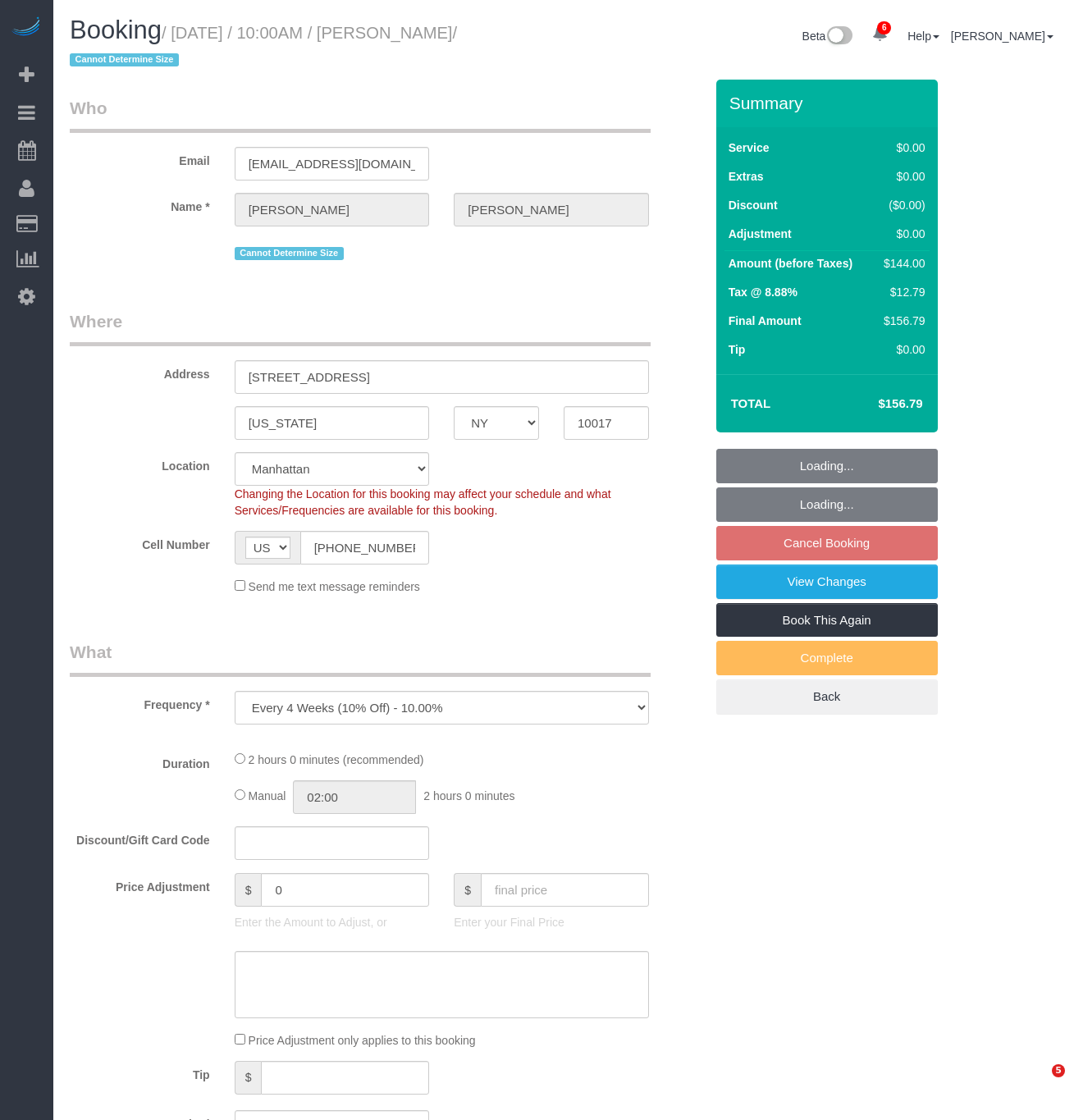
select select "NY"
select select "object:783"
select select "string:stripe-pm_1QO42J4VGloSiKo7BwRwKNAi"
select select "1"
select select "spot3"
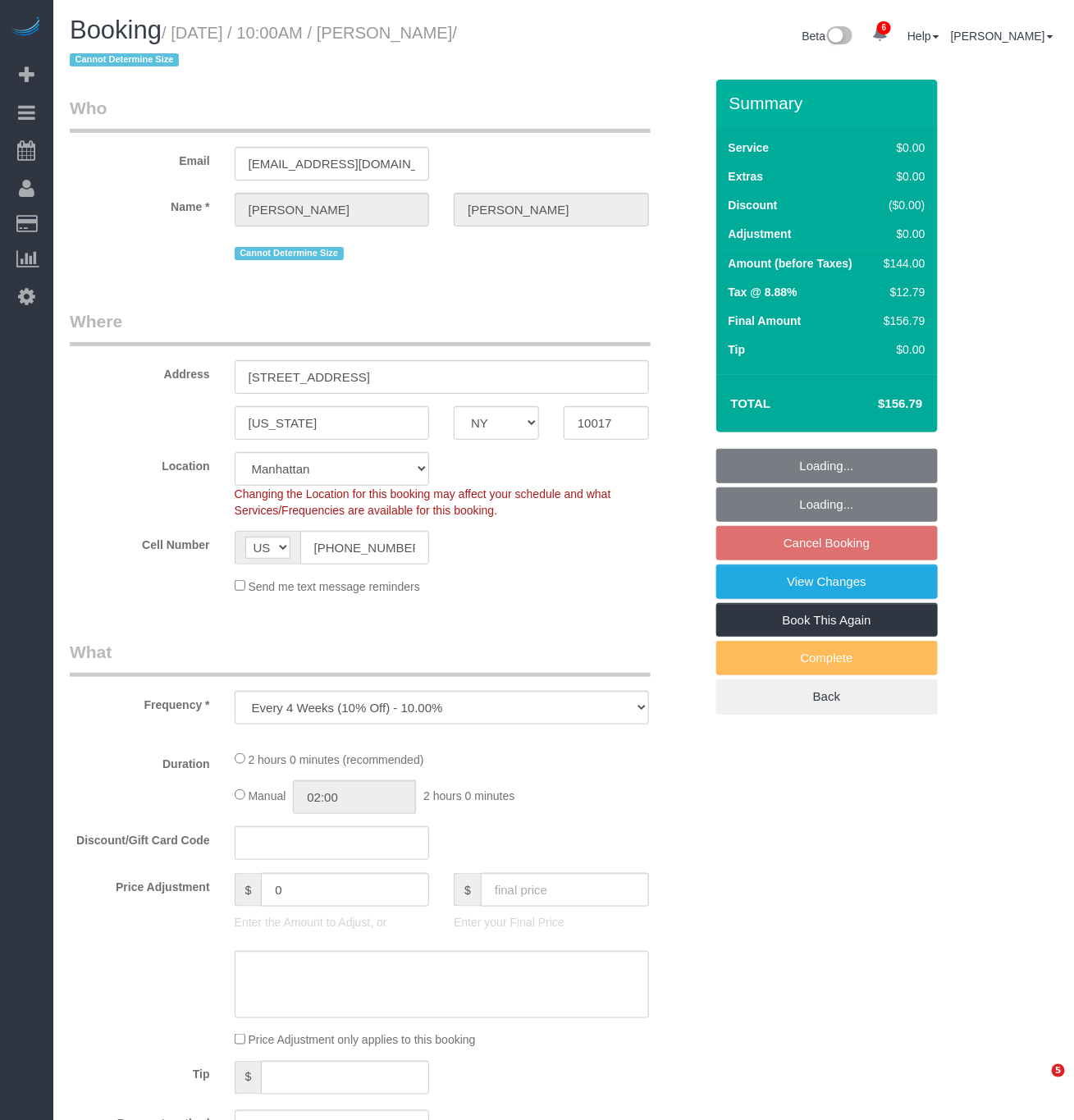
select select "number:89"
select select "number:90"
select select "number:15"
select select "number:5"
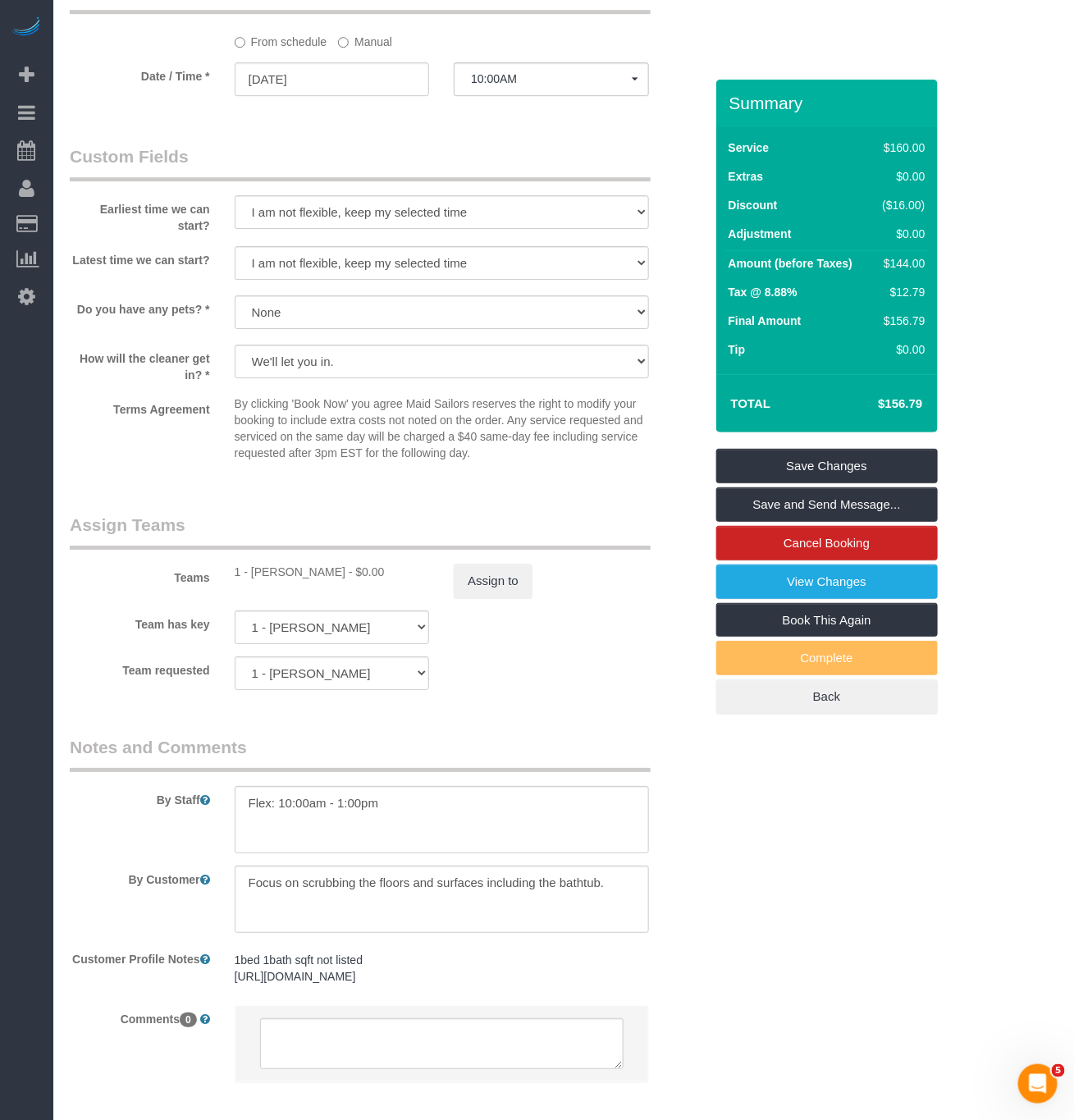
scroll to position [1837, 0]
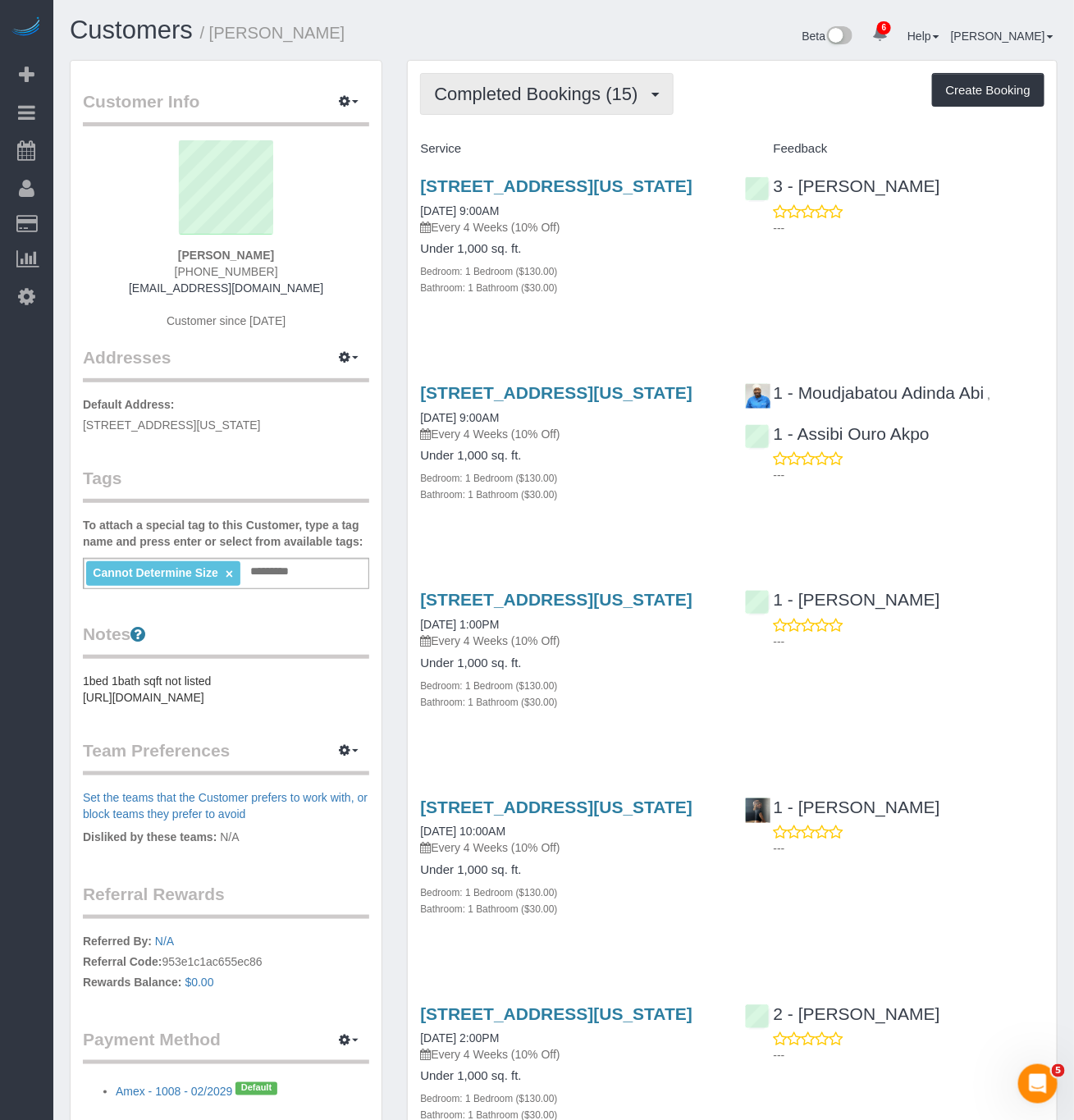
click at [579, 103] on button "Completed Bookings (15)" at bounding box center [546, 94] width 253 height 42
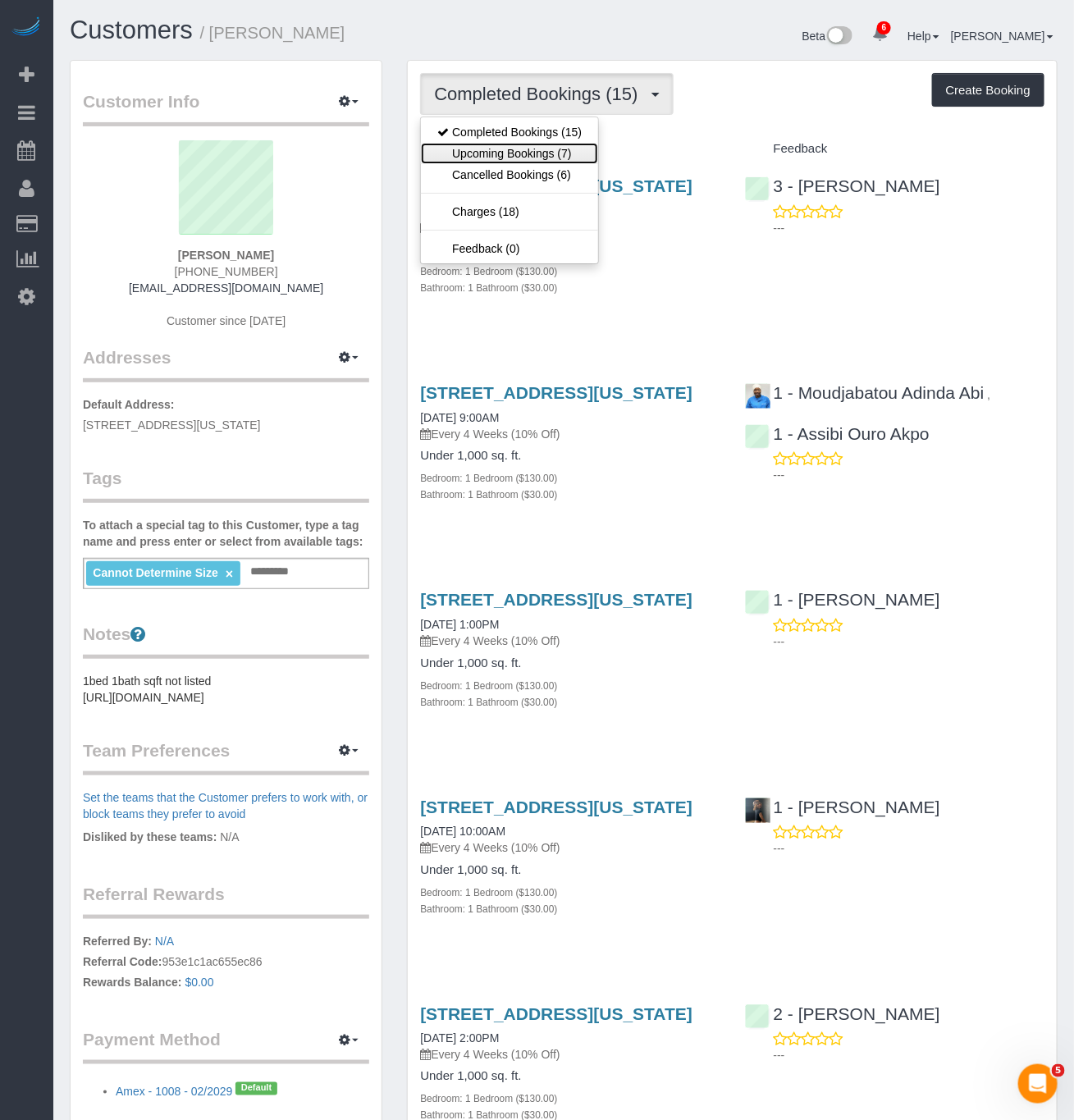
click at [556, 152] on link "Upcoming Bookings (7)" at bounding box center [509, 152] width 177 height 21
